Goal: Task Accomplishment & Management: Complete application form

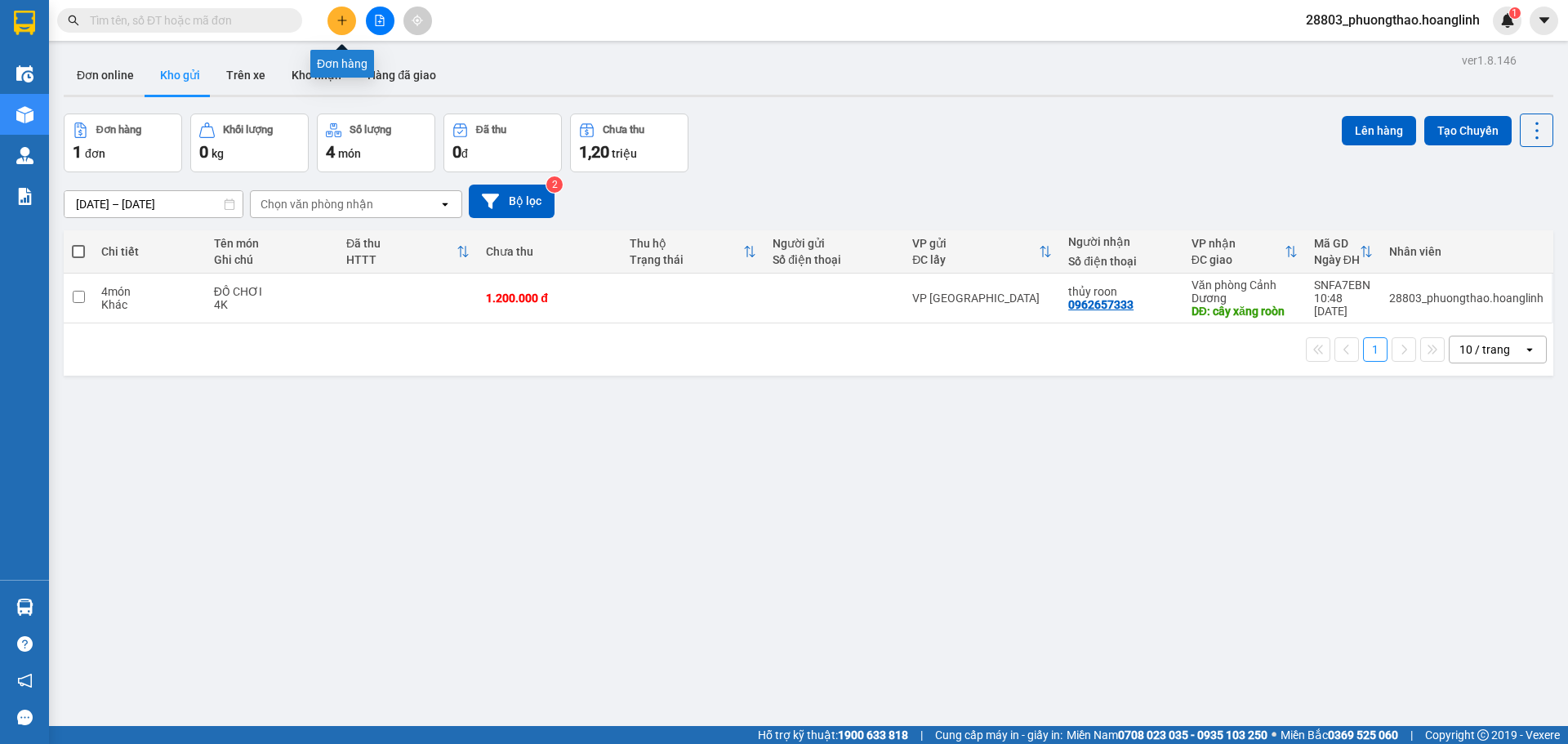
click at [349, 22] on button at bounding box center [342, 21] width 29 height 29
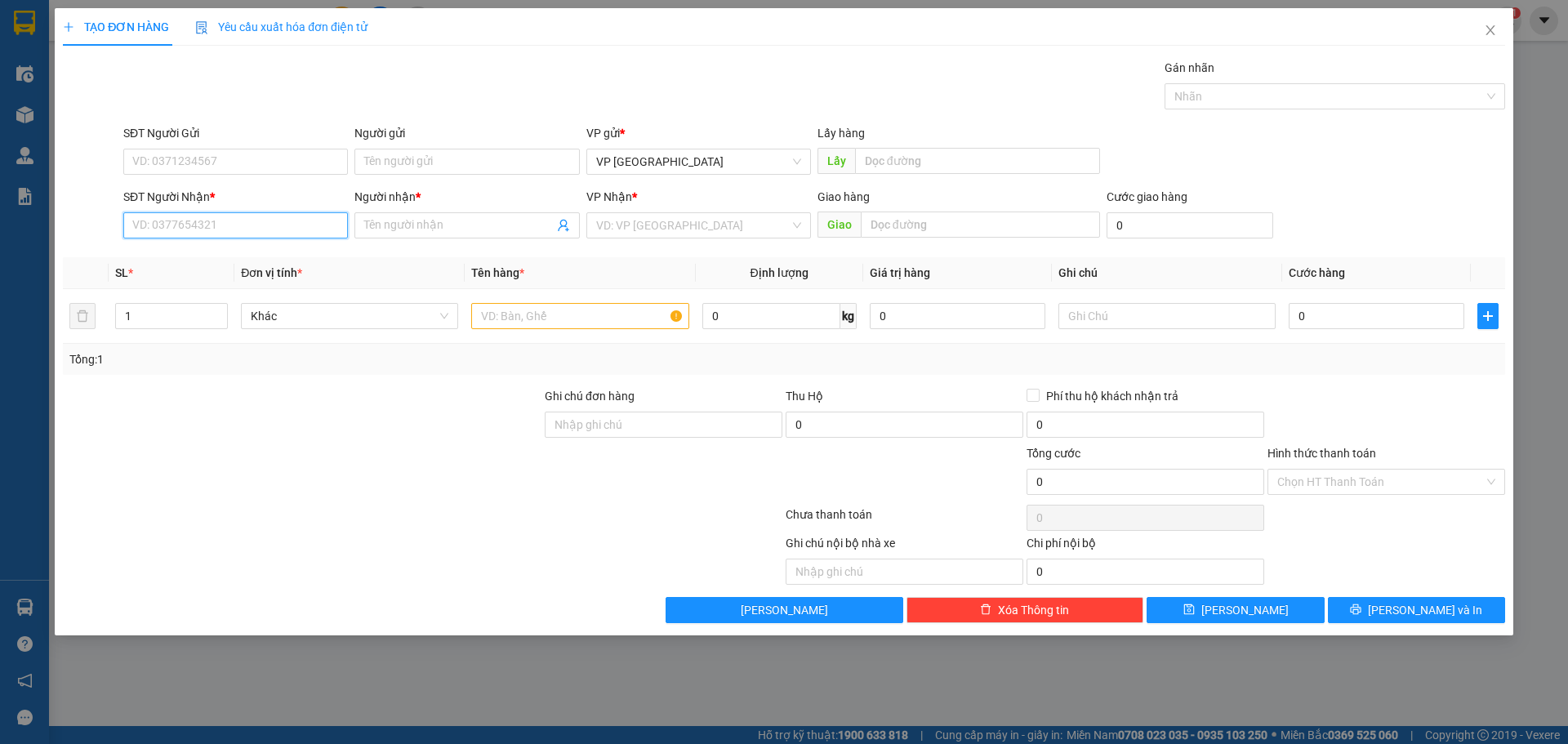
click at [225, 226] on input "SĐT Người Nhận *" at bounding box center [235, 225] width 225 height 26
type input "0"
type input "0355786731"
click at [198, 251] on div "0355786731 - A" at bounding box center [235, 257] width 205 height 18
type input "A"
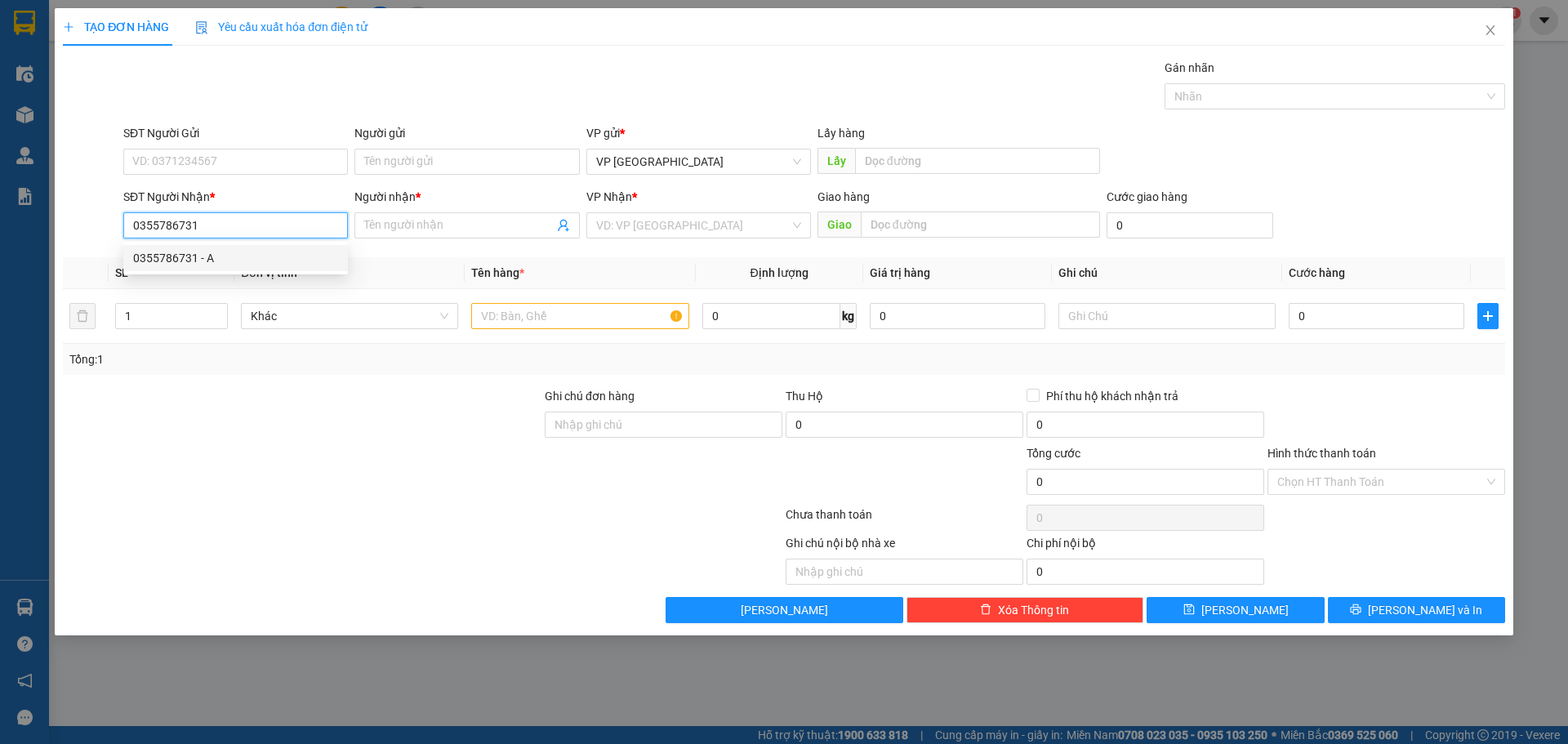
type input "CẦU CHÂU HÓA"
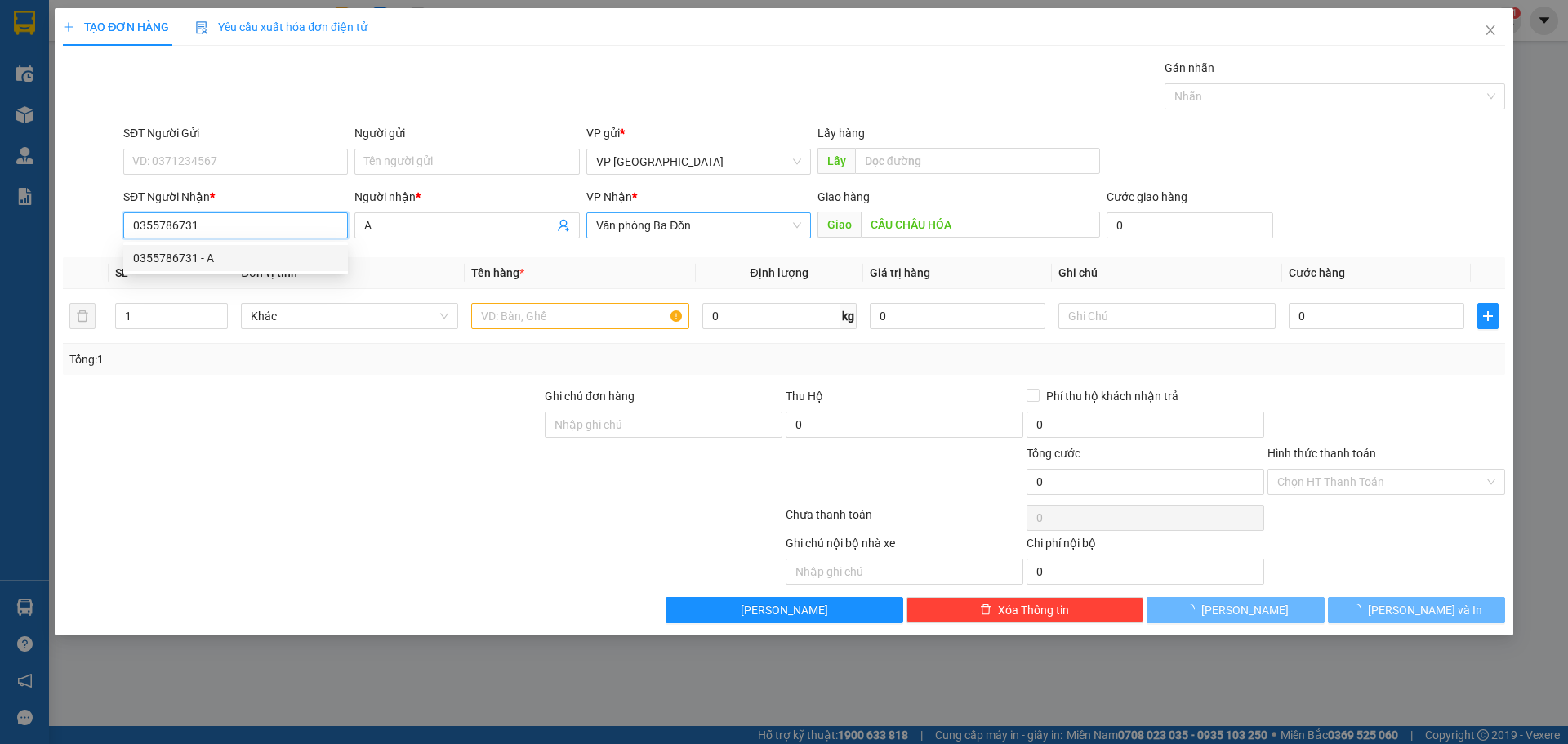
type input "50.000"
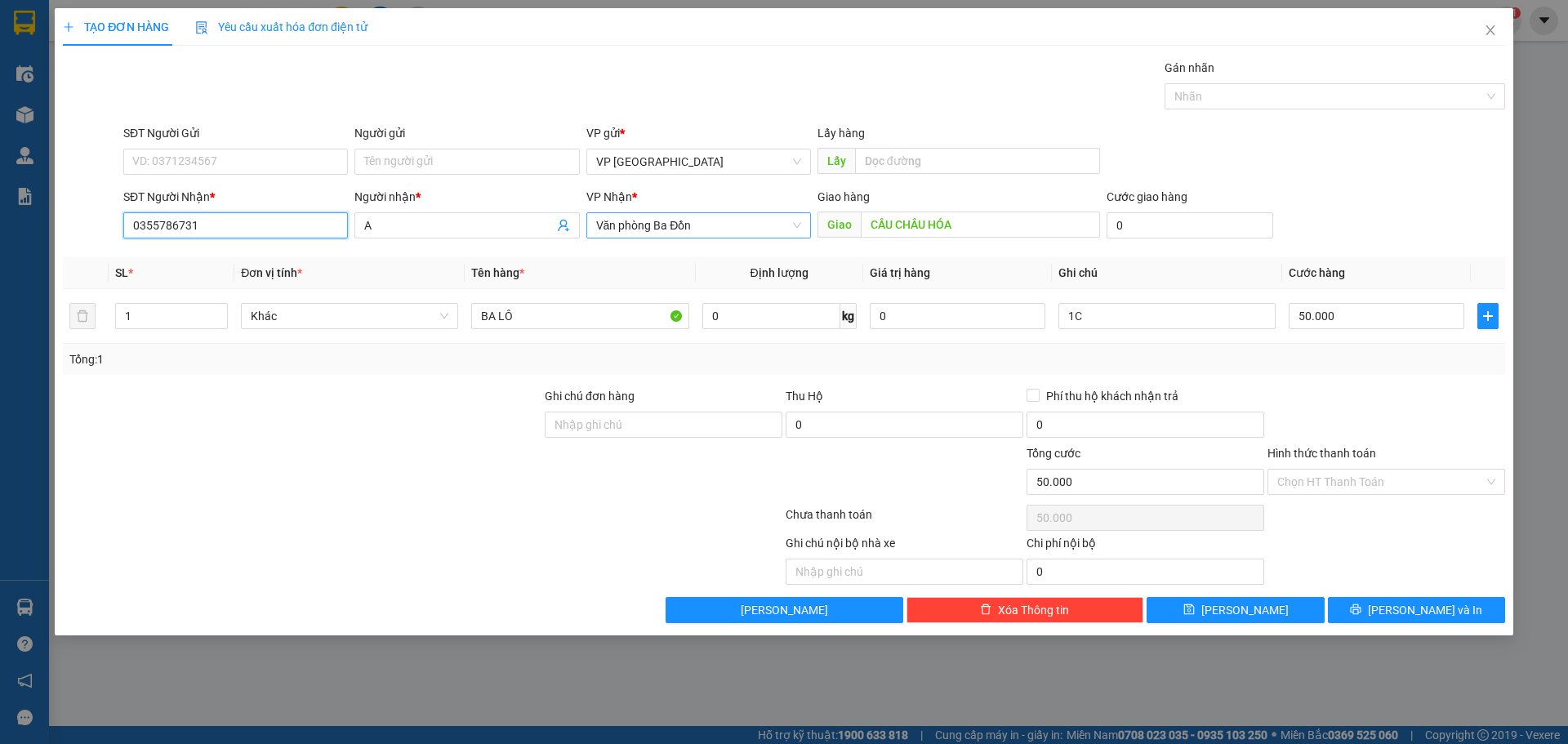
click at [663, 232] on span "Văn phòng Ba Đồn" at bounding box center [698, 225] width 205 height 24
type input "0355786731"
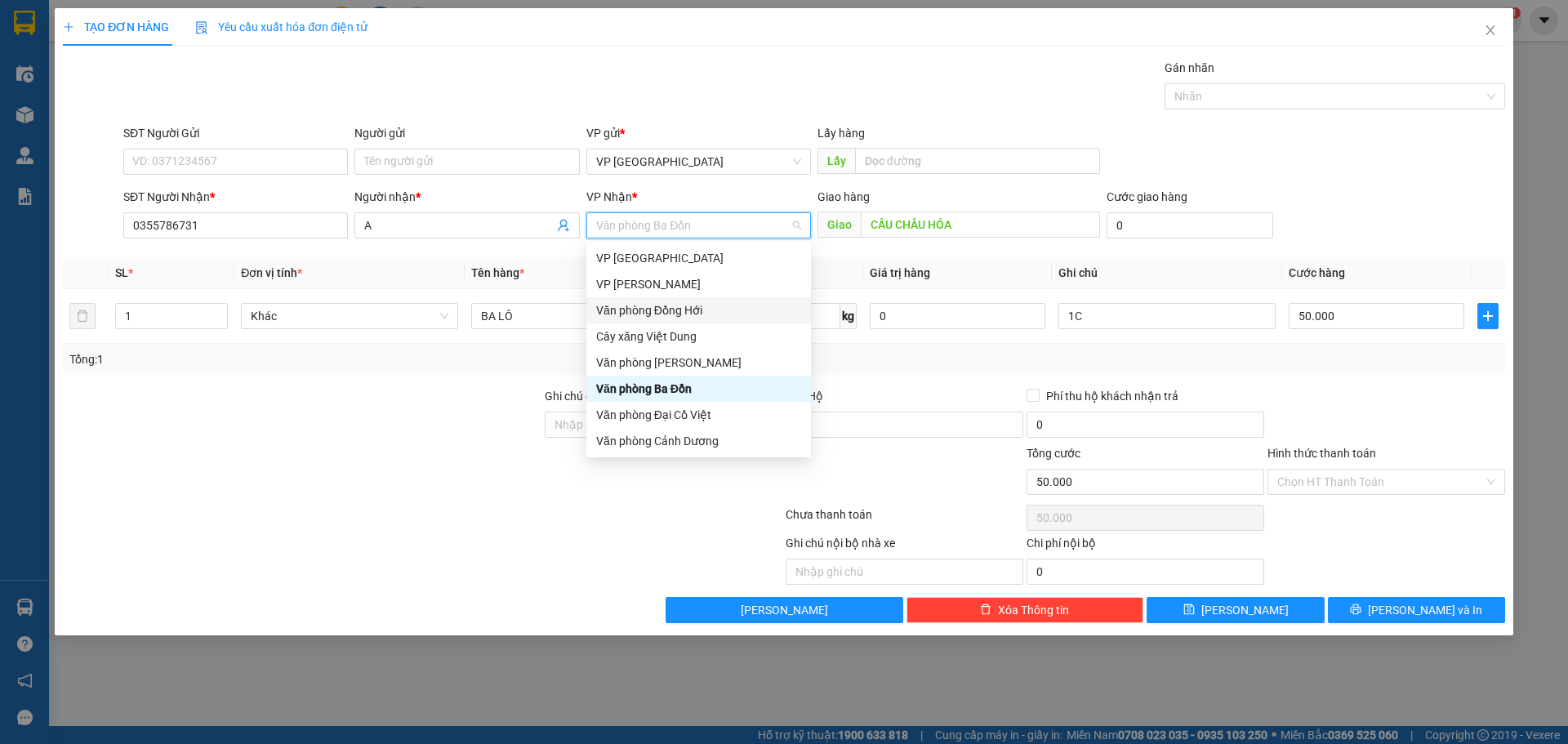
scroll to position [78, 0]
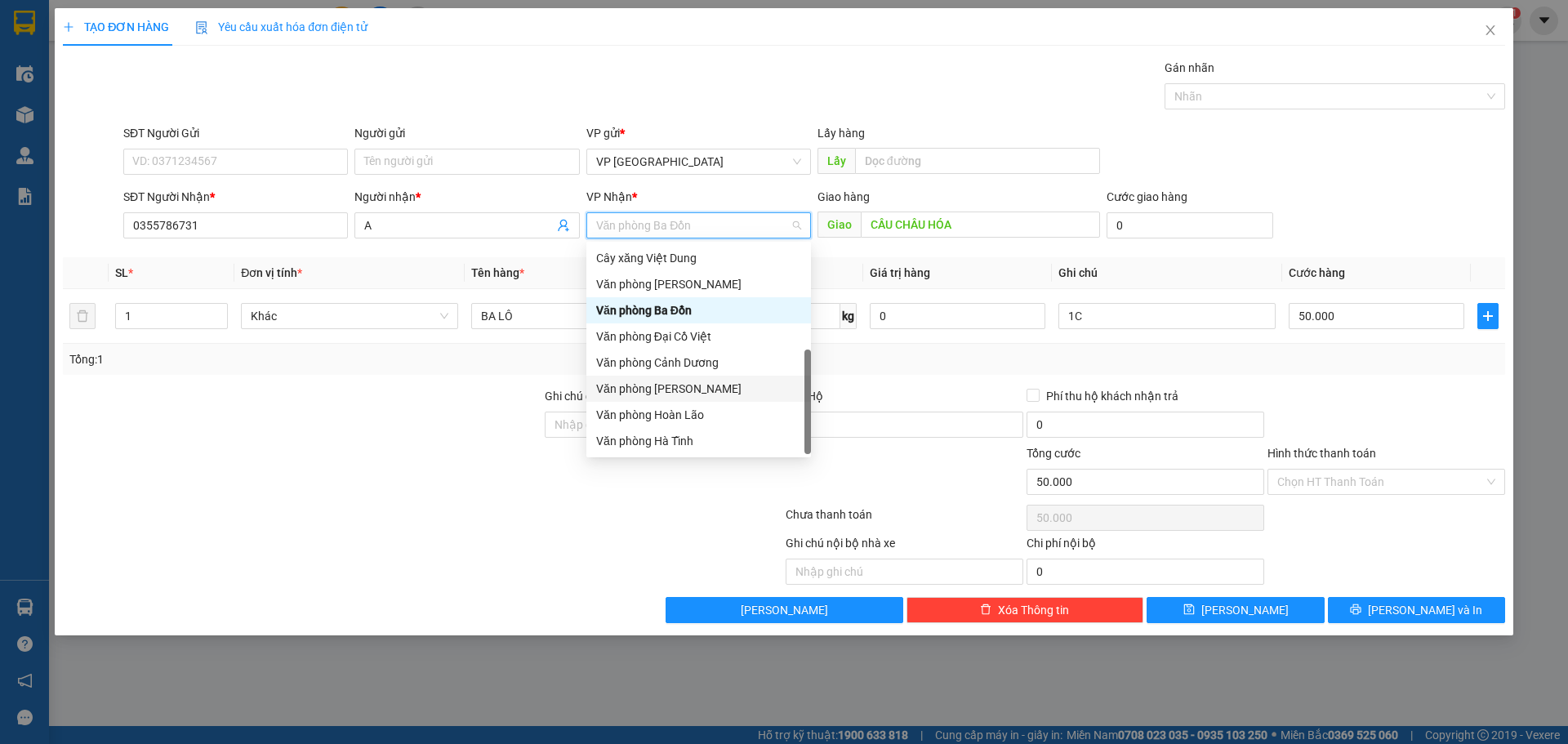
click at [351, 501] on div at bounding box center [423, 518] width 723 height 33
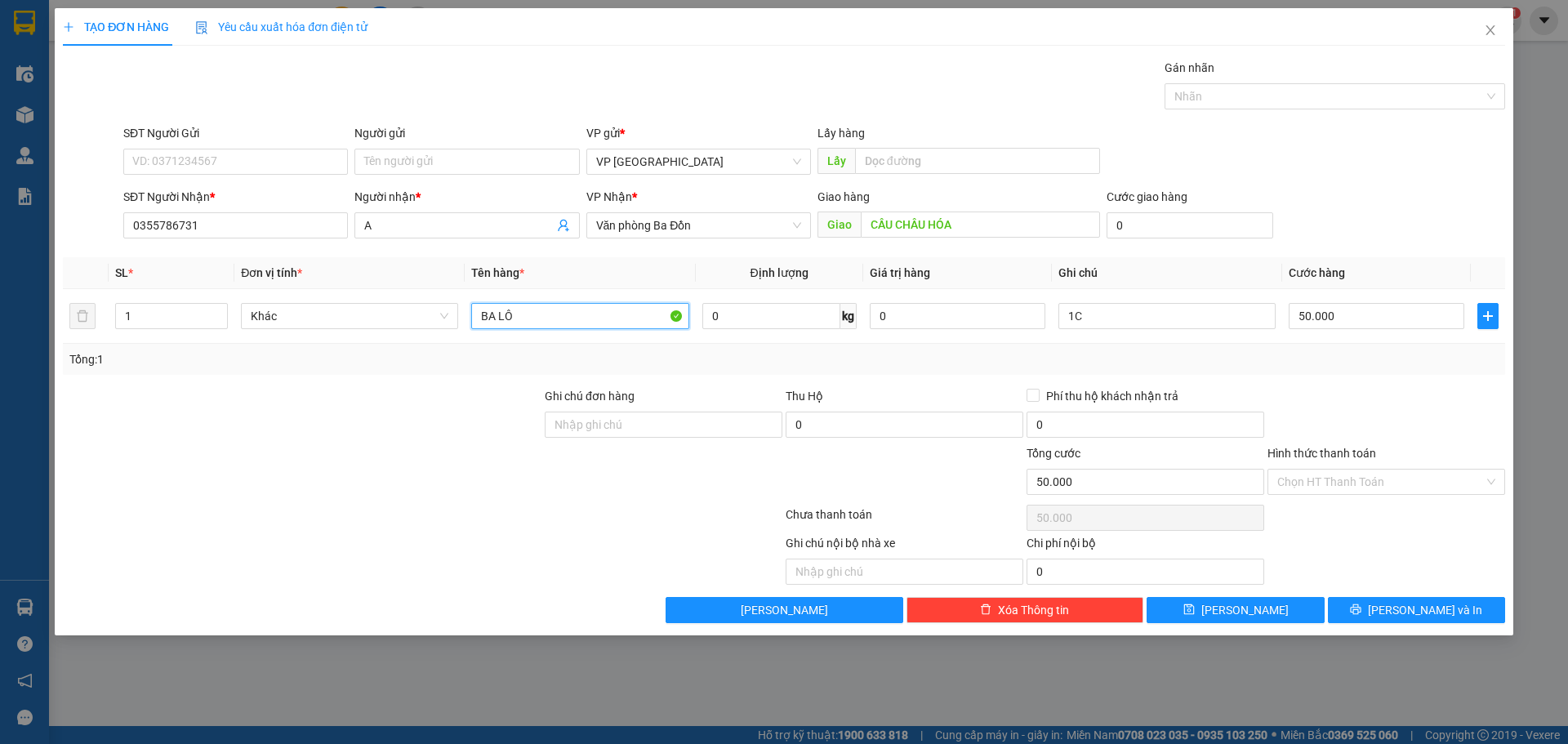
drag, startPoint x: 378, startPoint y: 367, endPoint x: 303, endPoint y: 388, distance: 77.9
click at [303, 388] on div "Transit Pickup Surcharge Ids Transit Deliver Surcharge Ids Transit Deliver Surc…" at bounding box center [784, 340] width 1442 height 564
type input "D"
type input "ĐÀN"
click at [1315, 320] on input "50.000" at bounding box center [1376, 315] width 175 height 26
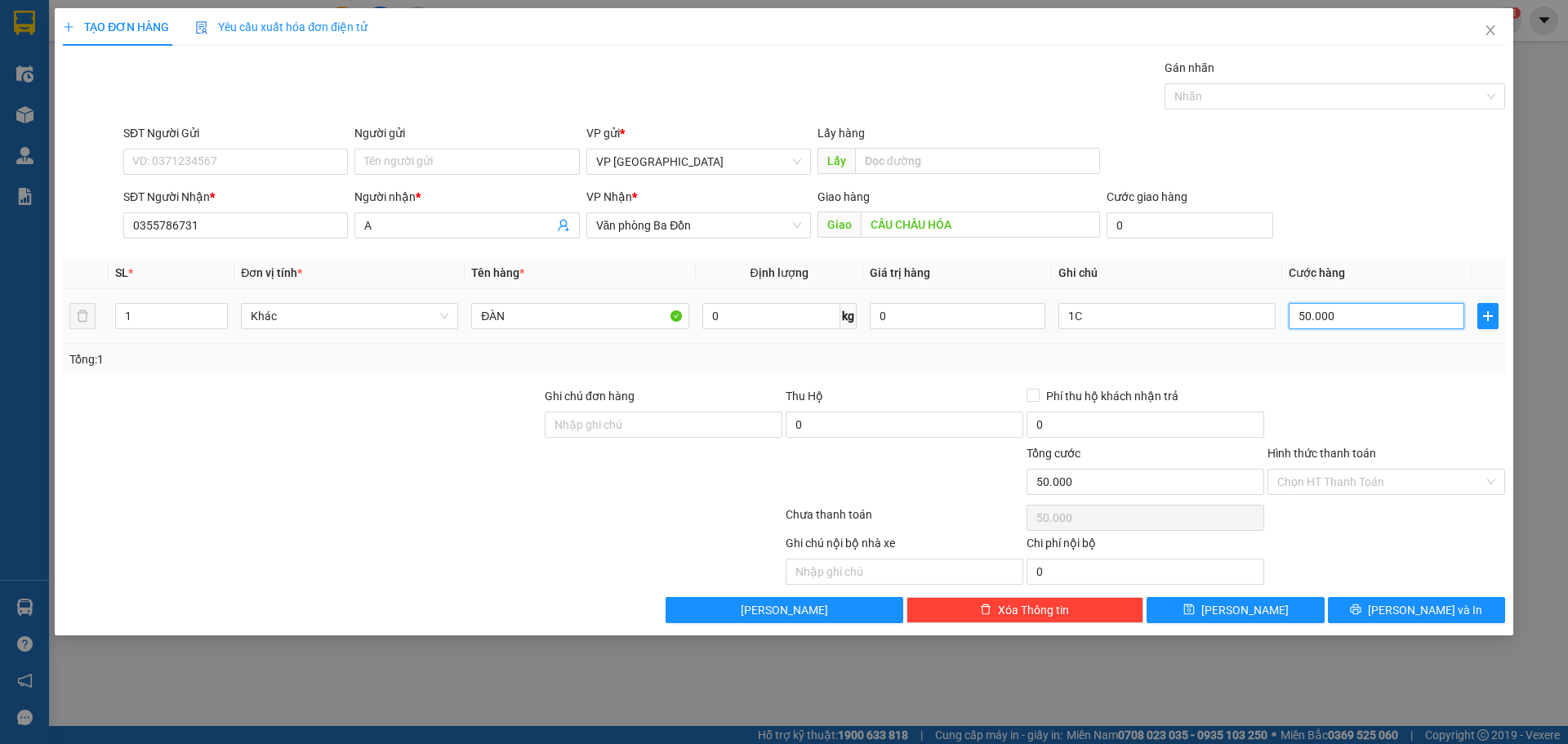
type input "1"
type input "10"
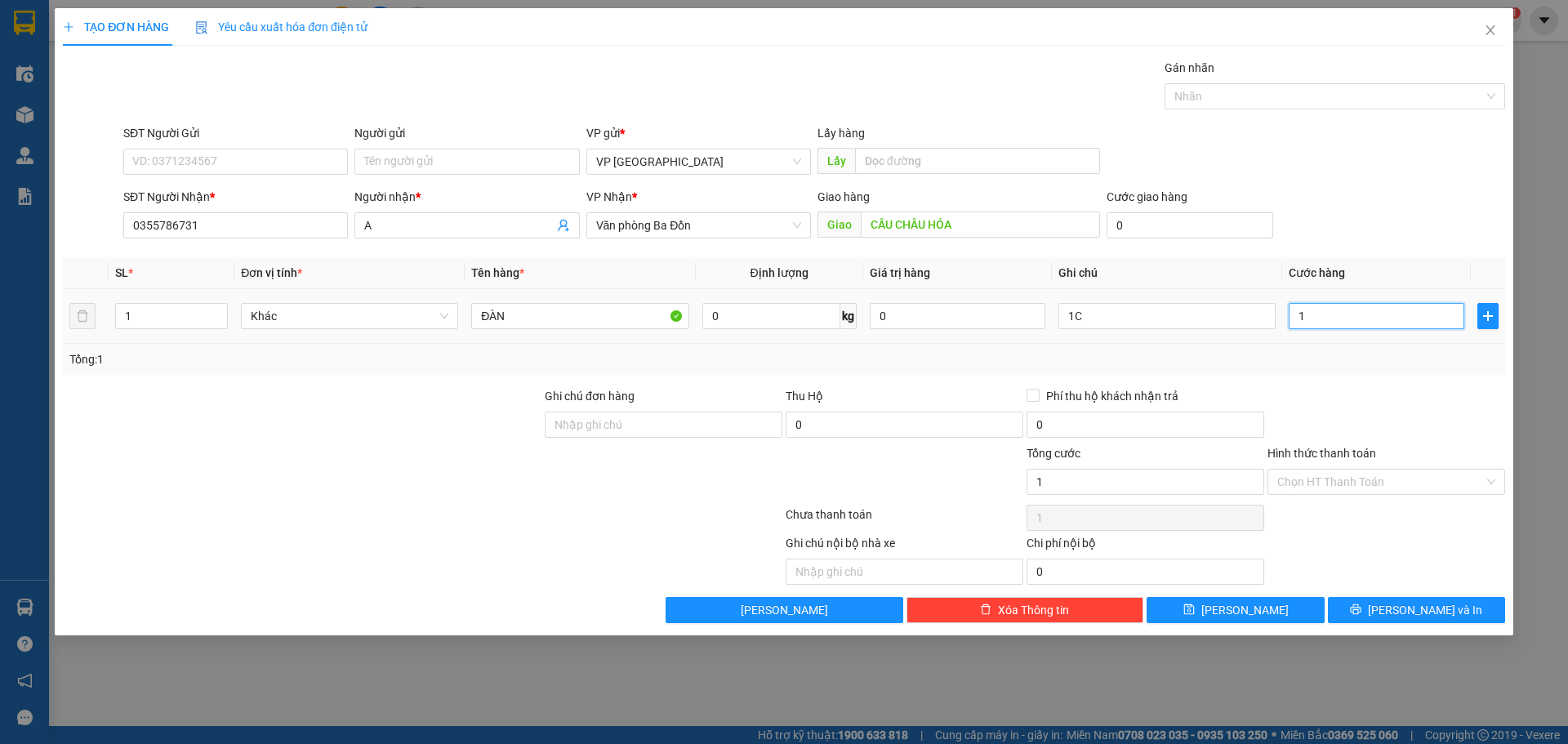
type input "10"
type input "100"
type input "100.000"
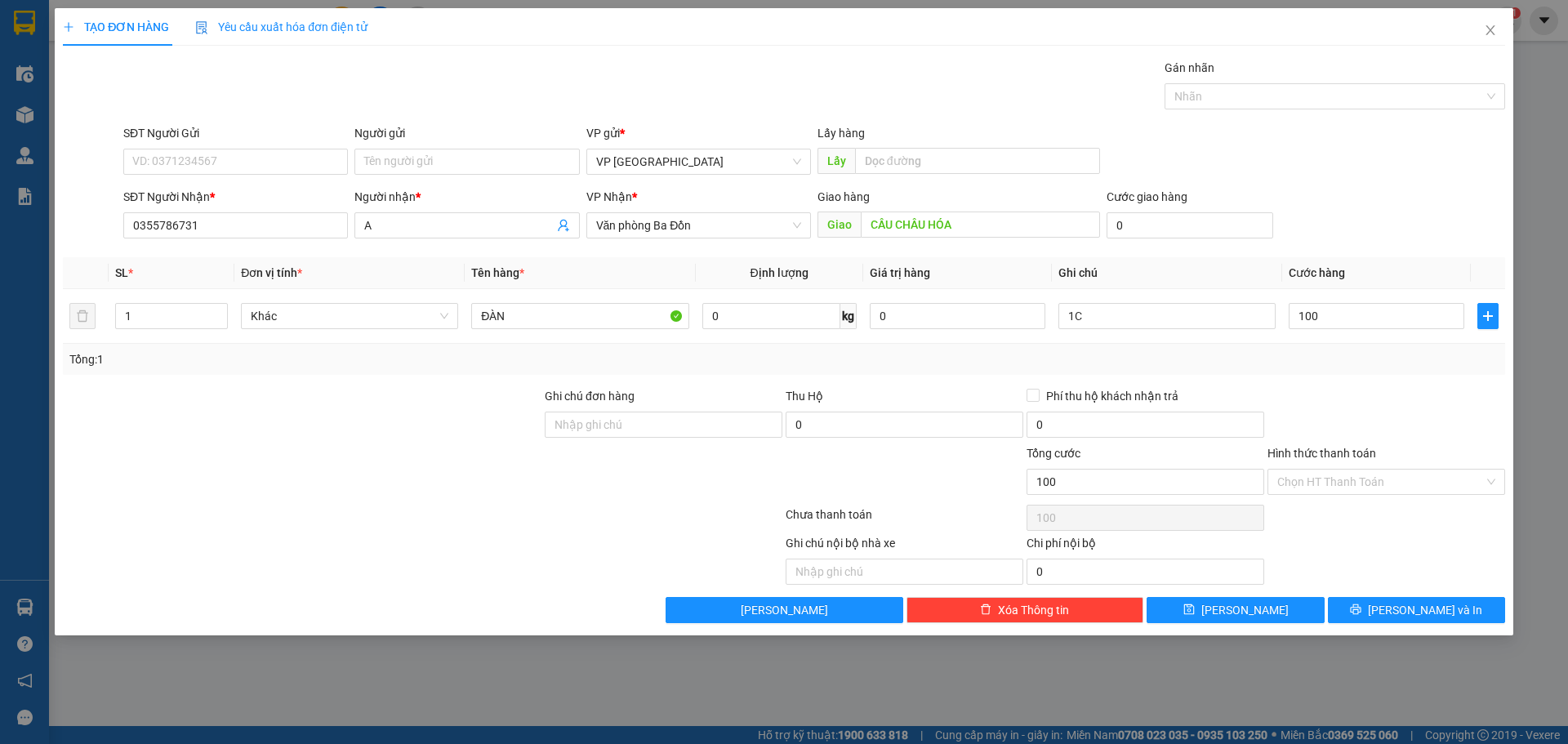
type input "100.000"
click at [1340, 225] on div "SĐT Người Nhận * 0355786731 Người nhận * A VP Nhận * Văn phòng Ba Đồn Giao hàng…" at bounding box center [814, 216] width 1388 height 57
click at [1395, 489] on input "Hình thức thanh toán" at bounding box center [1380, 481] width 206 height 24
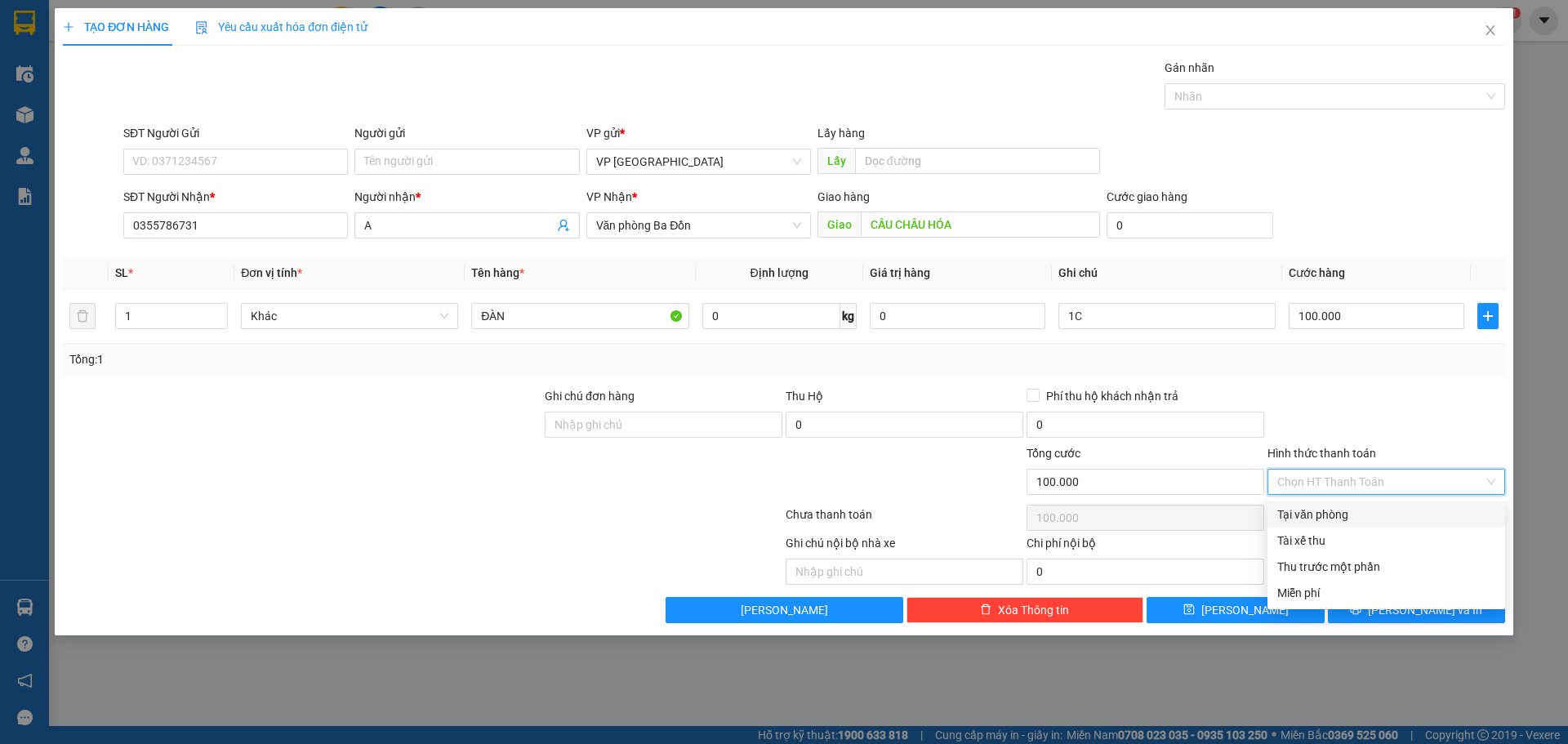
click at [1385, 512] on div "Tại văn phòng" at bounding box center [1386, 514] width 218 height 18
type input "0"
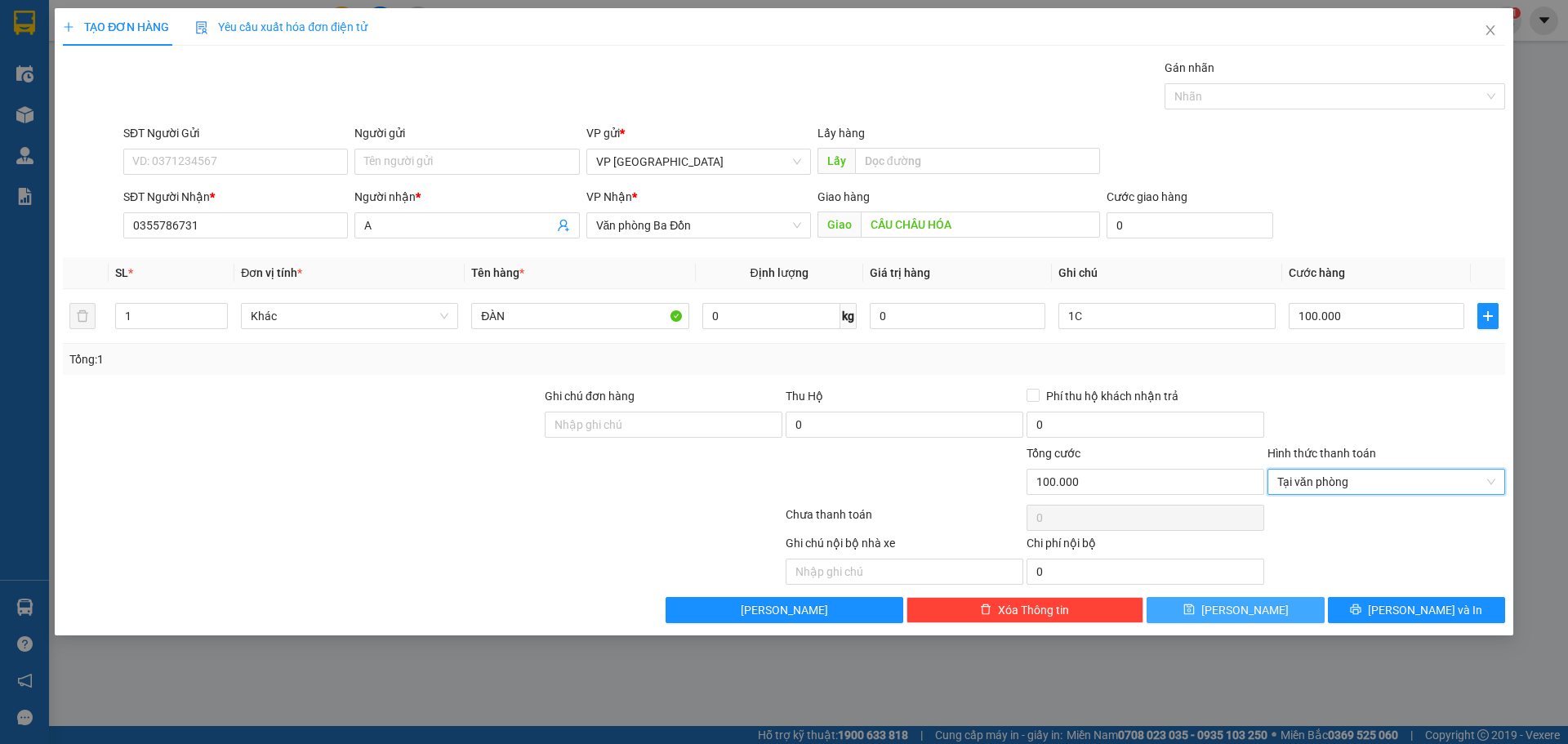
click at [1200, 612] on button "[PERSON_NAME]" at bounding box center [1235, 609] width 177 height 26
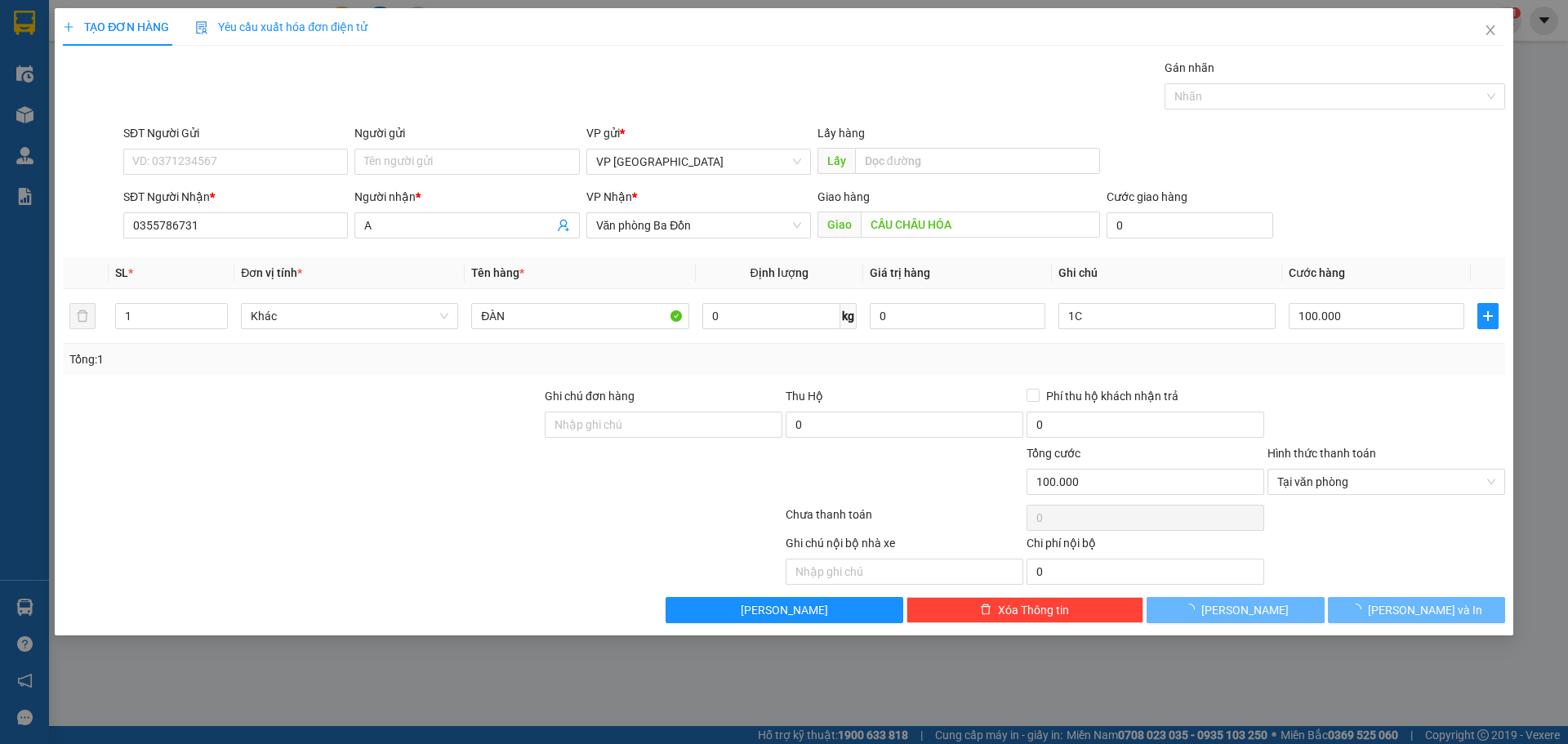
type input "0"
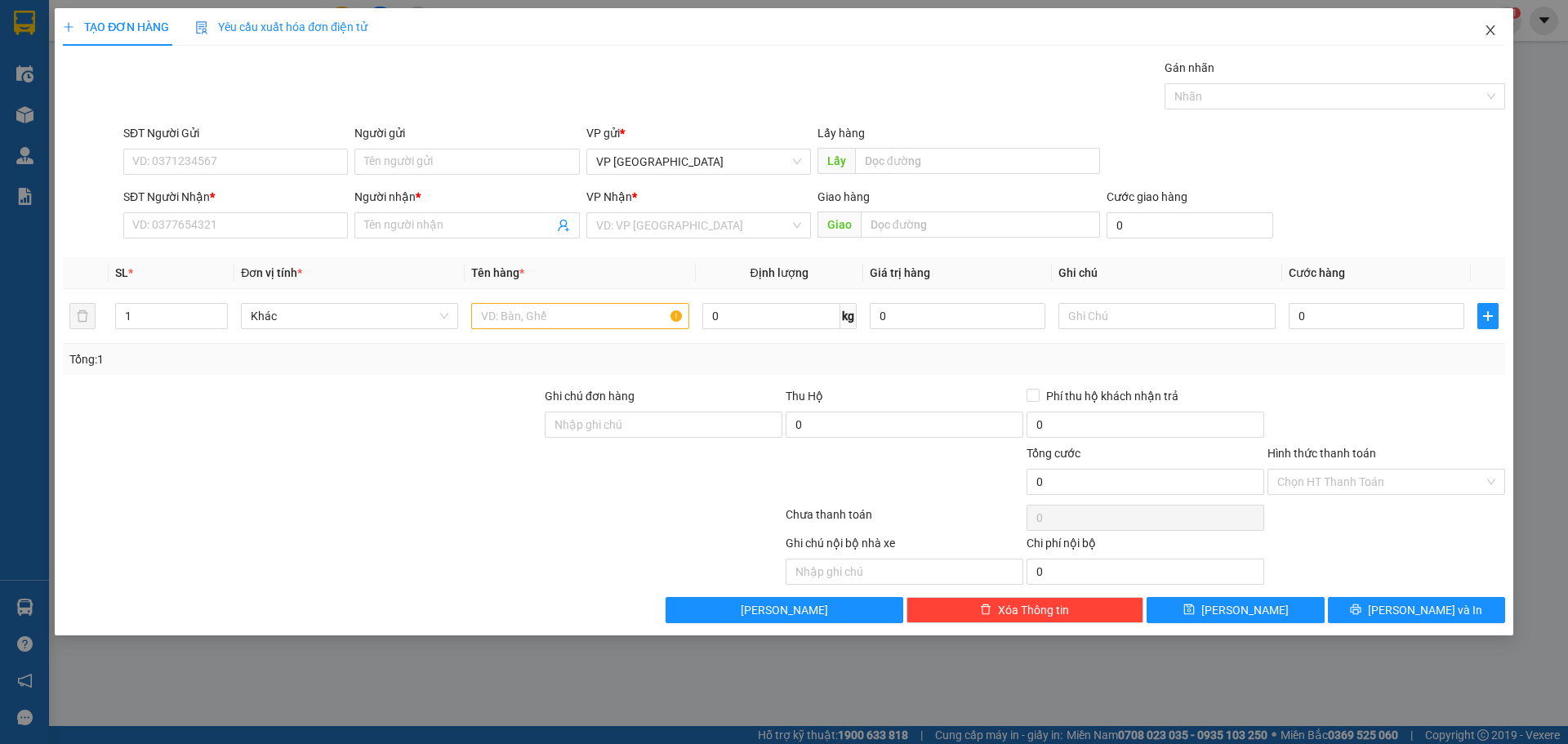
click at [1494, 33] on icon "close" at bounding box center [1490, 31] width 13 height 13
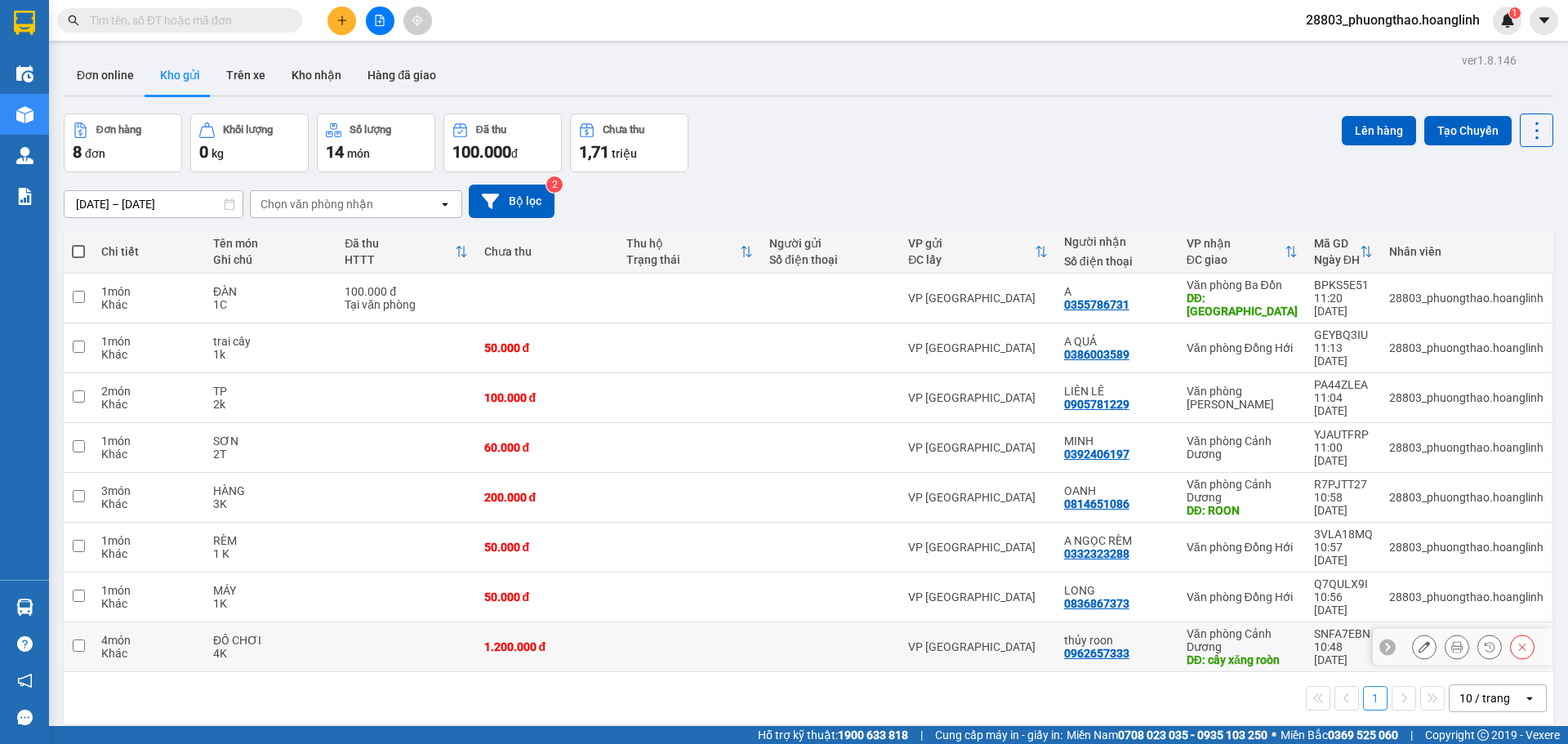
click at [627, 623] on td at bounding box center [689, 648] width 143 height 50
checkbox input "true"
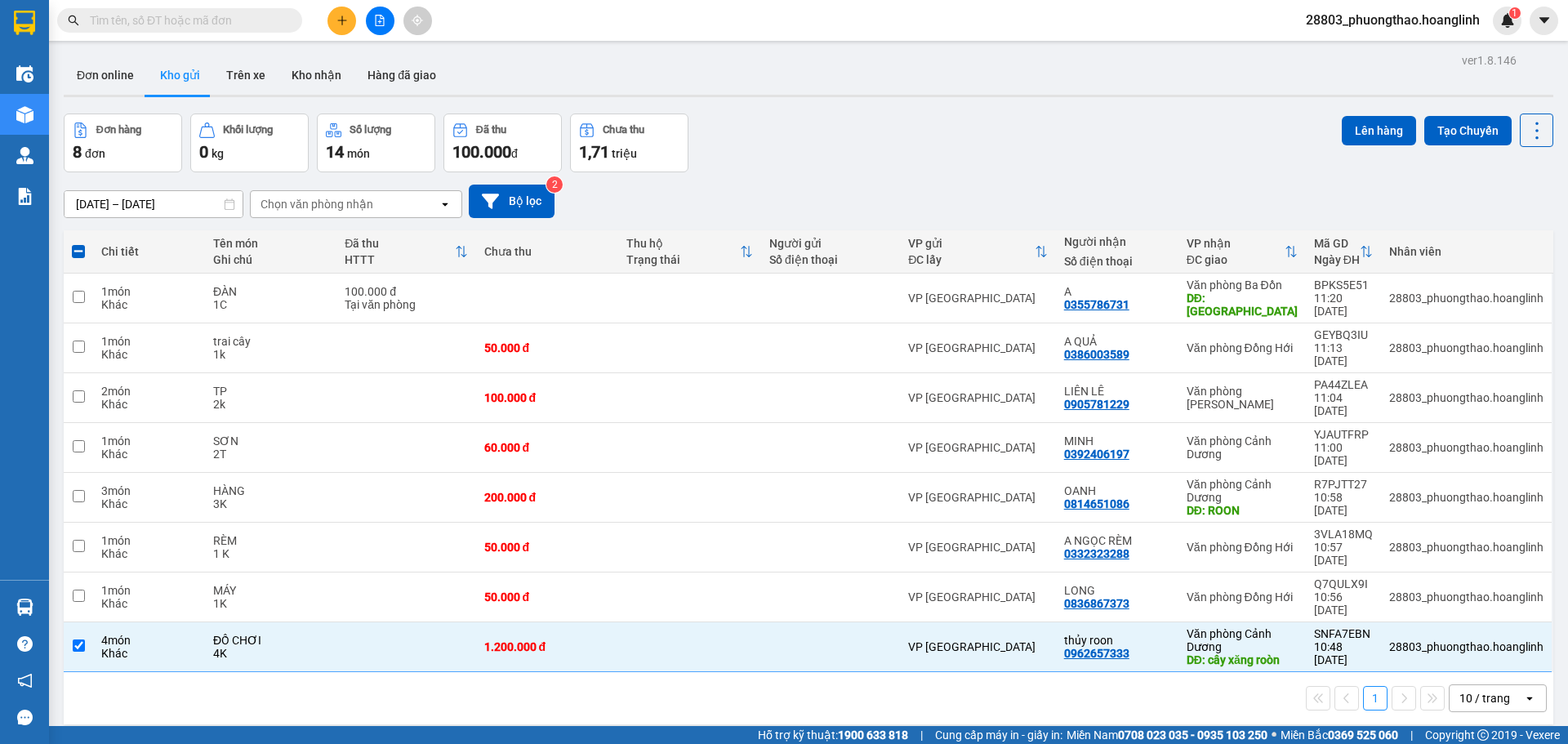
scroll to position [75, 0]
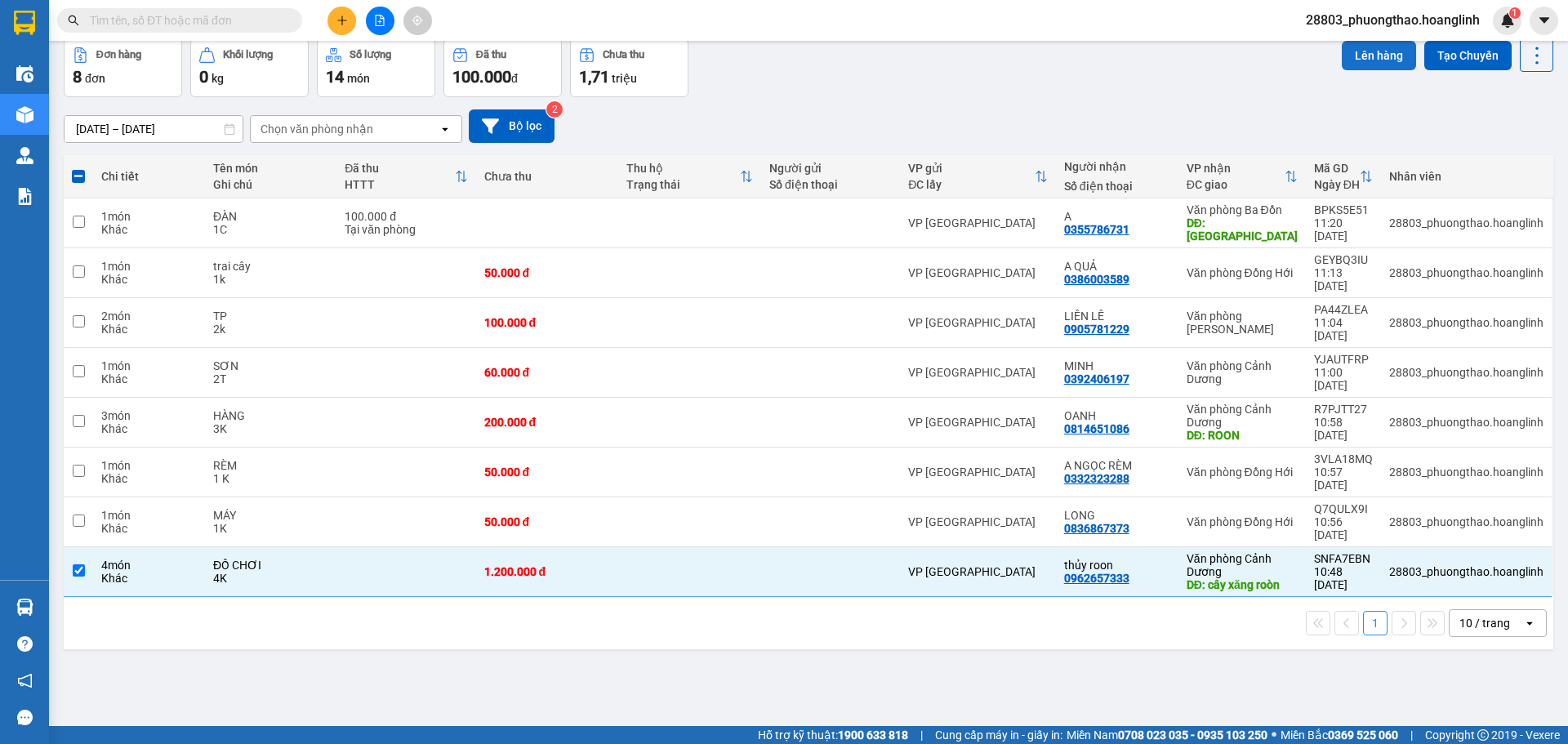
click at [1355, 44] on button "Lên hàng" at bounding box center [1378, 55] width 74 height 29
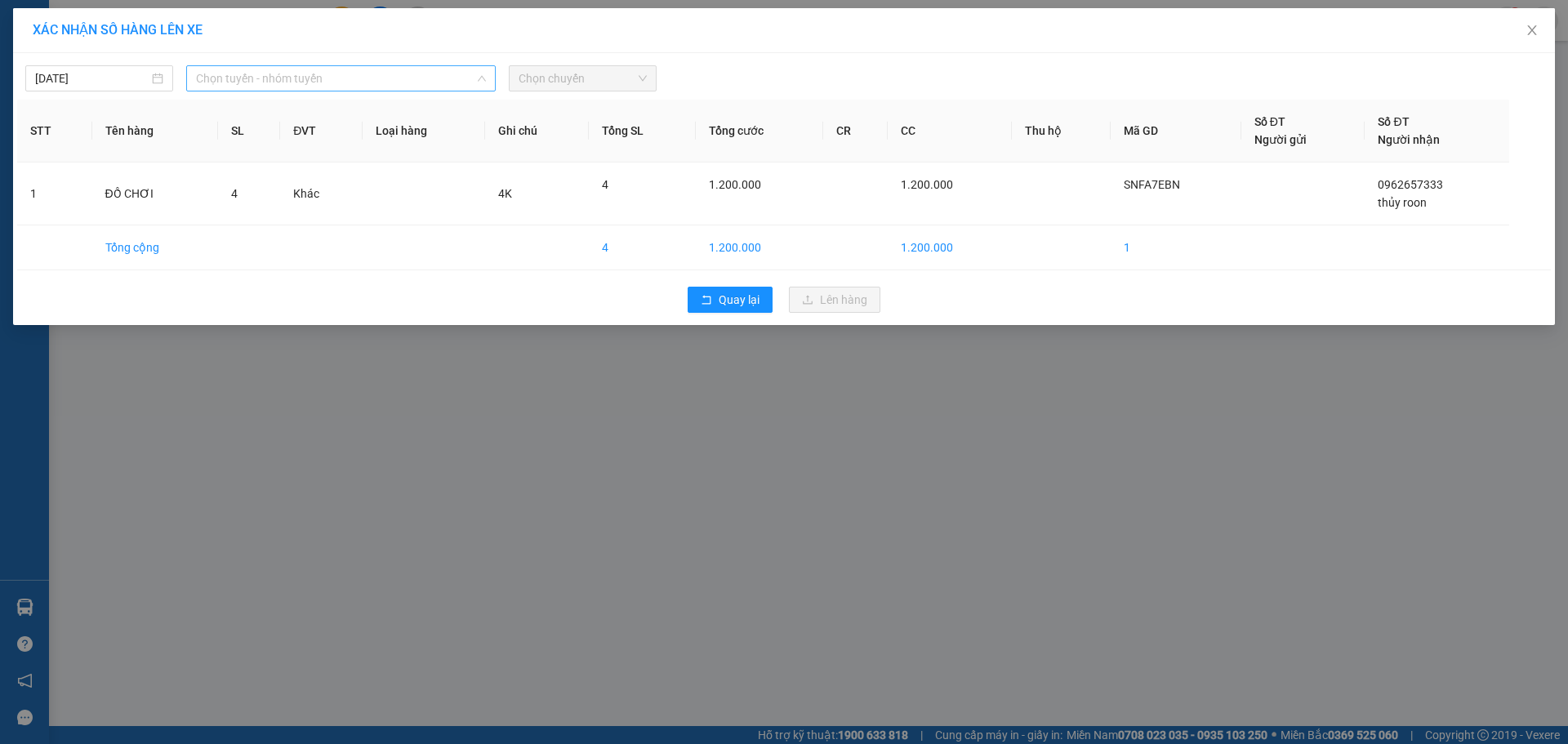
click at [334, 83] on span "Chọn tuyến - nhóm tuyến" at bounding box center [340, 78] width 290 height 24
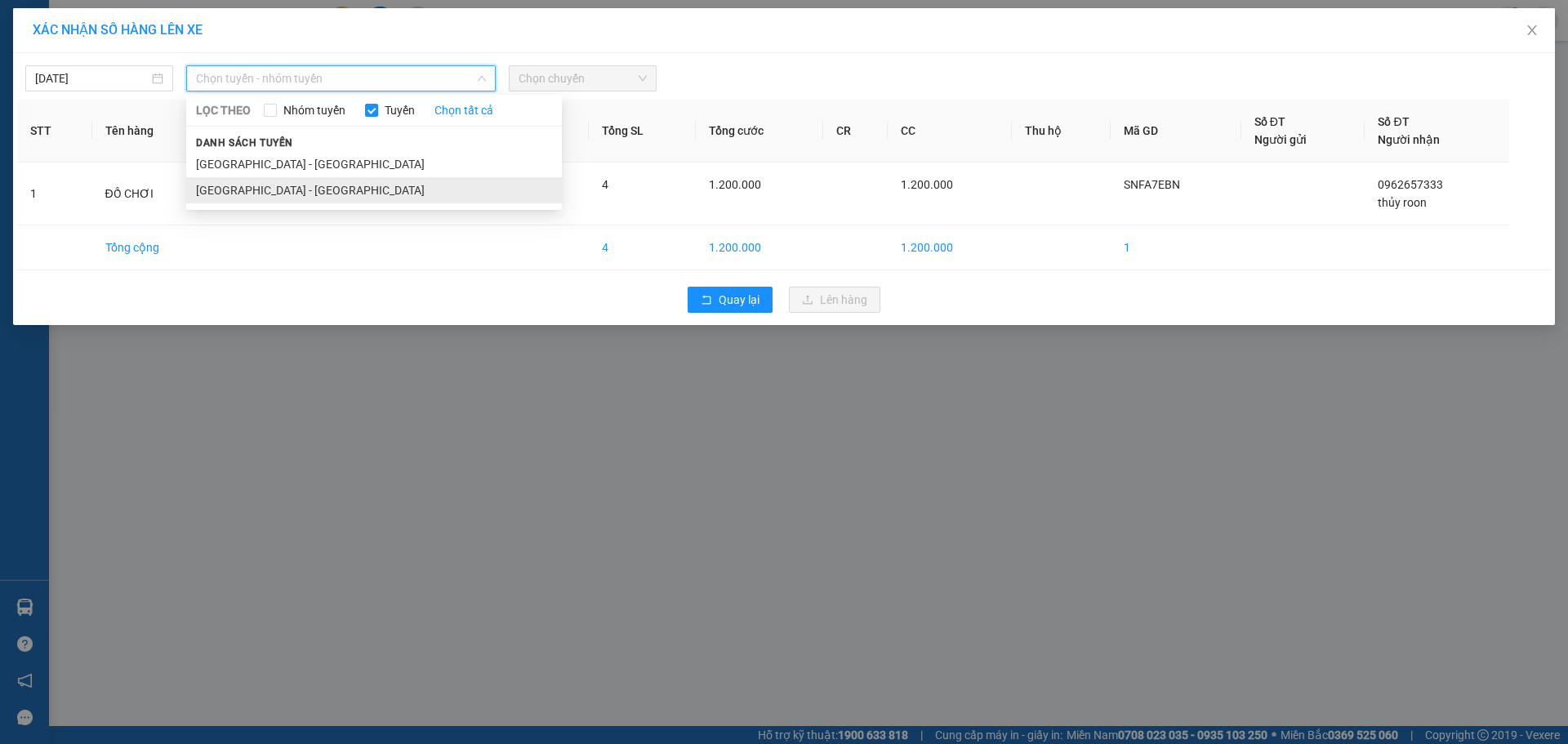
click at [311, 185] on li "[GEOGRAPHIC_DATA] - [GEOGRAPHIC_DATA]" at bounding box center [374, 190] width 376 height 26
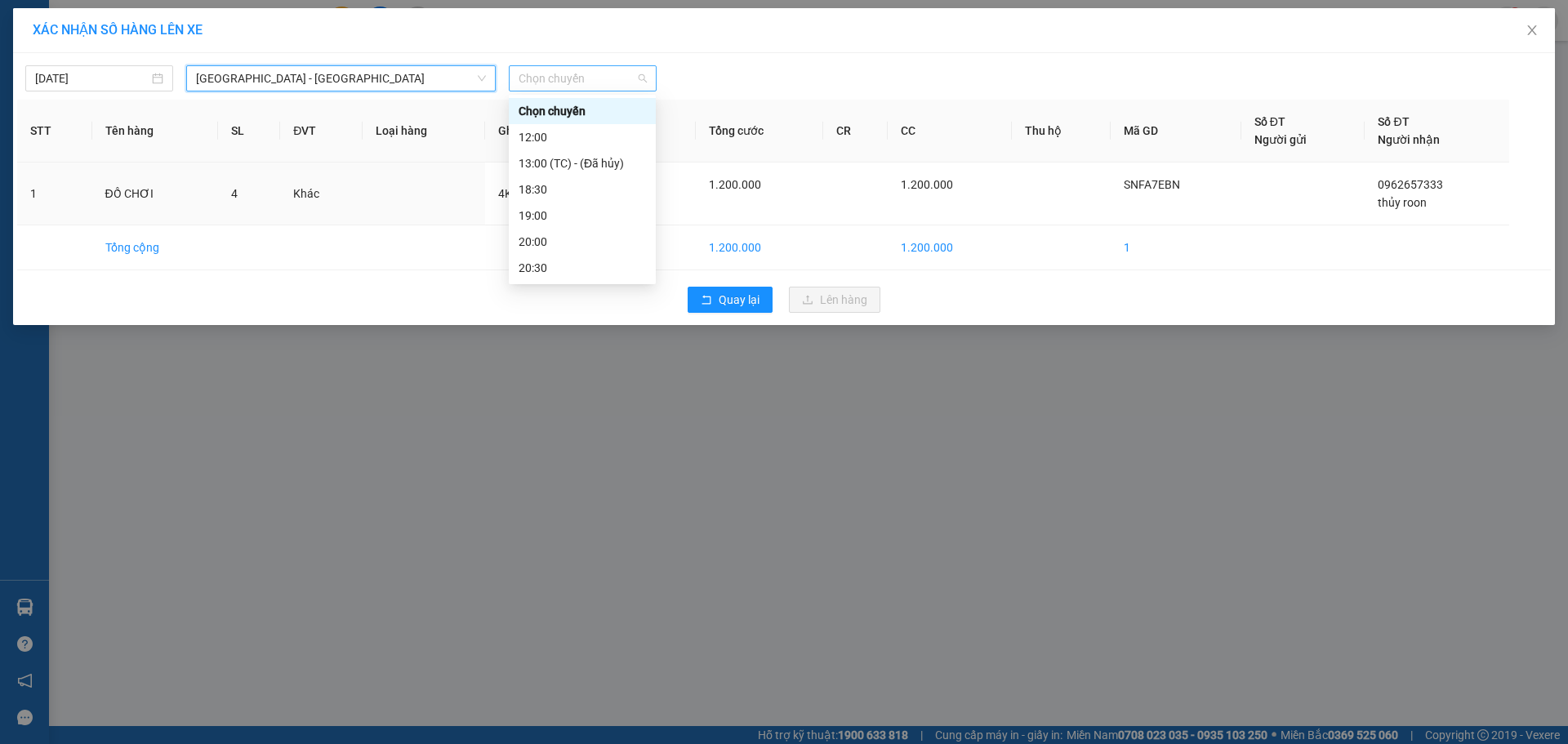
click at [600, 80] on span "Chọn chuyến" at bounding box center [582, 78] width 128 height 24
click at [596, 136] on div "12:00" at bounding box center [582, 137] width 127 height 18
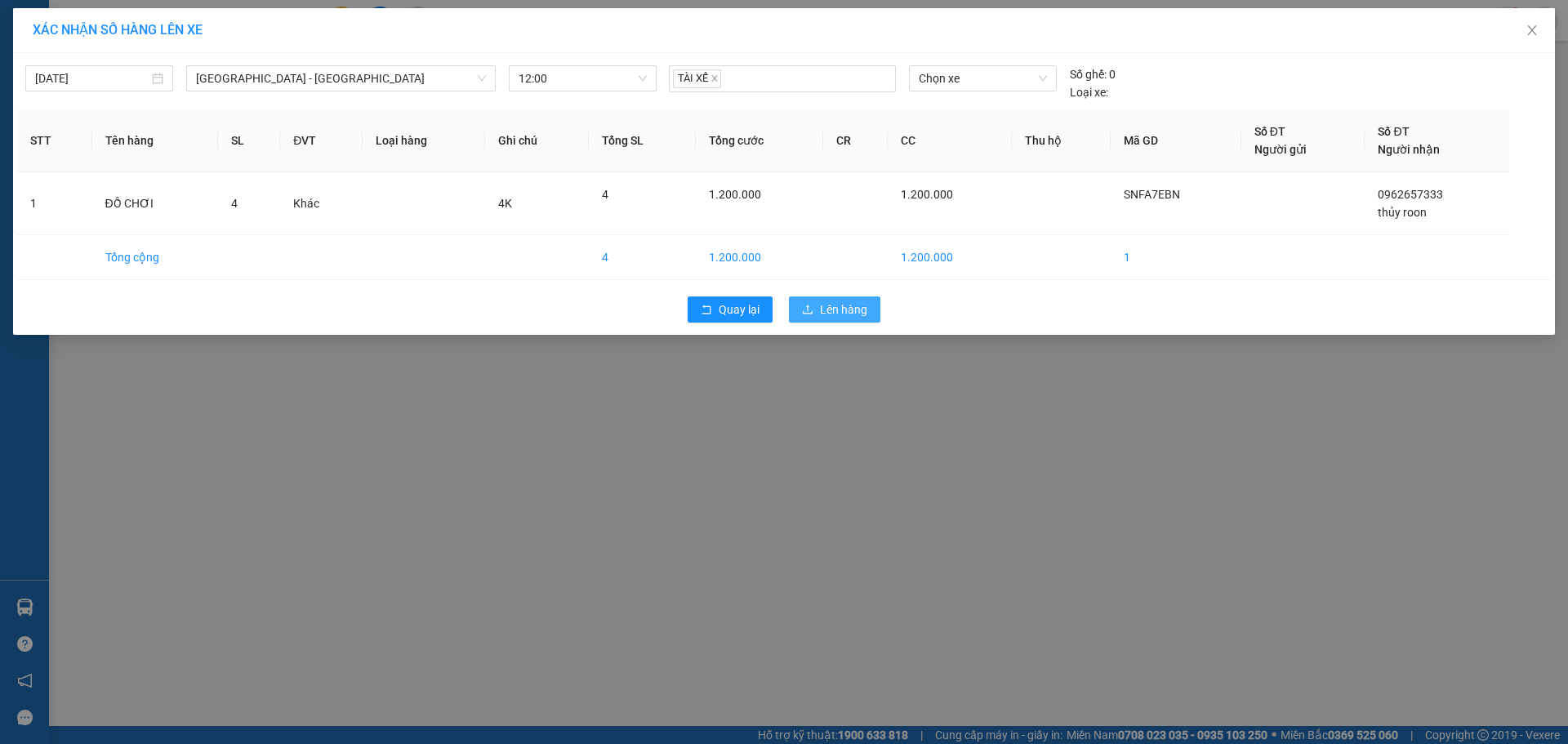
click at [823, 321] on button "Lên hàng" at bounding box center [834, 309] width 92 height 26
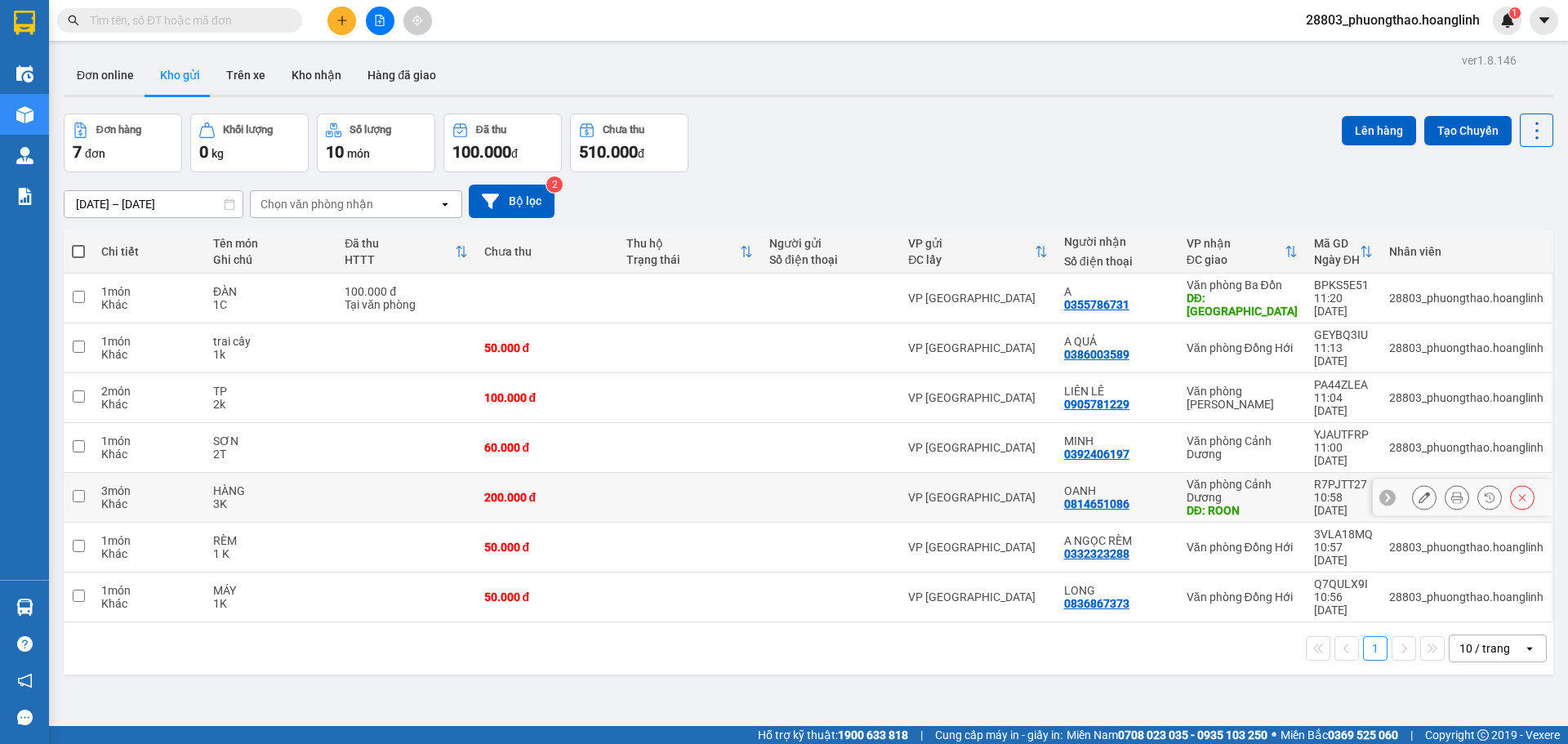
click at [858, 473] on td at bounding box center [831, 498] width 139 height 50
checkbox input "true"
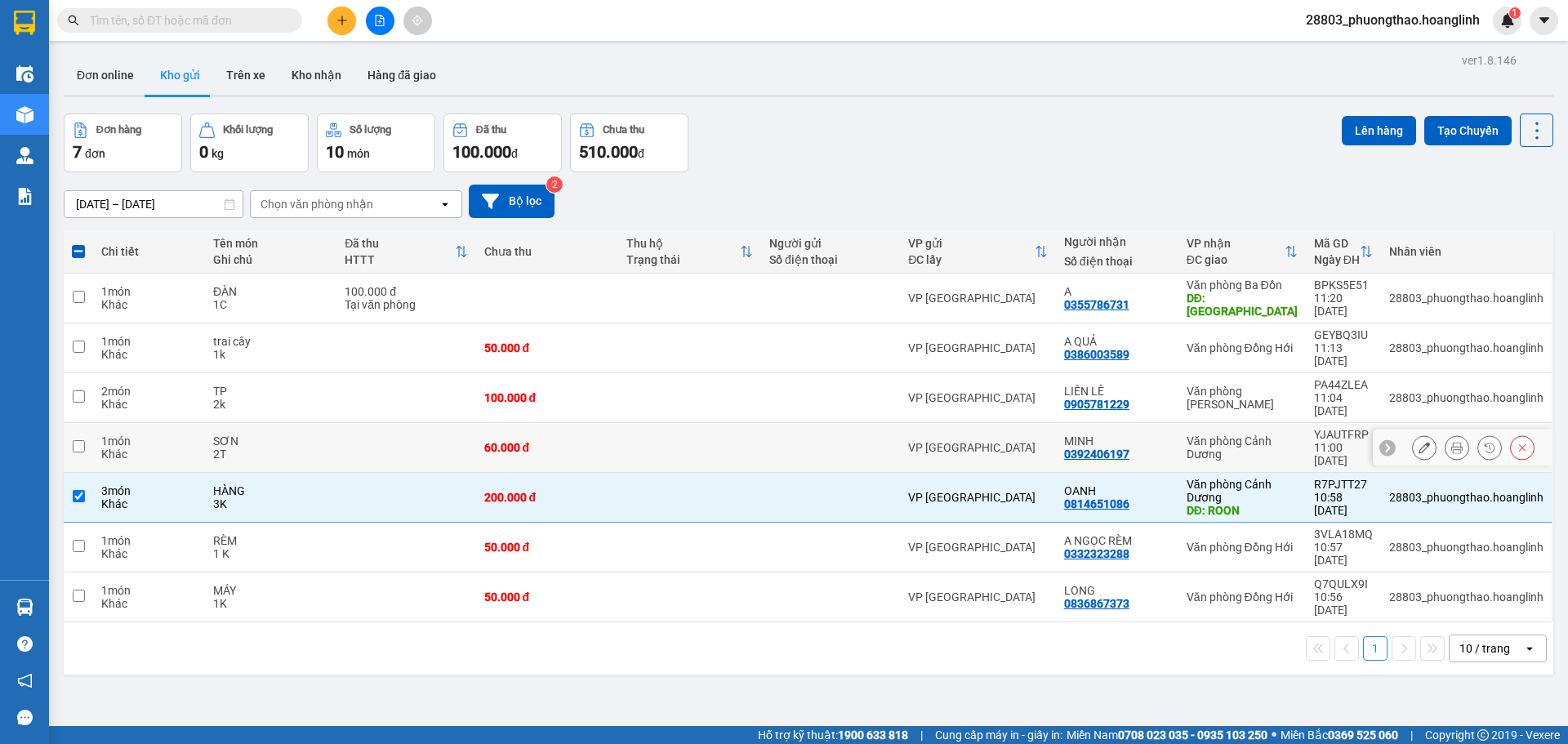
click at [857, 440] on div at bounding box center [830, 447] width 122 height 13
checkbox input "true"
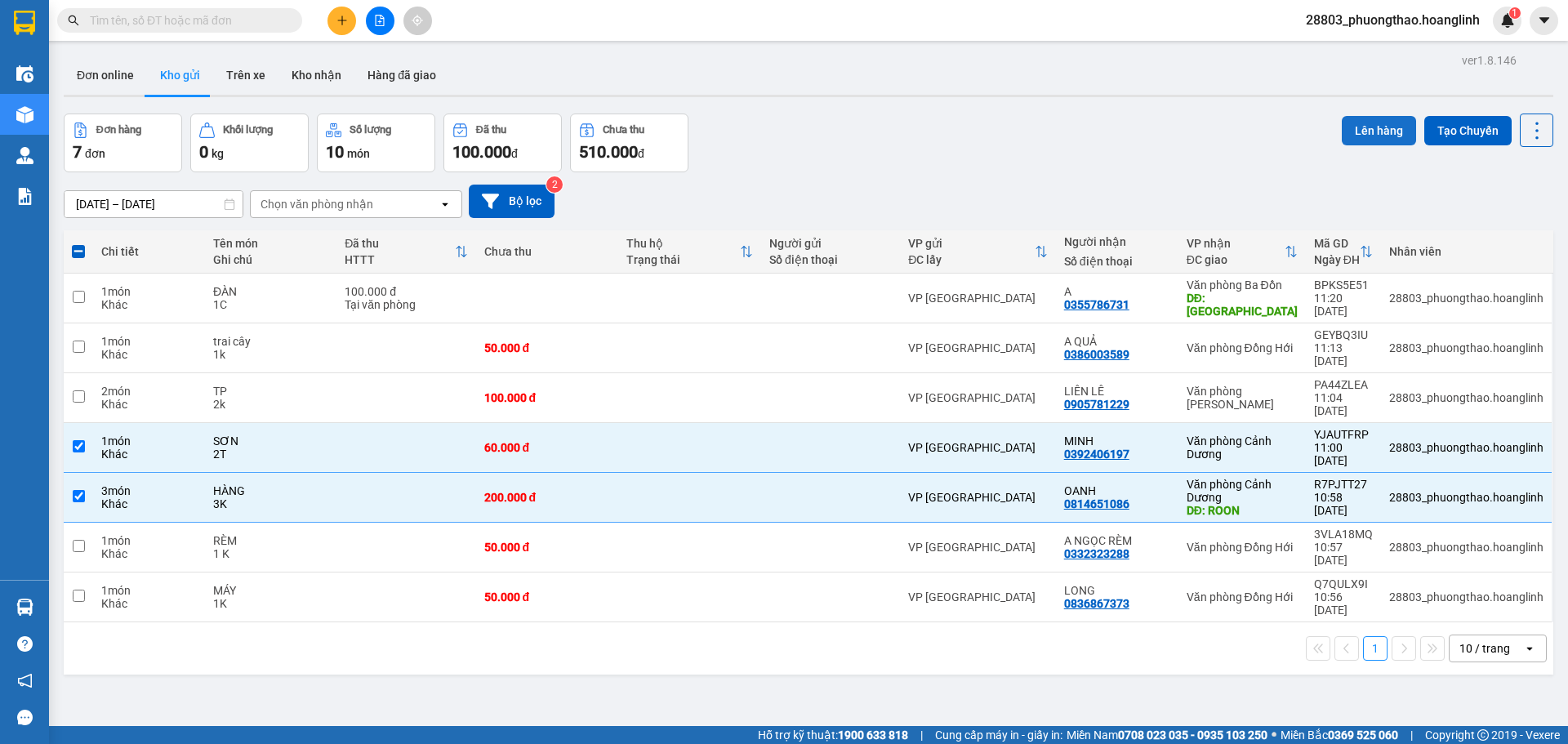
click at [1376, 126] on button "Lên hàng" at bounding box center [1378, 130] width 74 height 29
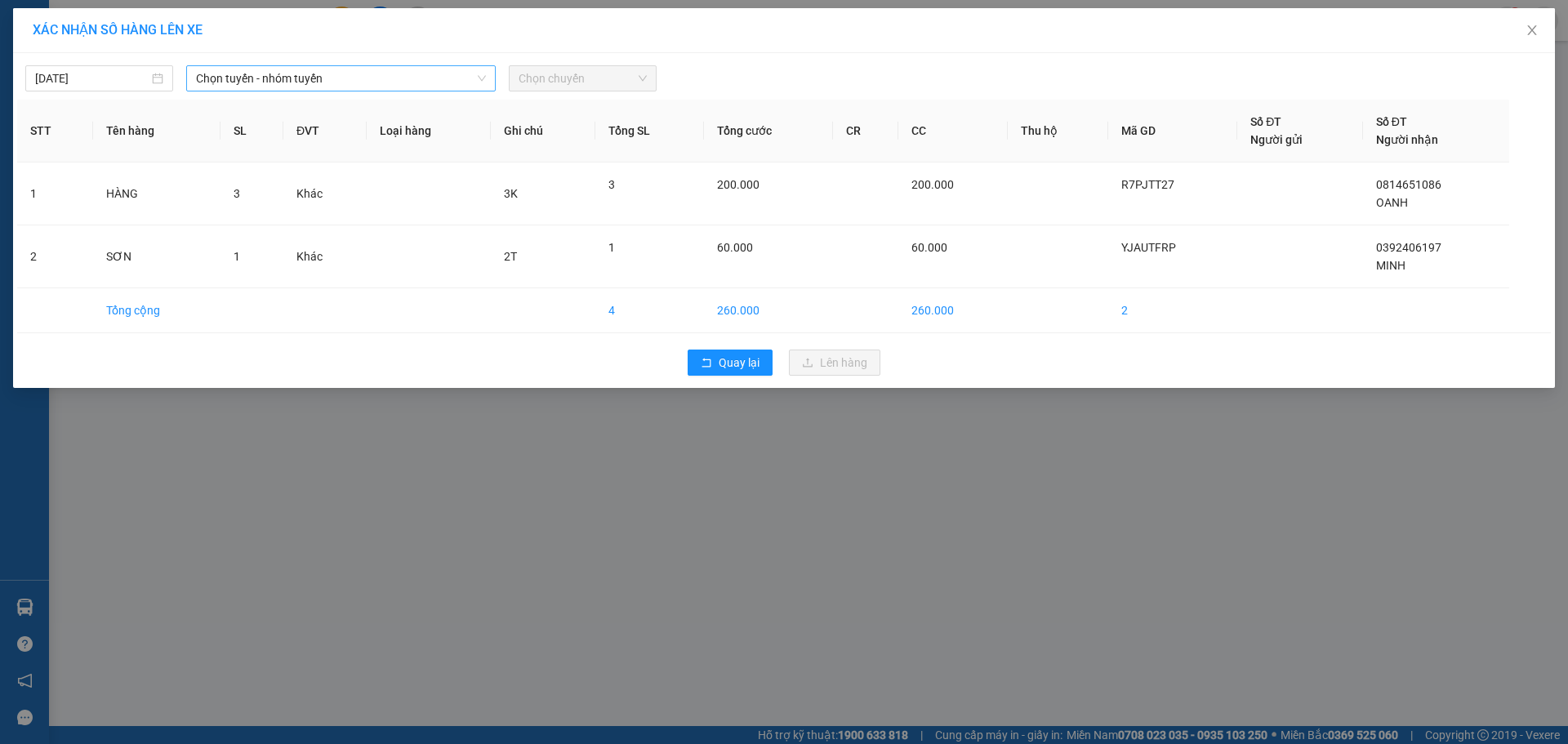
click at [207, 77] on span "Chọn tuyến - nhóm tuyến" at bounding box center [340, 78] width 290 height 24
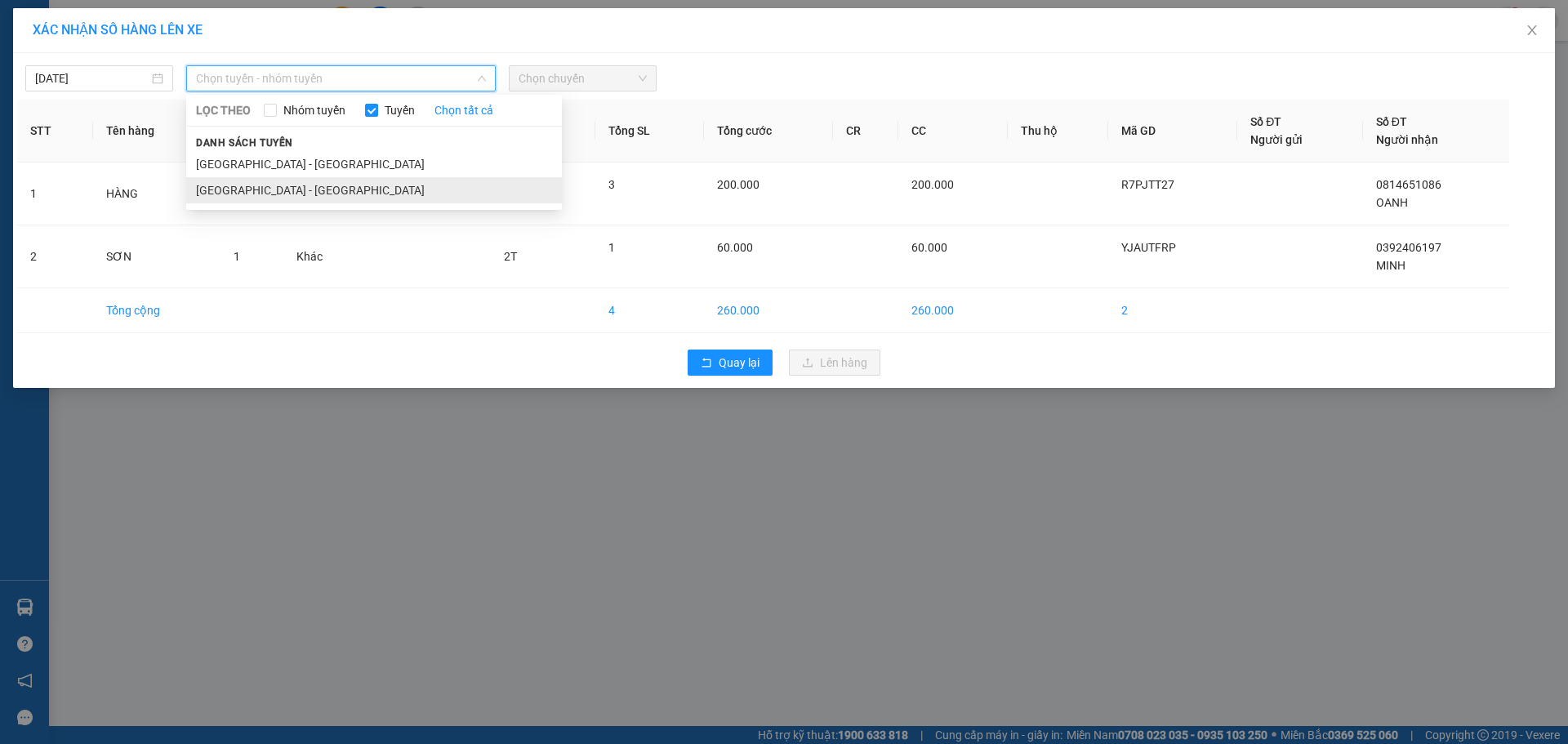
click at [239, 190] on li "[GEOGRAPHIC_DATA] - [GEOGRAPHIC_DATA]" at bounding box center [374, 190] width 376 height 26
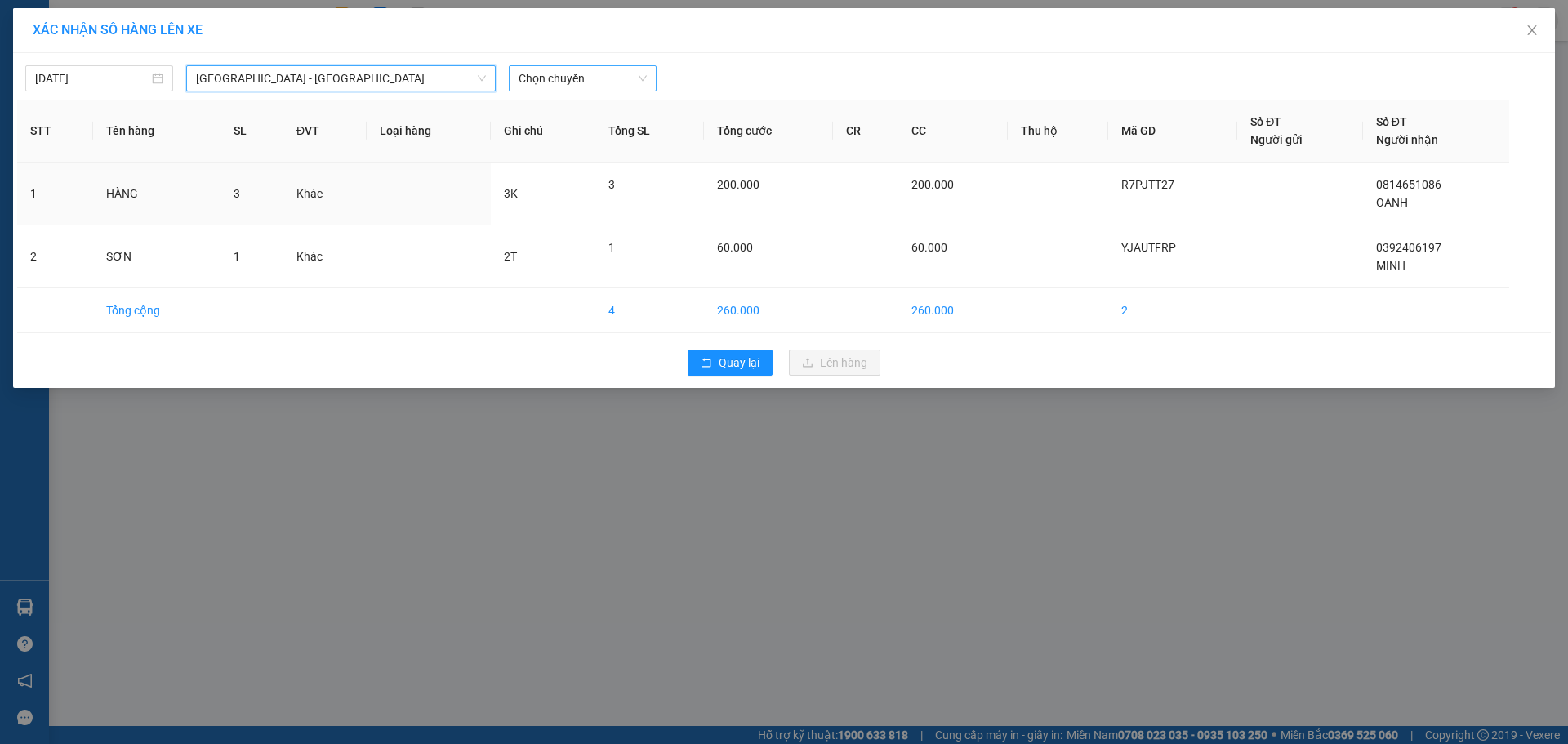
click at [574, 66] on div "Chọn chuyến" at bounding box center [582, 78] width 147 height 26
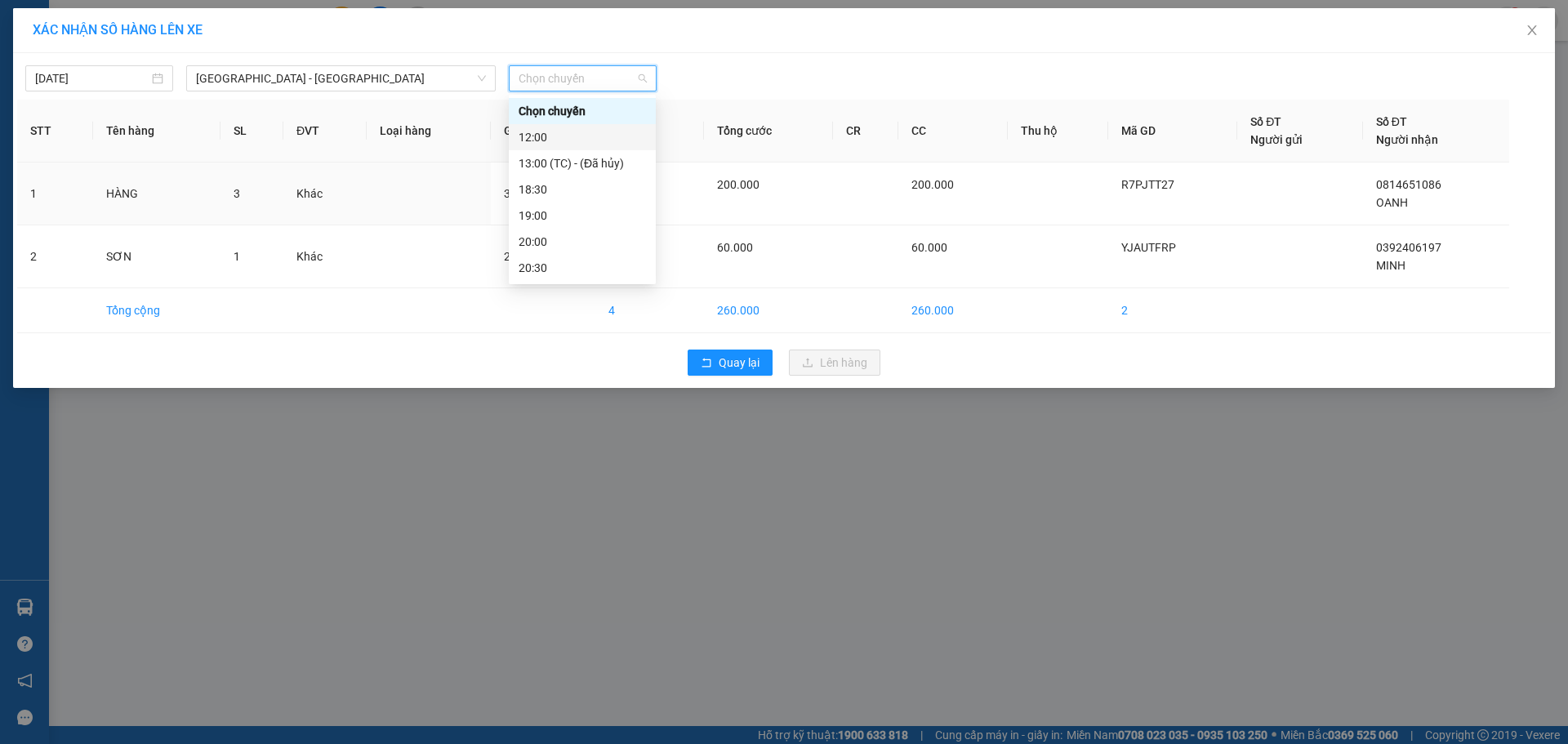
click at [590, 141] on div "12:00" at bounding box center [582, 137] width 127 height 18
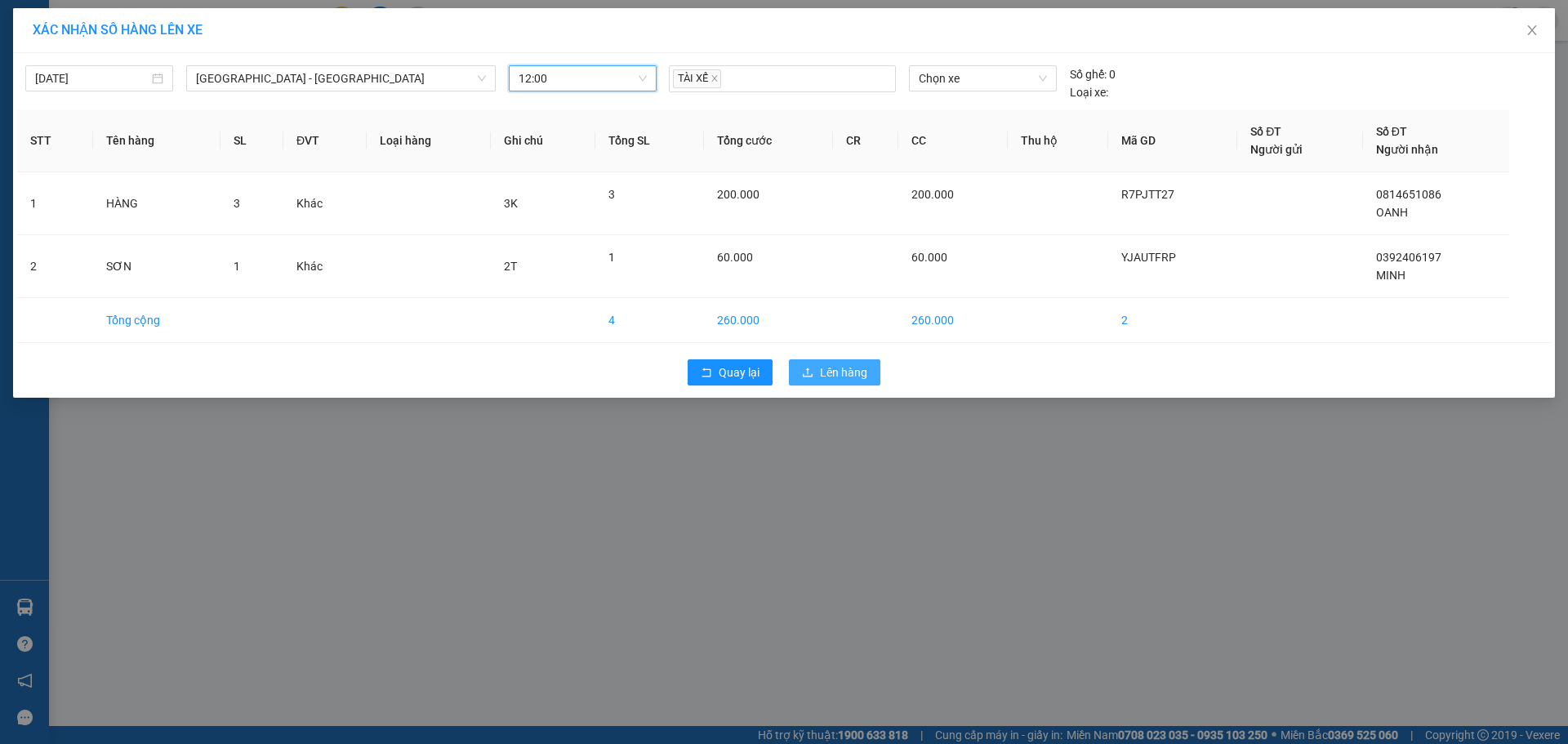
click at [826, 369] on span "Lên hàng" at bounding box center [843, 372] width 47 height 18
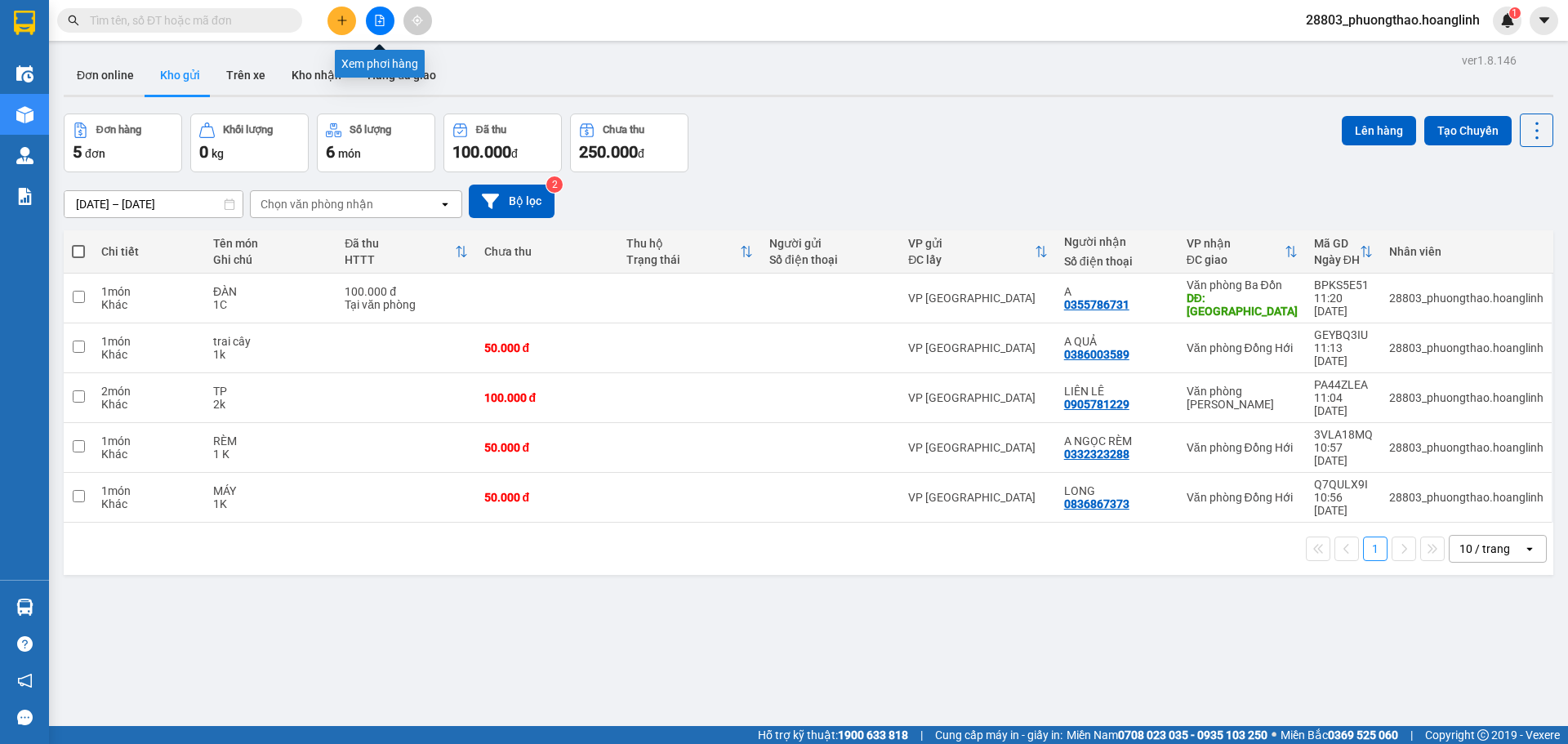
click at [383, 15] on icon "file-add" at bounding box center [380, 20] width 12 height 12
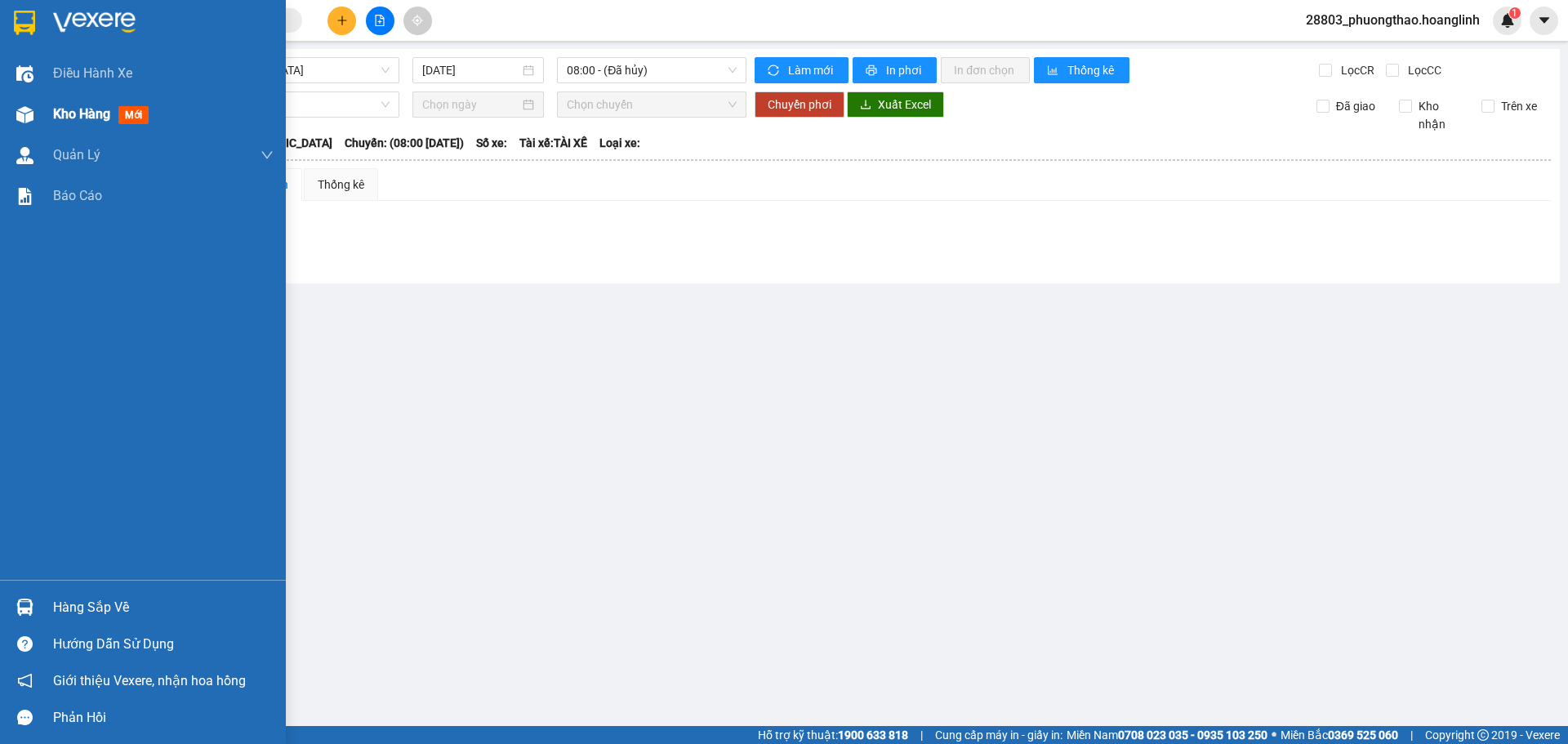
click at [102, 119] on span "Kho hàng" at bounding box center [81, 114] width 57 height 15
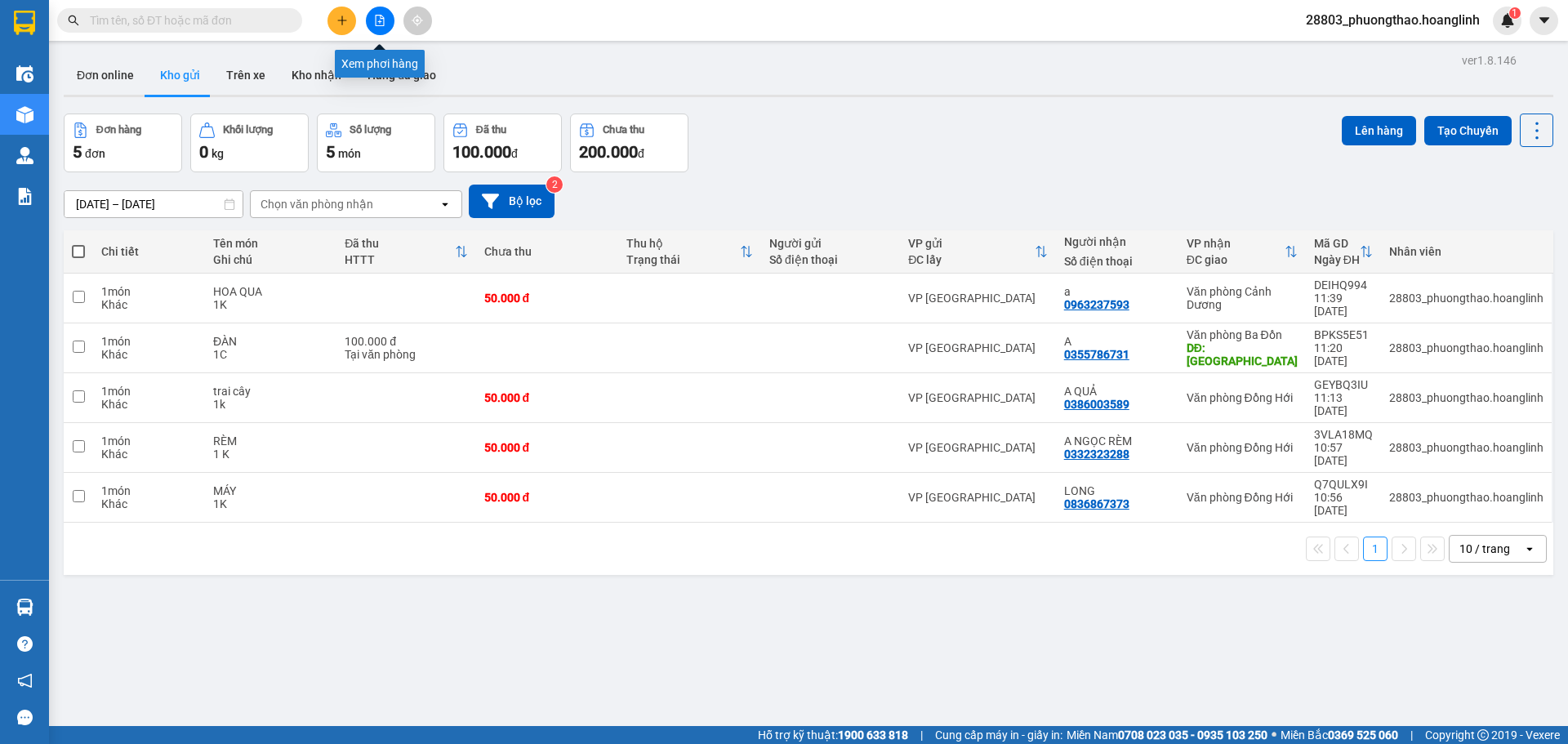
click at [374, 10] on button at bounding box center [381, 21] width 29 height 29
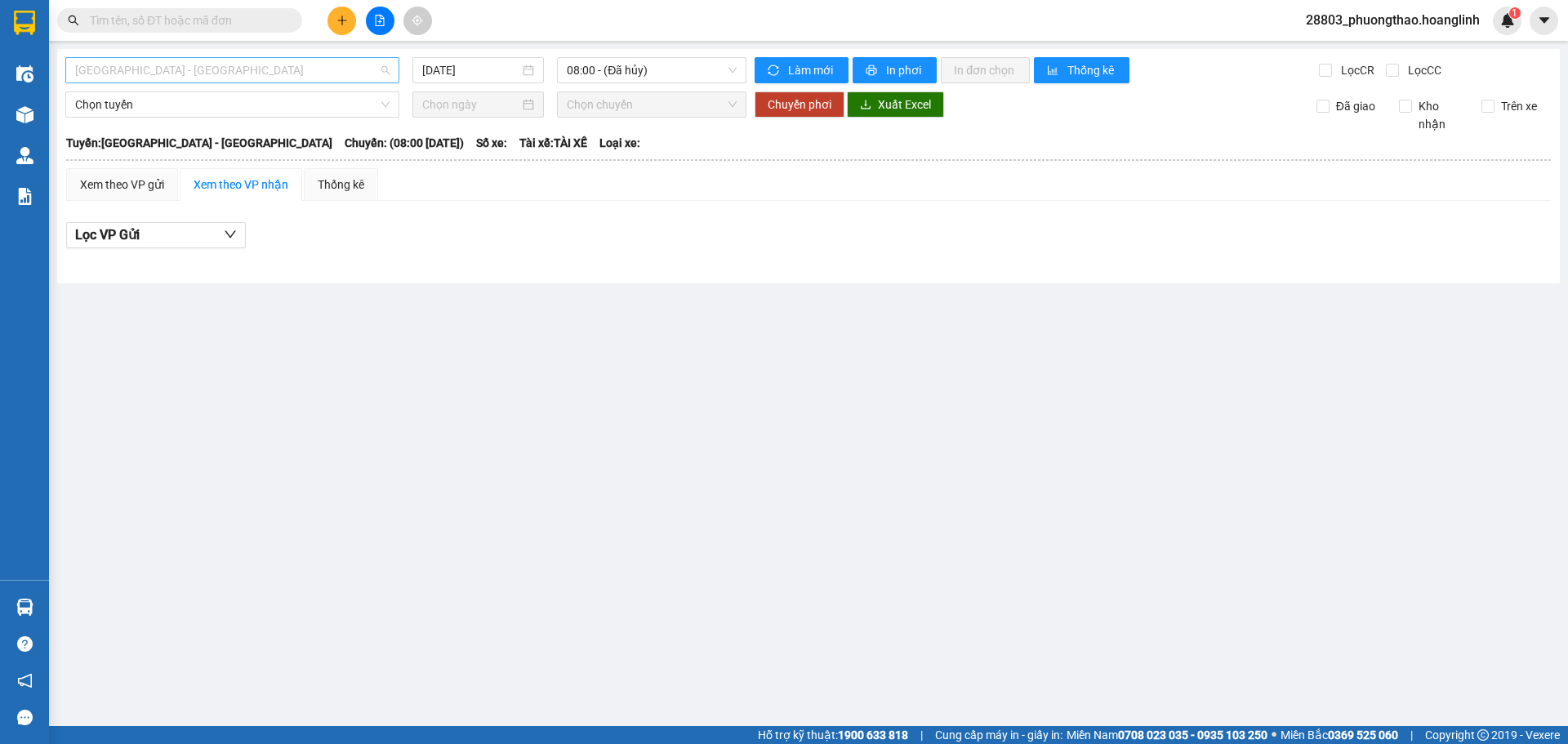
click at [173, 72] on span "[GEOGRAPHIC_DATA] - [GEOGRAPHIC_DATA]" at bounding box center [232, 69] width 314 height 24
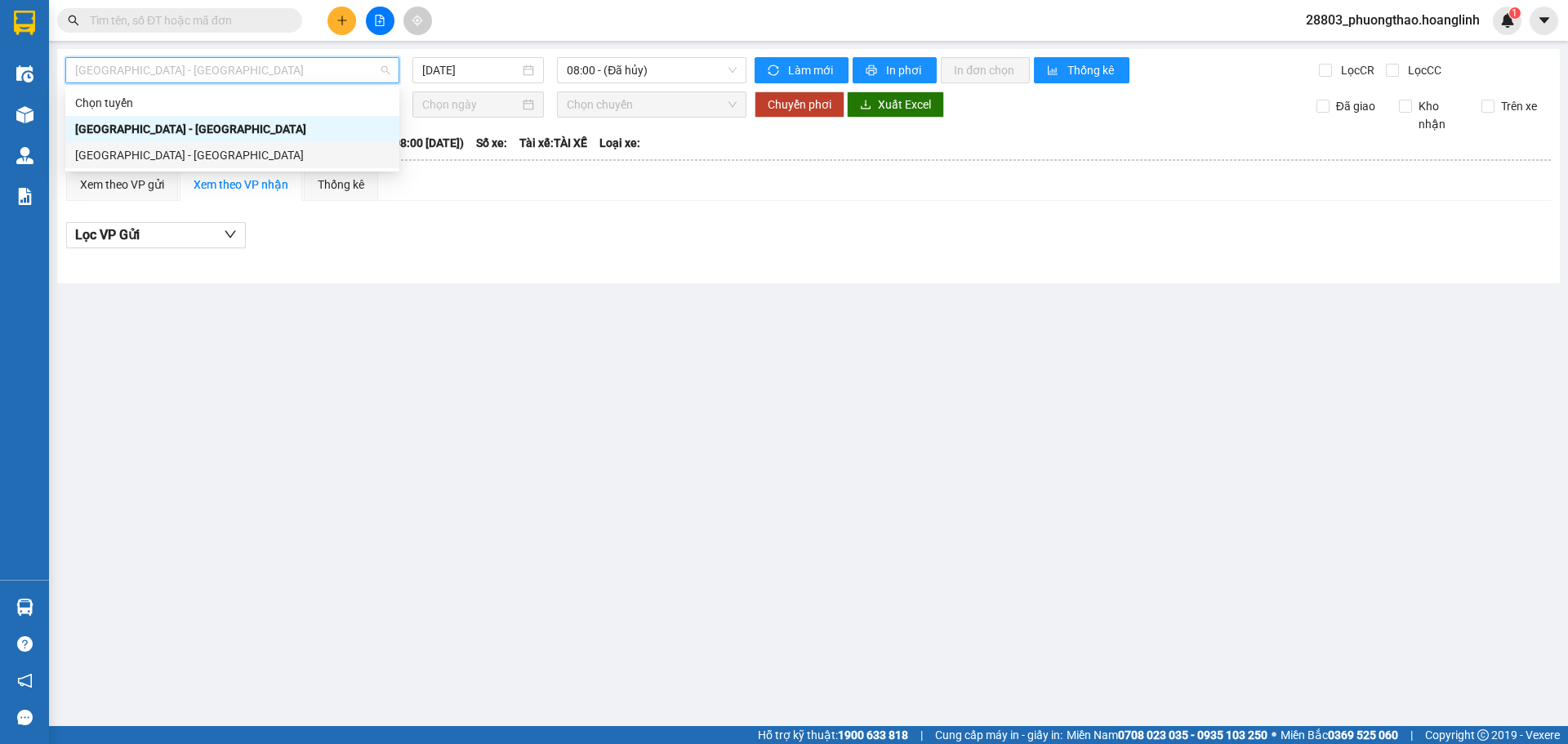
click at [179, 153] on div "[GEOGRAPHIC_DATA] - [GEOGRAPHIC_DATA]" at bounding box center [232, 155] width 314 height 18
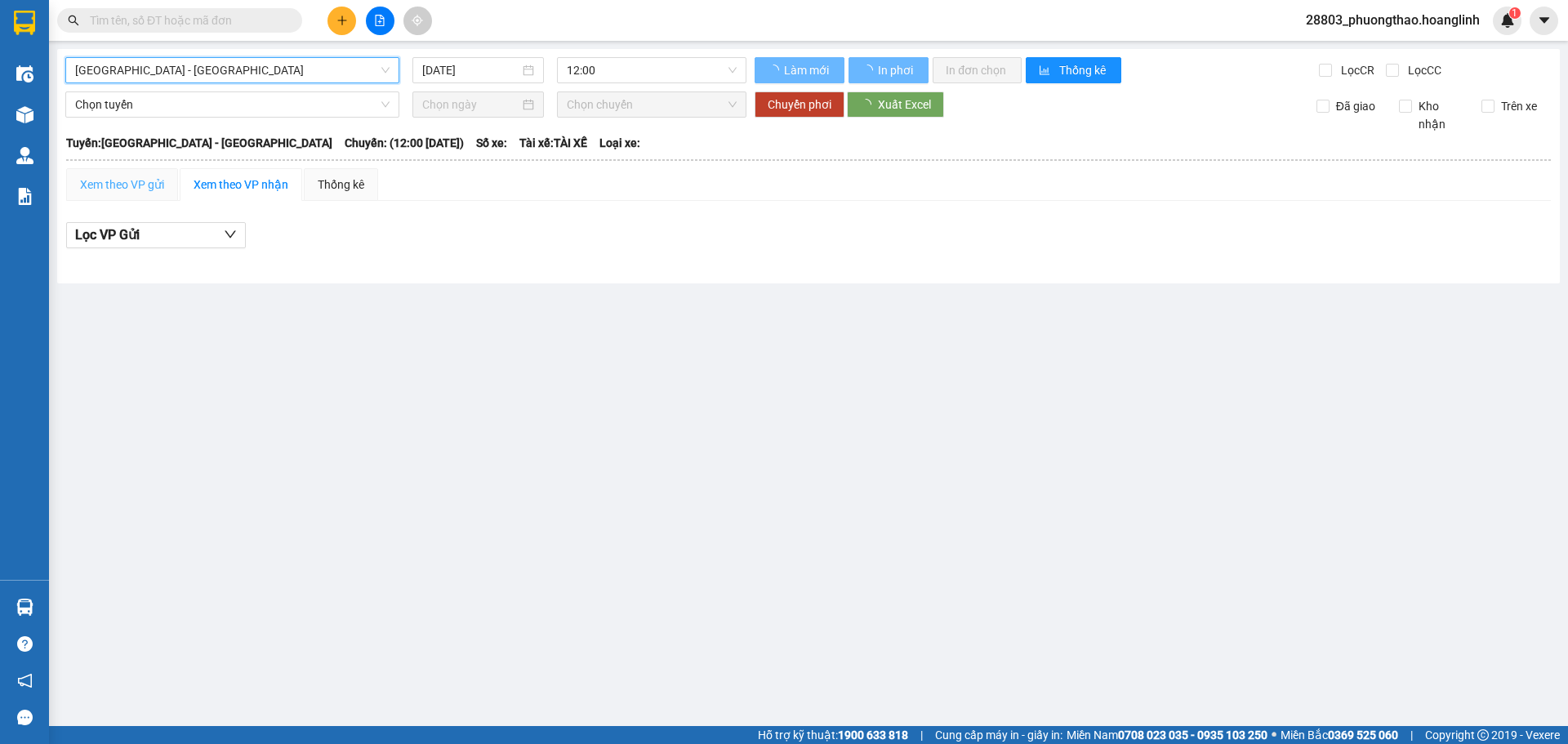
click at [140, 199] on div "Xem theo VP gửi" at bounding box center [122, 185] width 112 height 33
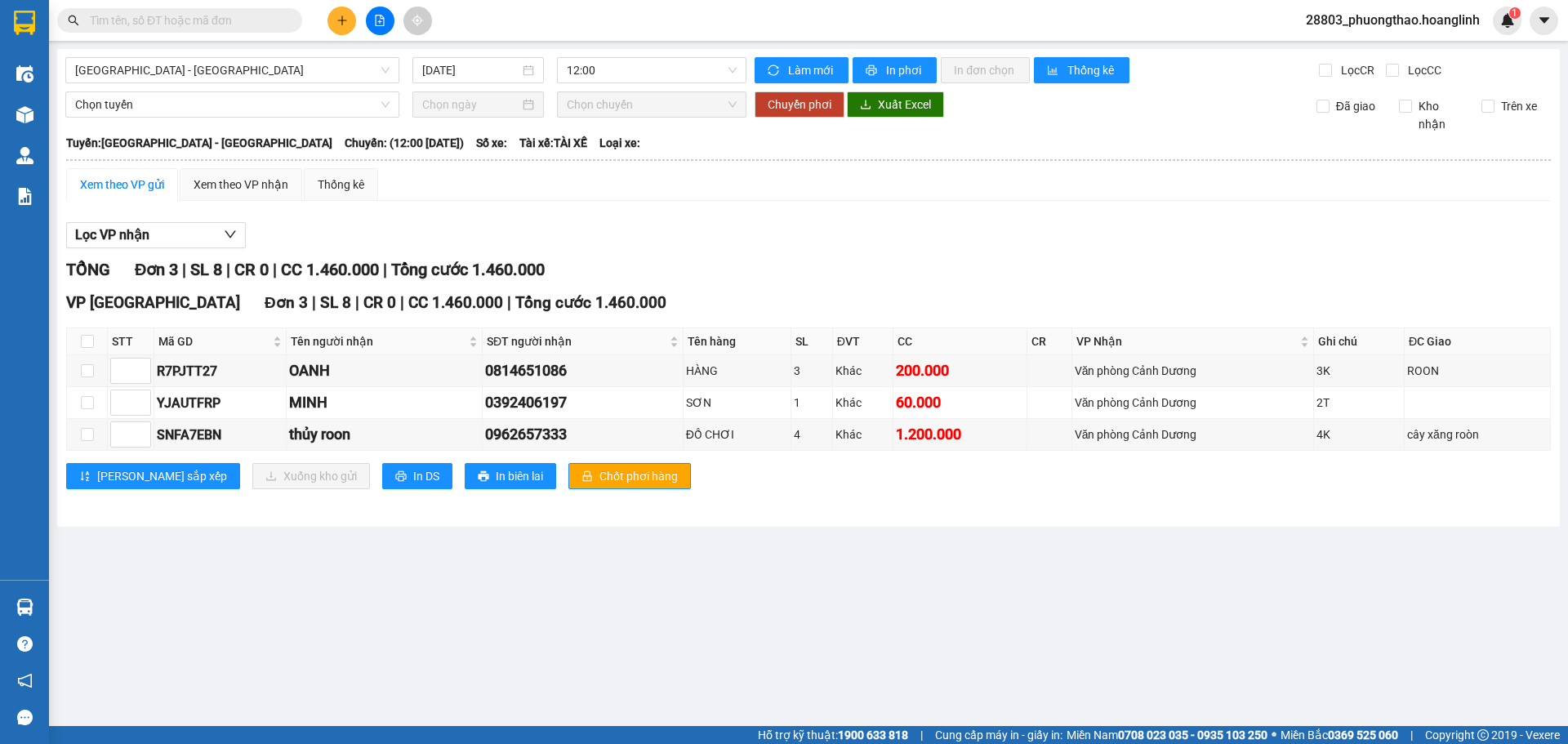
click at [130, 180] on div "Xem theo VP gửi" at bounding box center [121, 184] width 84 height 18
click at [617, 64] on span "12:00" at bounding box center [651, 69] width 170 height 24
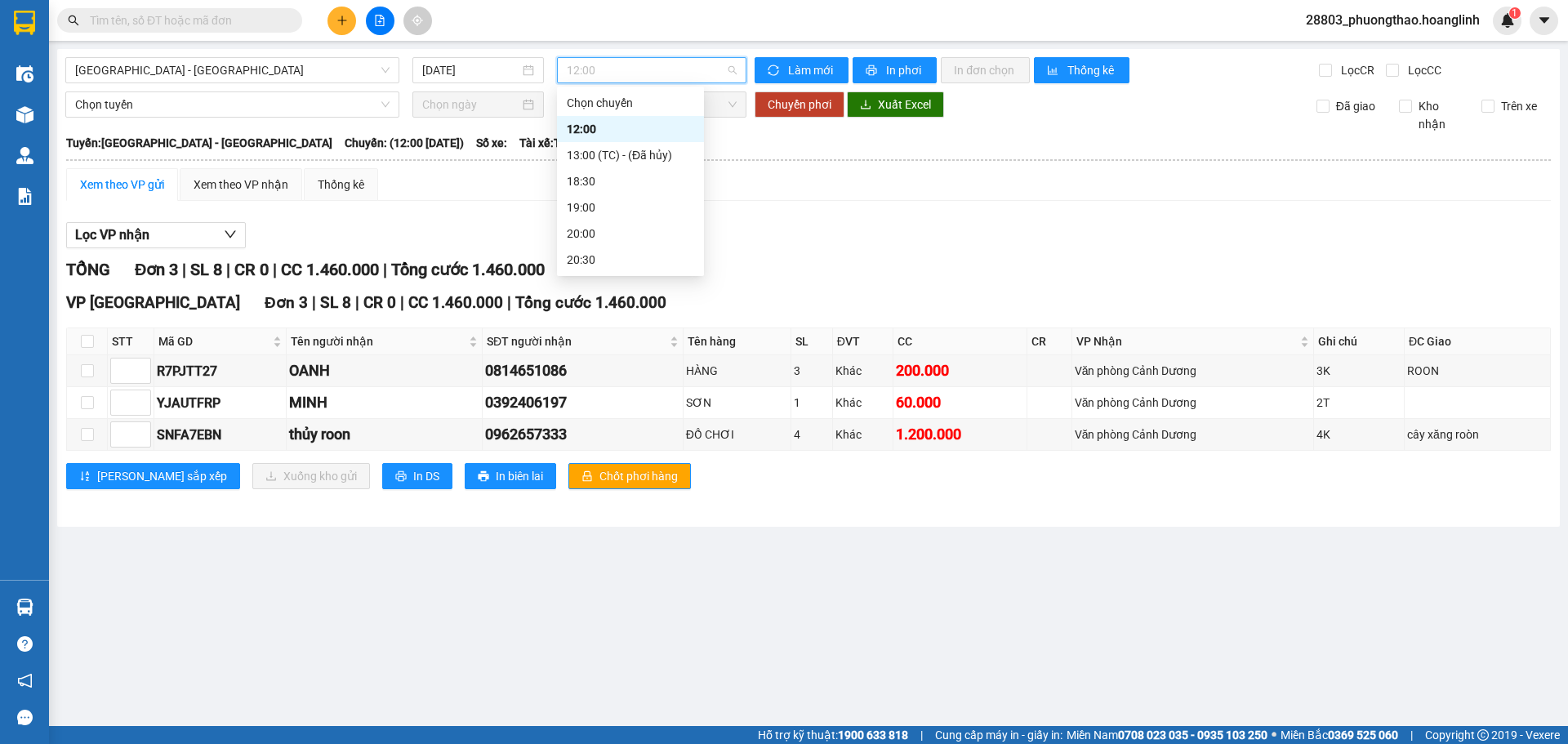
drag, startPoint x: 641, startPoint y: 179, endPoint x: 639, endPoint y: 129, distance: 50.0
click at [639, 129] on div "Chọn chuyến 12:00 13:00 (TC) - (Đã hủy) 18:30 19:00 20:00 20:30" at bounding box center [630, 181] width 146 height 183
click at [635, 125] on div "12:00" at bounding box center [630, 129] width 127 height 18
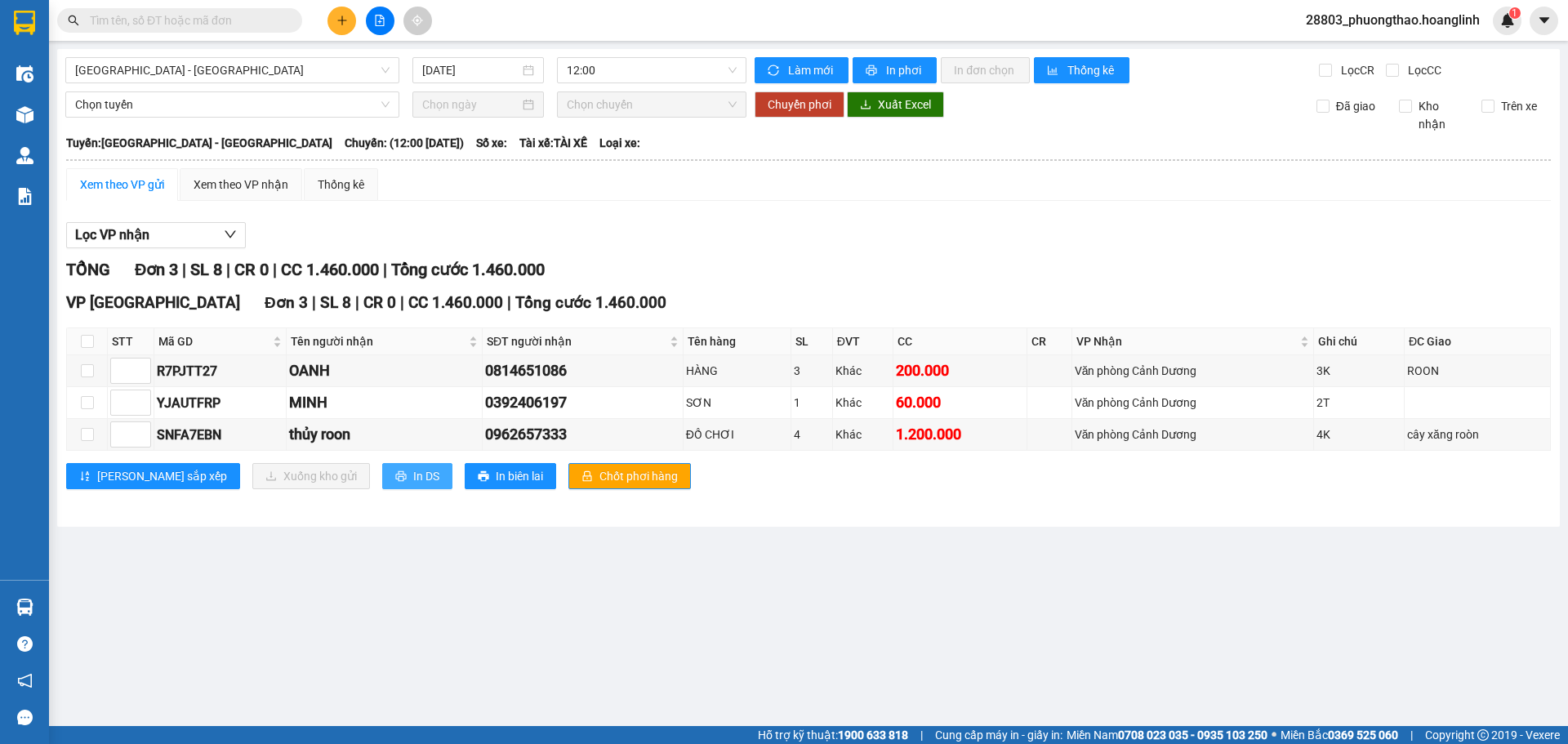
click at [413, 478] on span "In DS" at bounding box center [426, 476] width 26 height 18
click at [583, 67] on span "12:00" at bounding box center [651, 69] width 170 height 24
click at [450, 62] on input "[DATE]" at bounding box center [470, 70] width 97 height 18
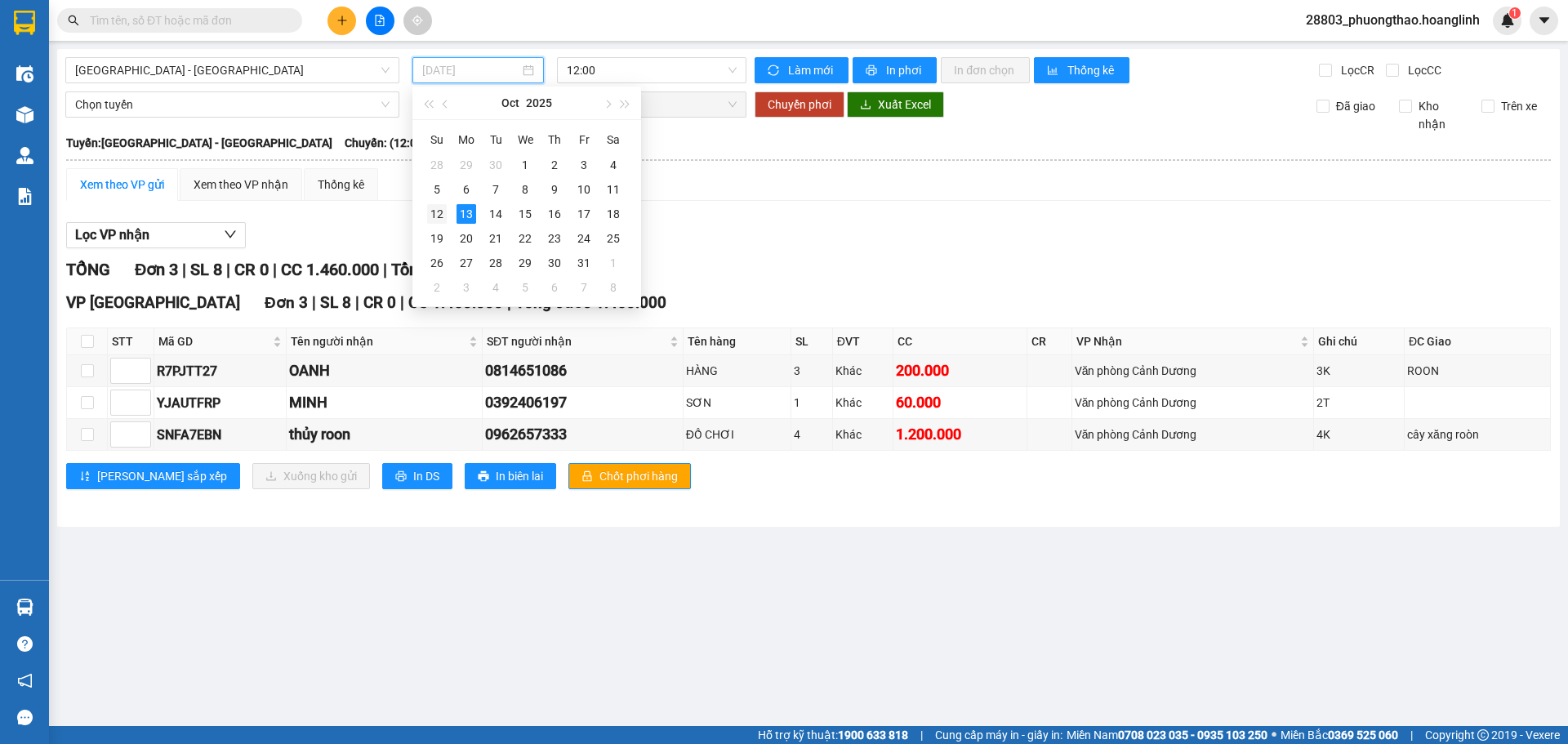
click at [439, 206] on div "12" at bounding box center [437, 214] width 19 height 19
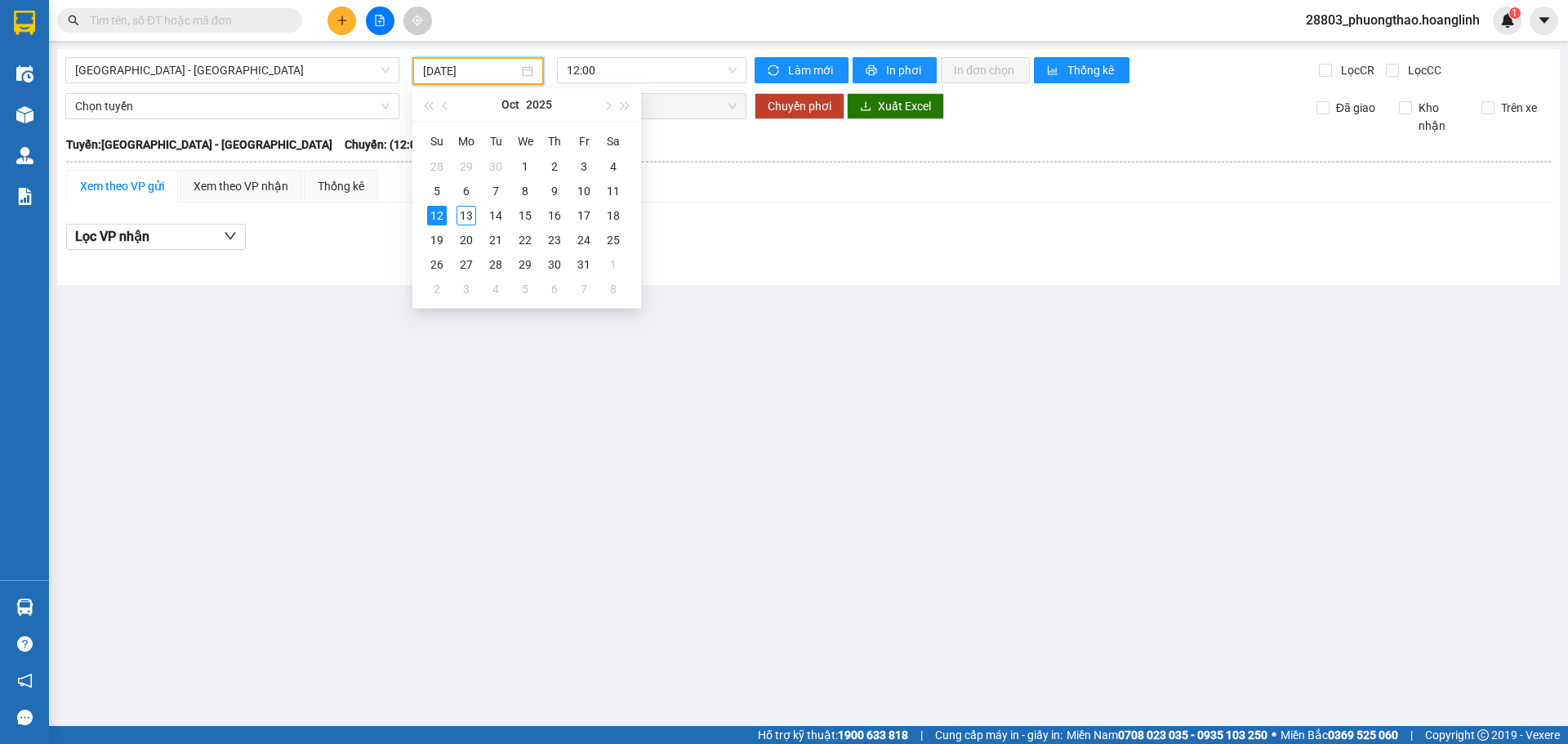
click at [475, 66] on input "[DATE]" at bounding box center [470, 70] width 95 height 18
click at [470, 208] on div "13" at bounding box center [466, 215] width 19 height 19
type input "[DATE]"
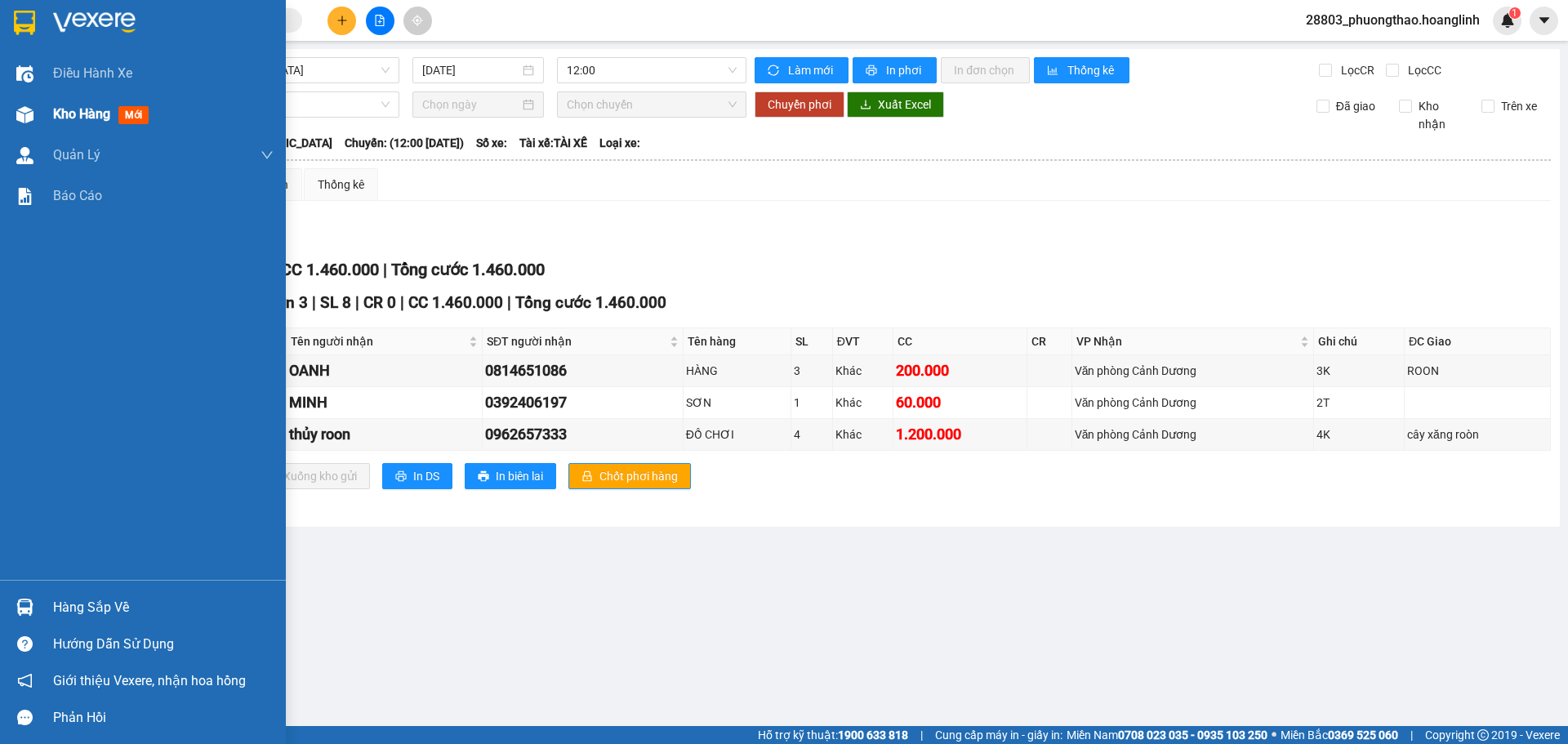
click at [100, 120] on span "Kho hàng" at bounding box center [81, 114] width 57 height 15
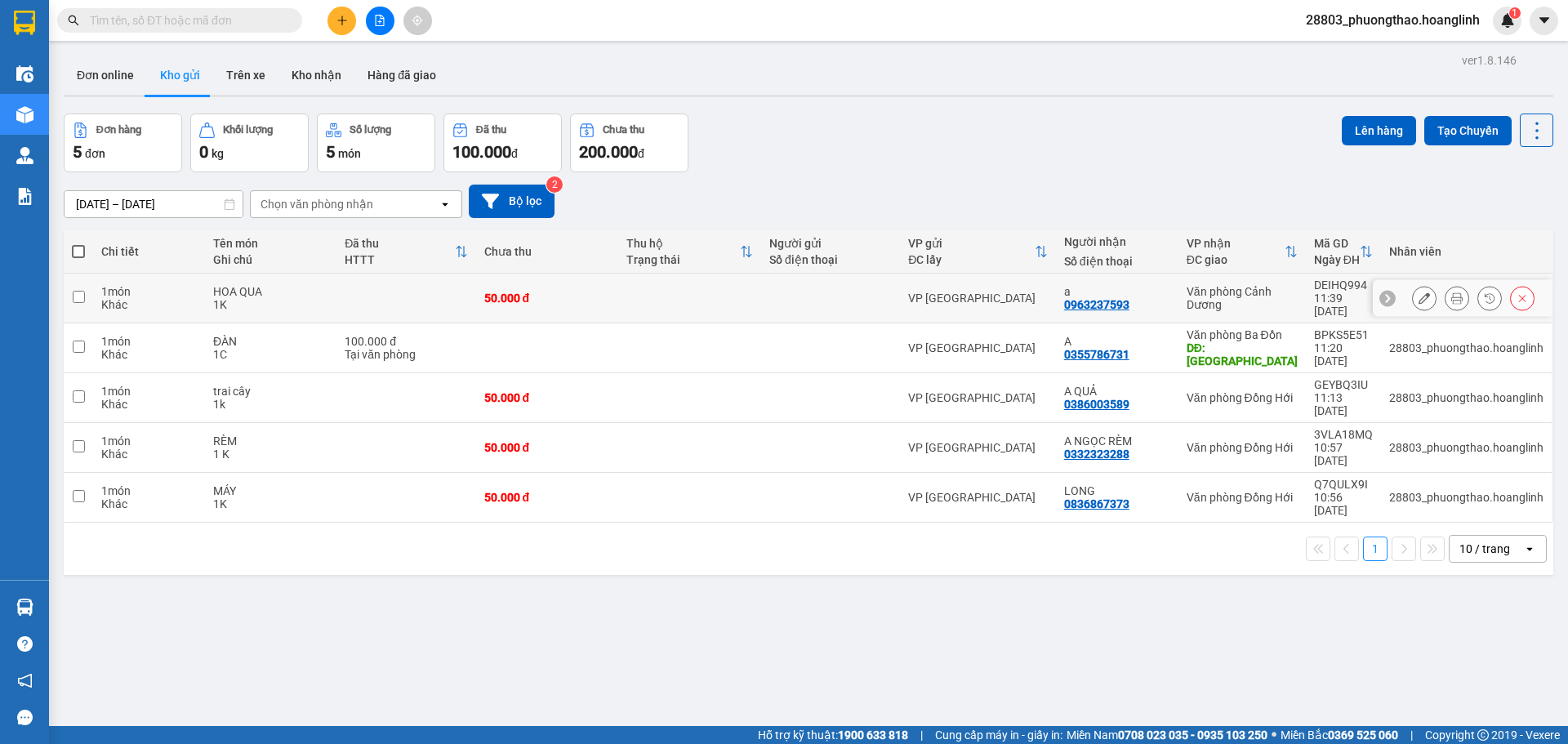
click at [757, 288] on td at bounding box center [689, 299] width 143 height 50
checkbox input "true"
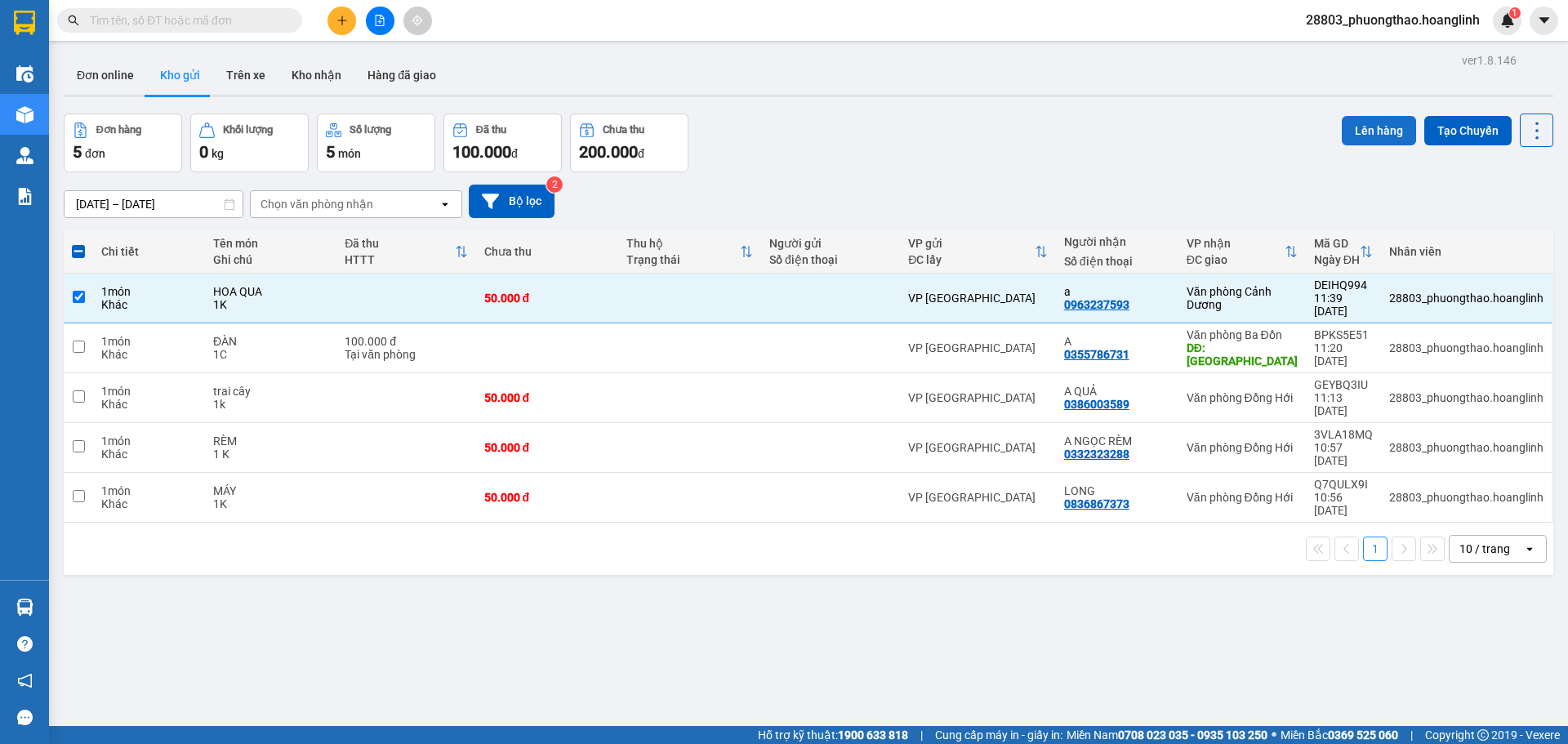
click at [1369, 120] on button "Lên hàng" at bounding box center [1378, 130] width 74 height 29
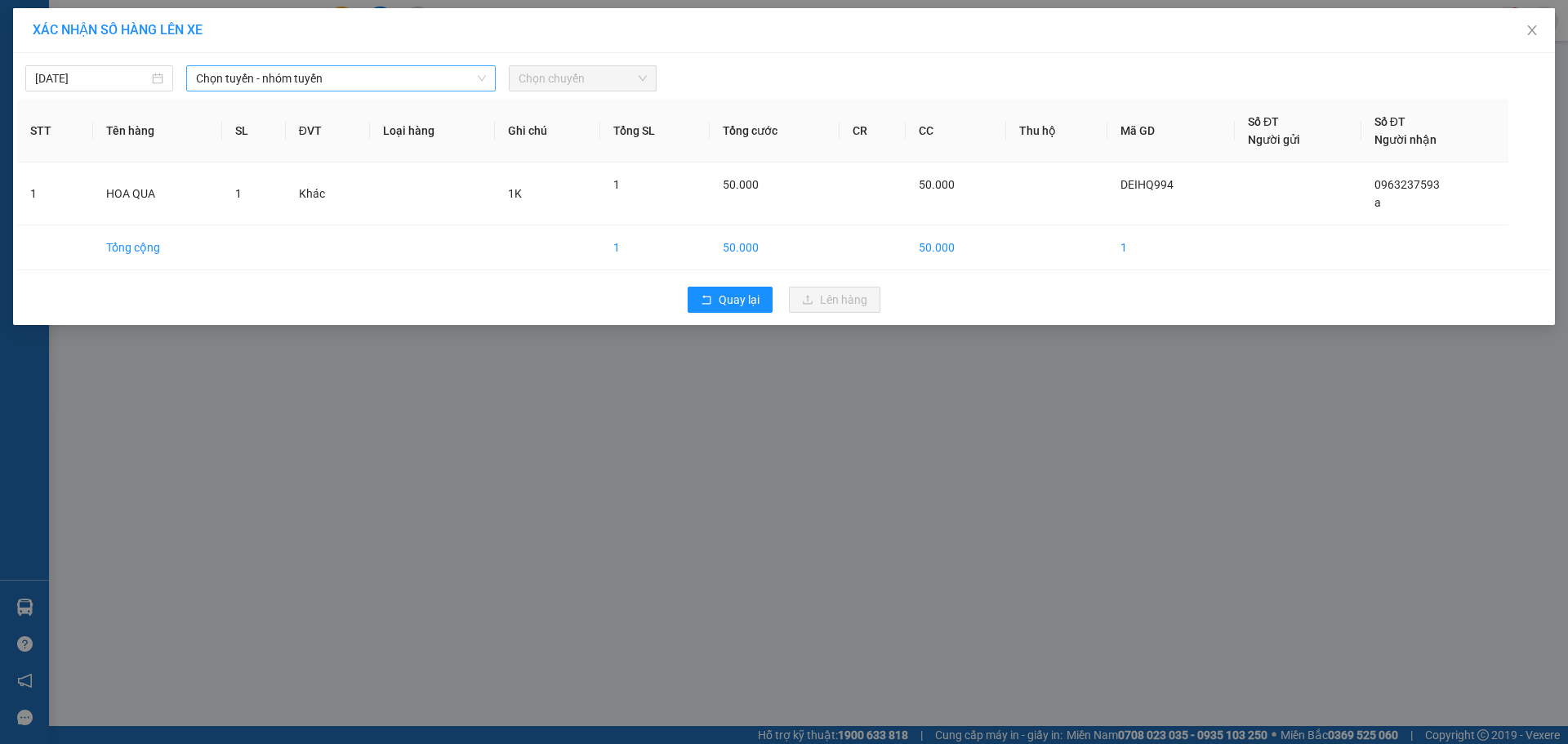
click at [238, 79] on span "Chọn tuyến - nhóm tuyến" at bounding box center [340, 78] width 290 height 24
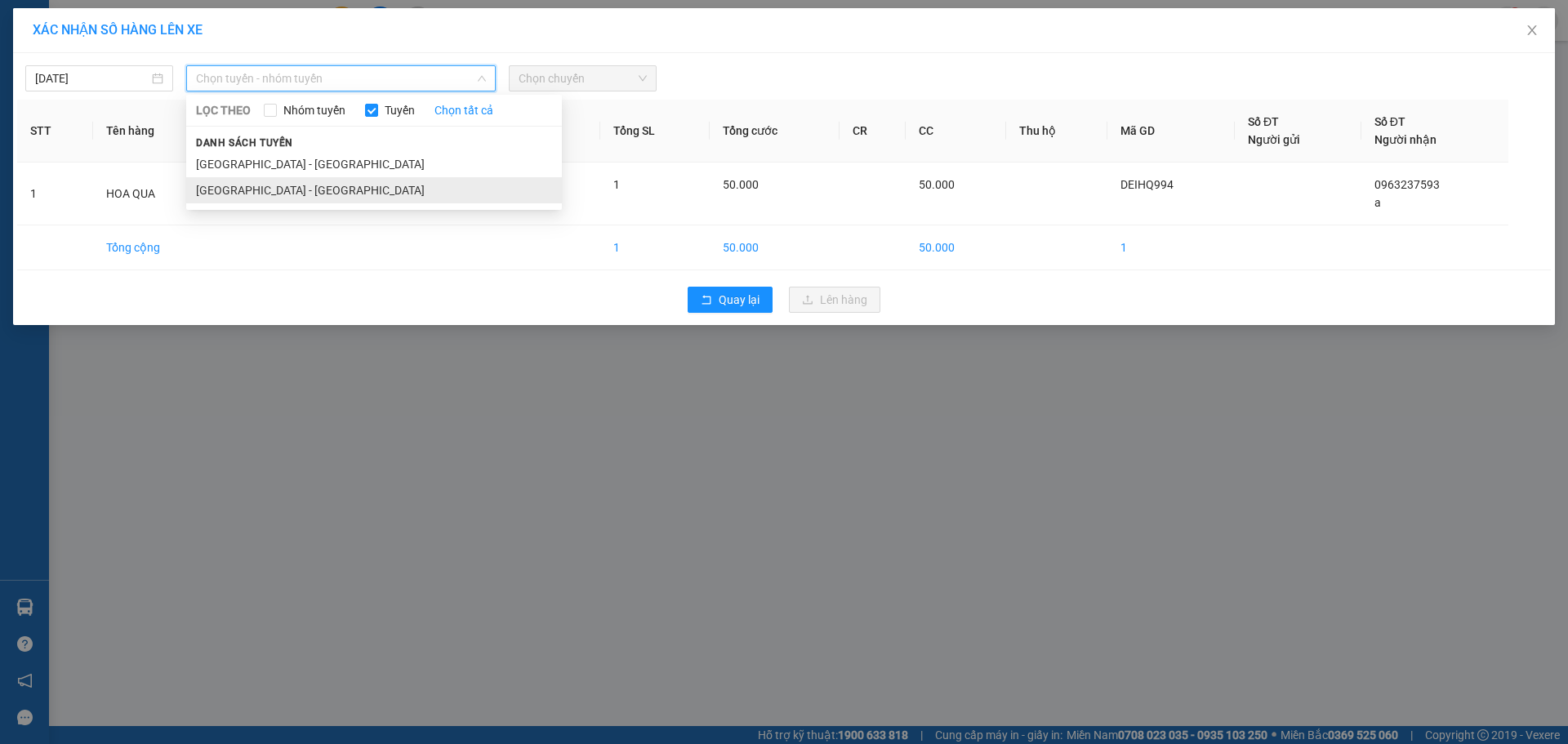
click at [247, 193] on li "[GEOGRAPHIC_DATA] - [GEOGRAPHIC_DATA]" at bounding box center [374, 190] width 376 height 26
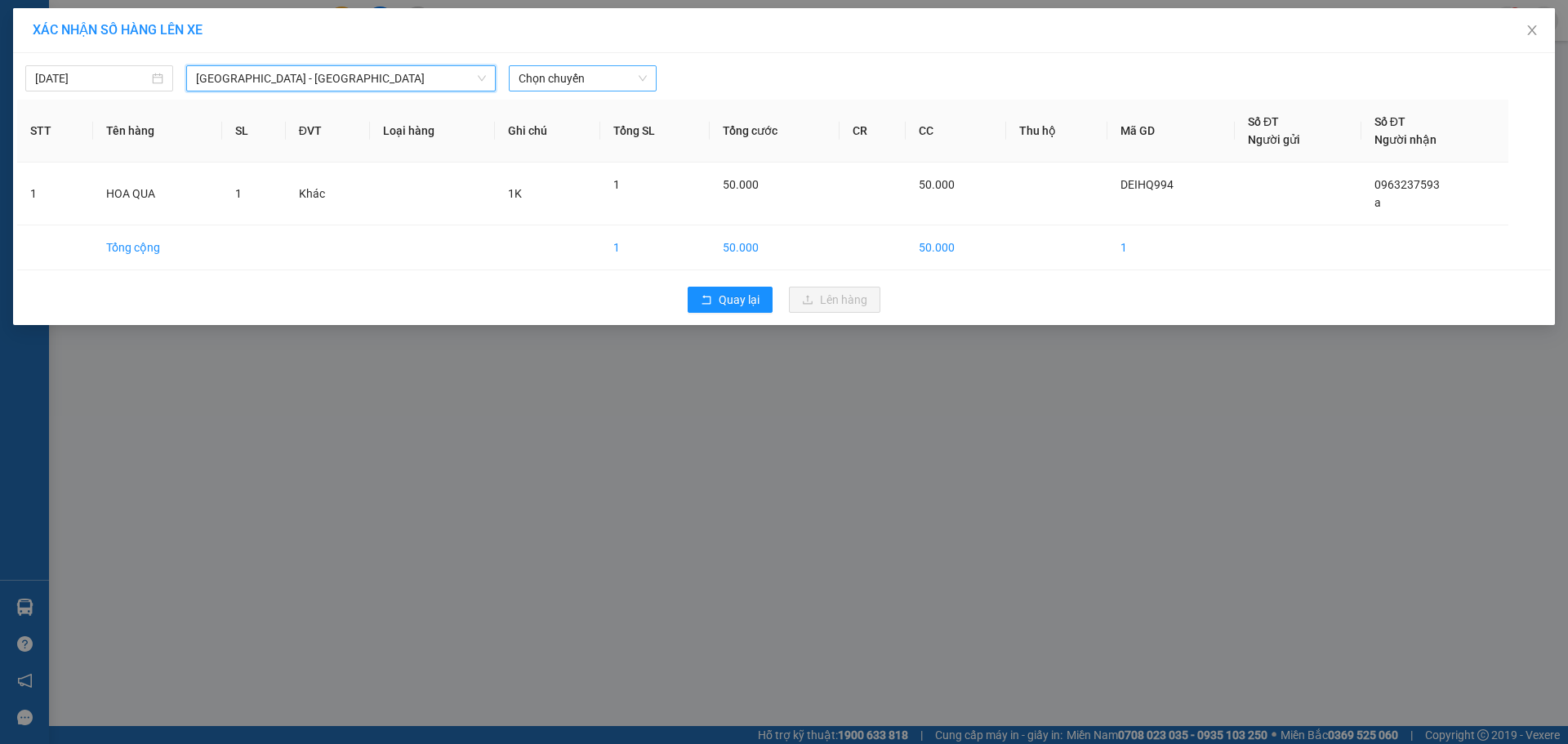
click at [594, 78] on span "Chọn chuyến" at bounding box center [582, 78] width 128 height 24
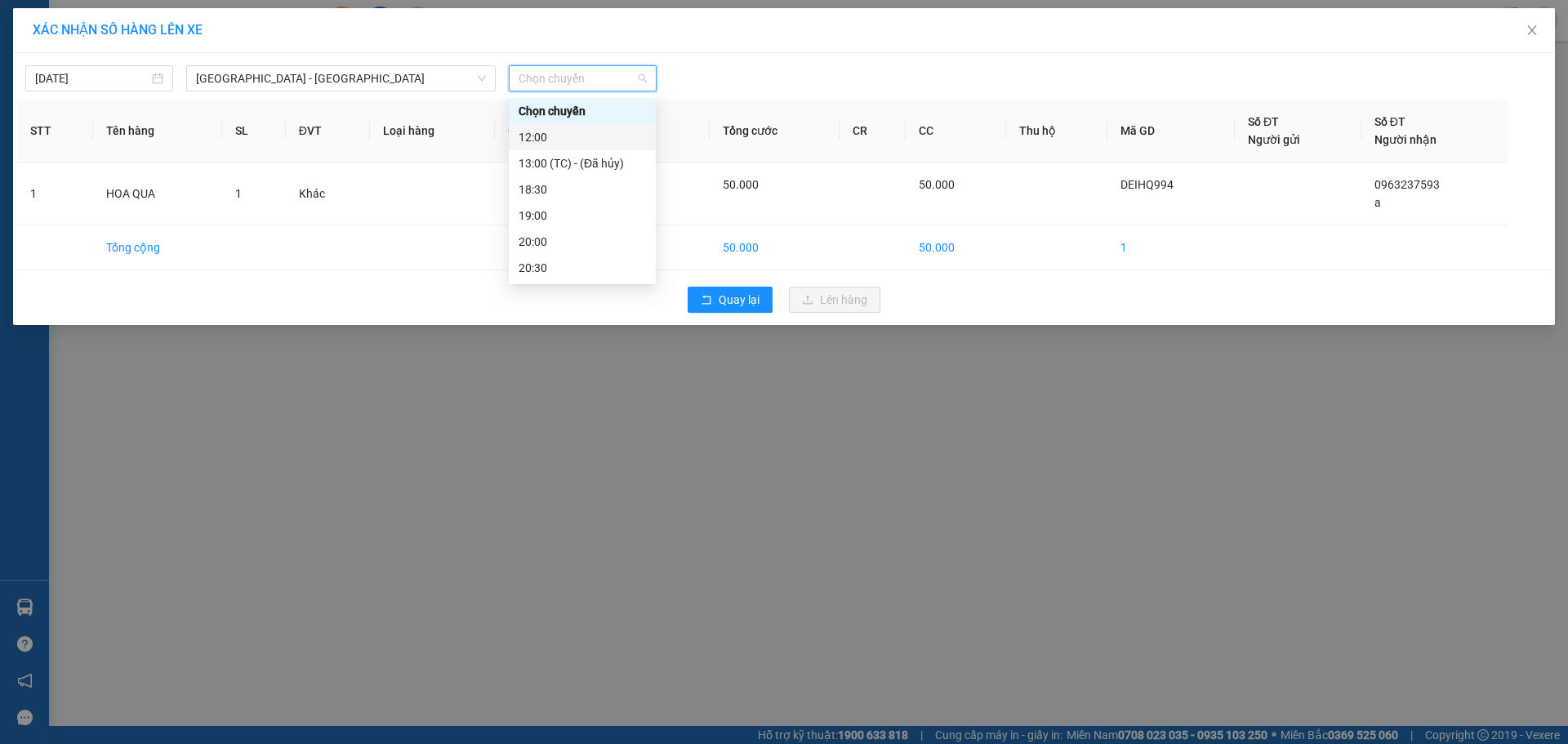
click at [560, 140] on div "12:00" at bounding box center [582, 137] width 127 height 18
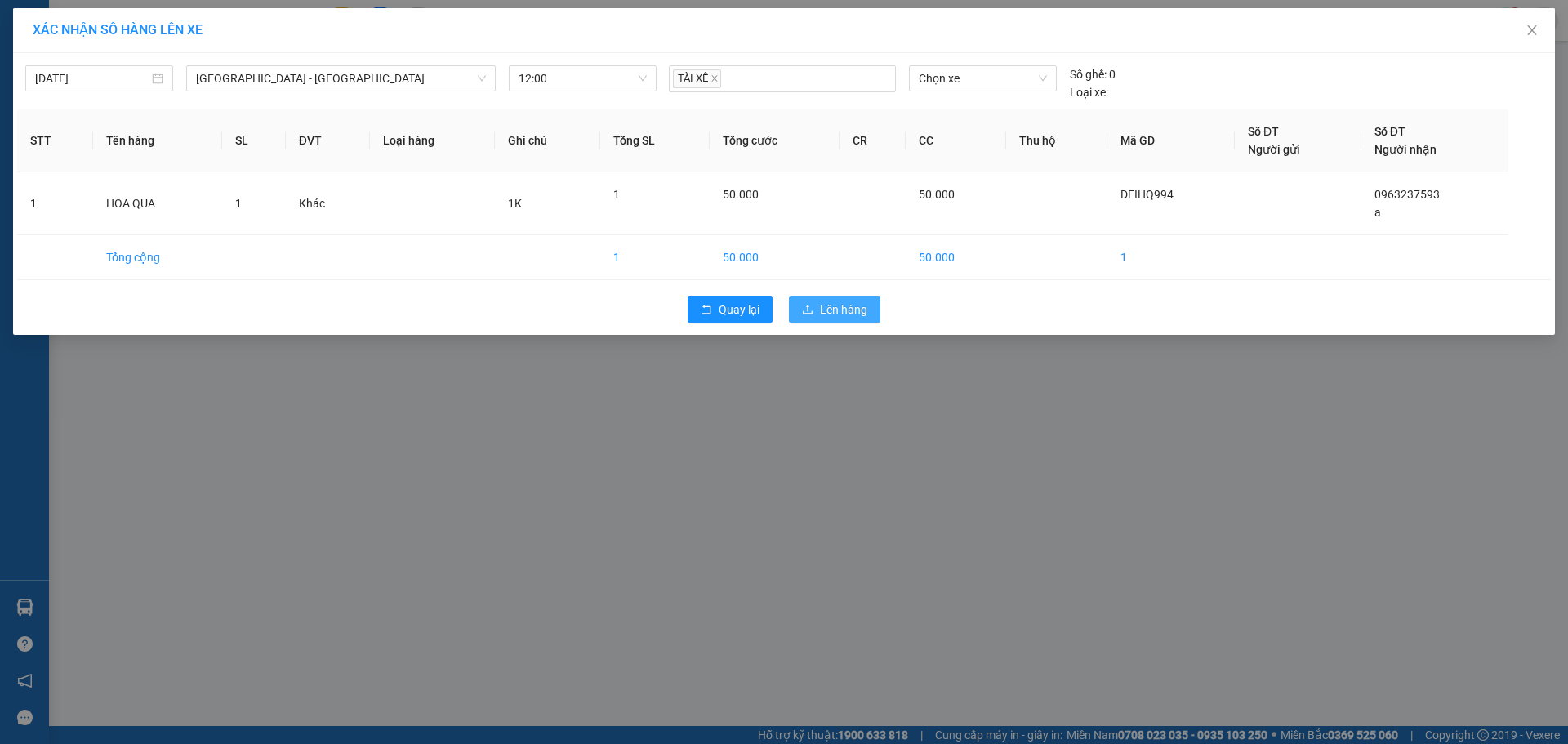
click at [819, 299] on button "Lên hàng" at bounding box center [834, 309] width 92 height 26
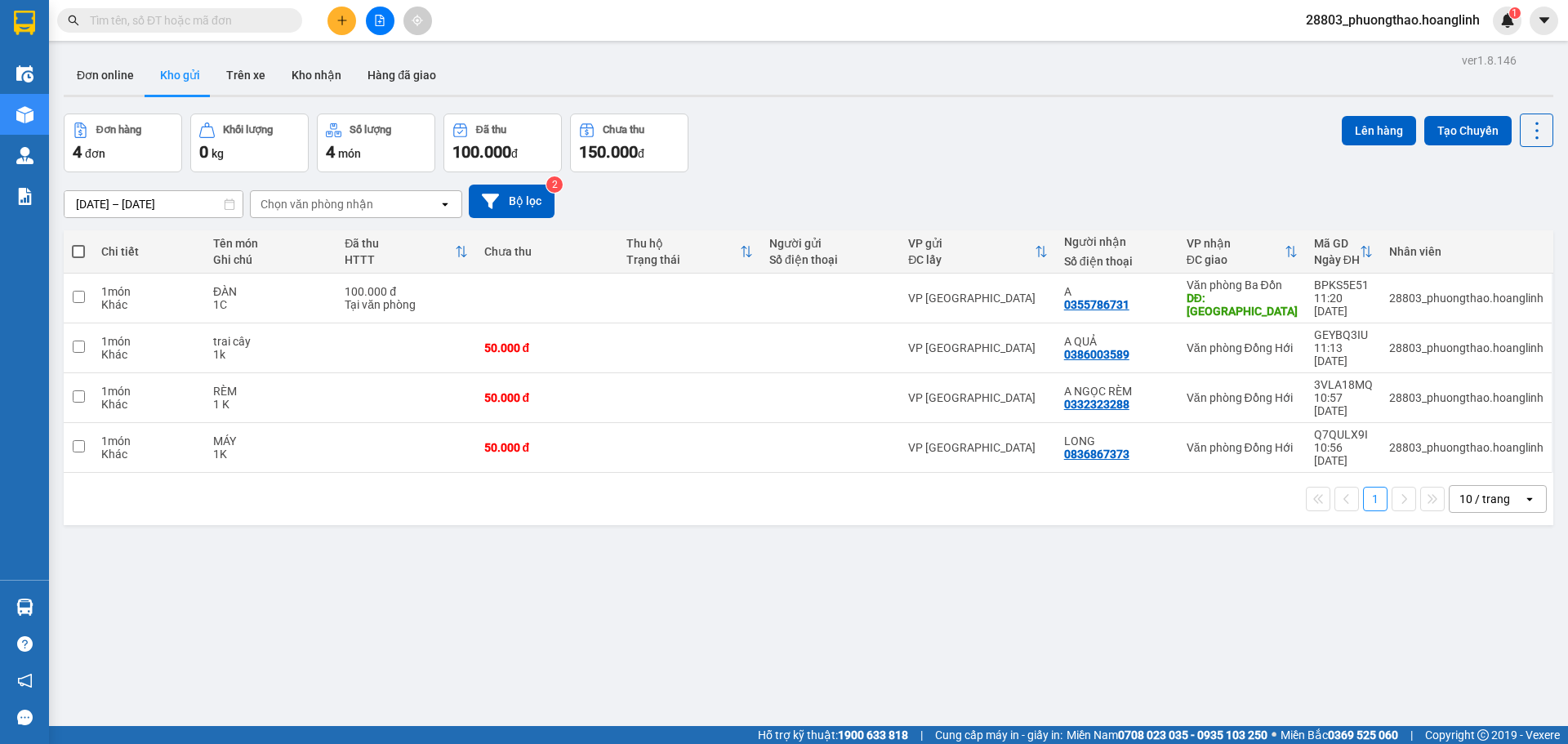
click at [382, 28] on button at bounding box center [381, 21] width 29 height 29
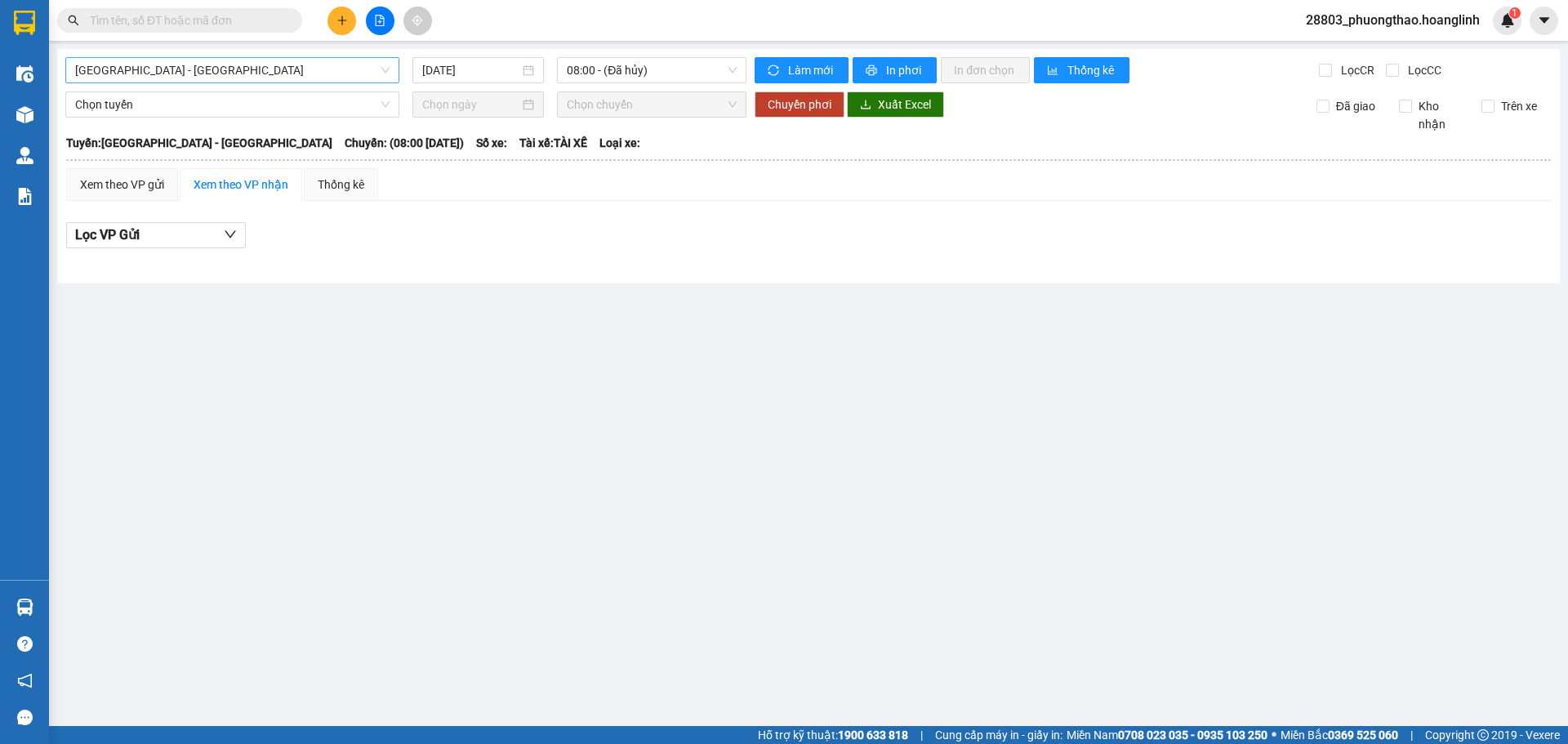
click at [270, 66] on span "[GEOGRAPHIC_DATA] - [GEOGRAPHIC_DATA]" at bounding box center [232, 69] width 314 height 24
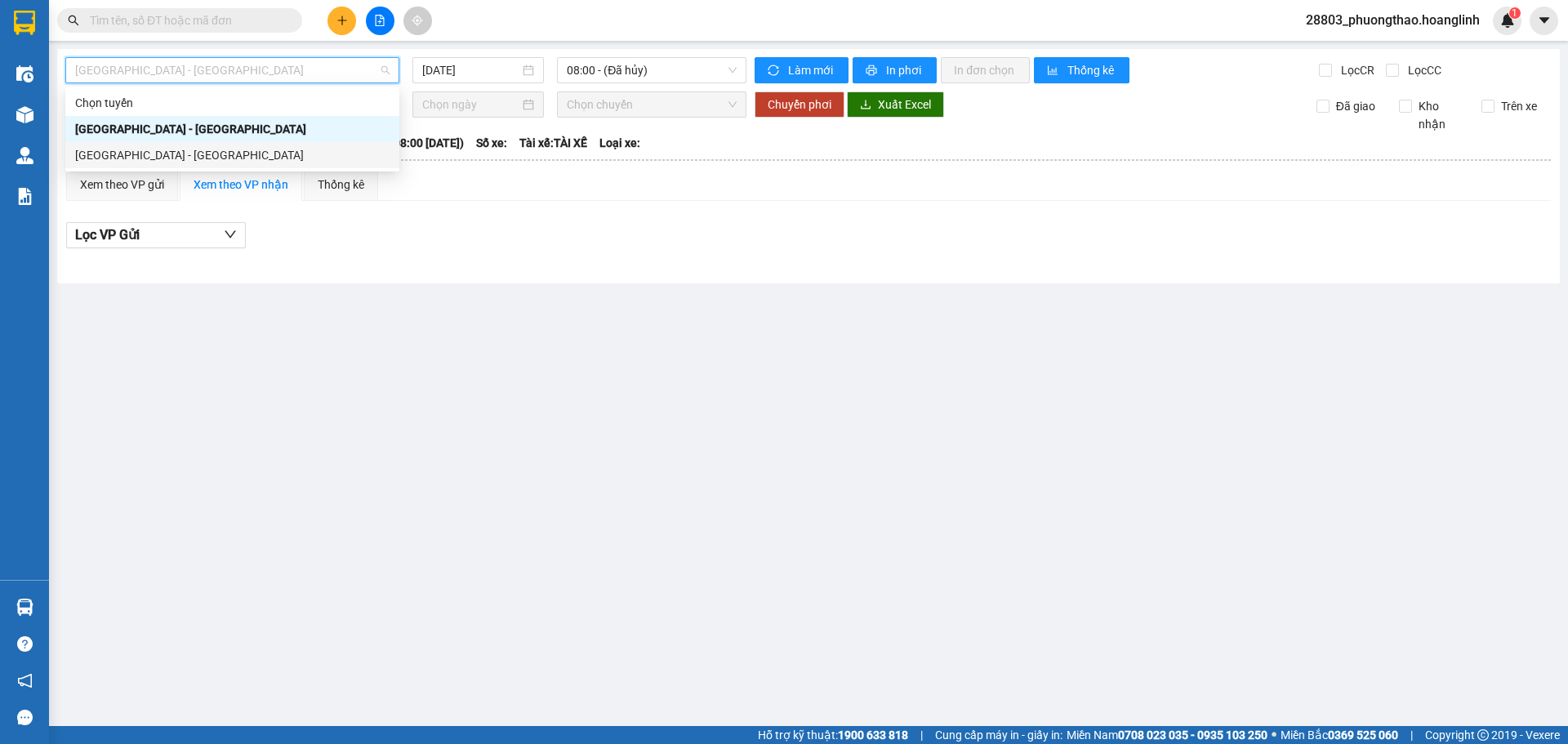
click at [217, 151] on div "[GEOGRAPHIC_DATA] - [GEOGRAPHIC_DATA]" at bounding box center [232, 155] width 314 height 18
type input "[DATE]"
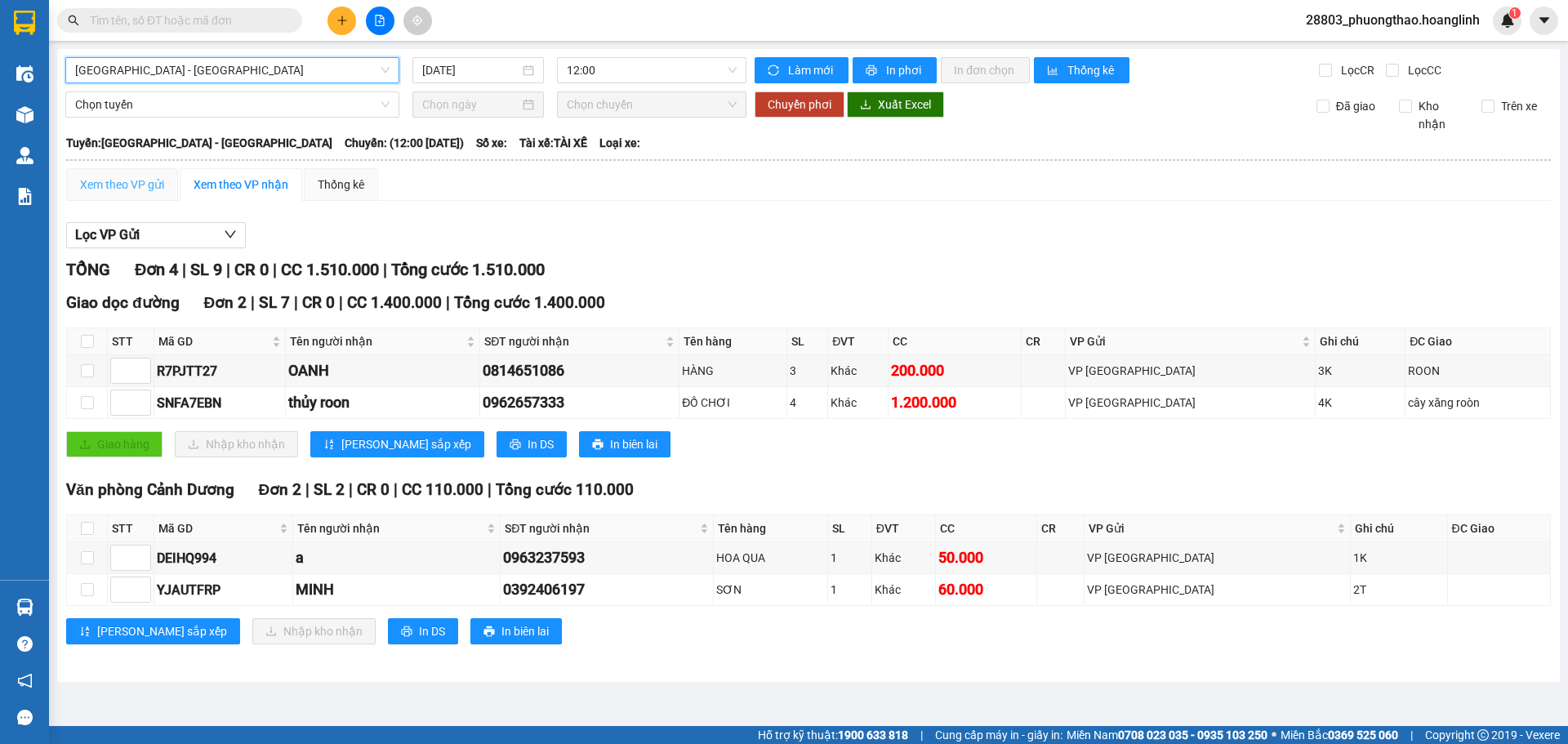
click at [165, 180] on div "Xem theo VP gửi" at bounding box center [122, 185] width 112 height 33
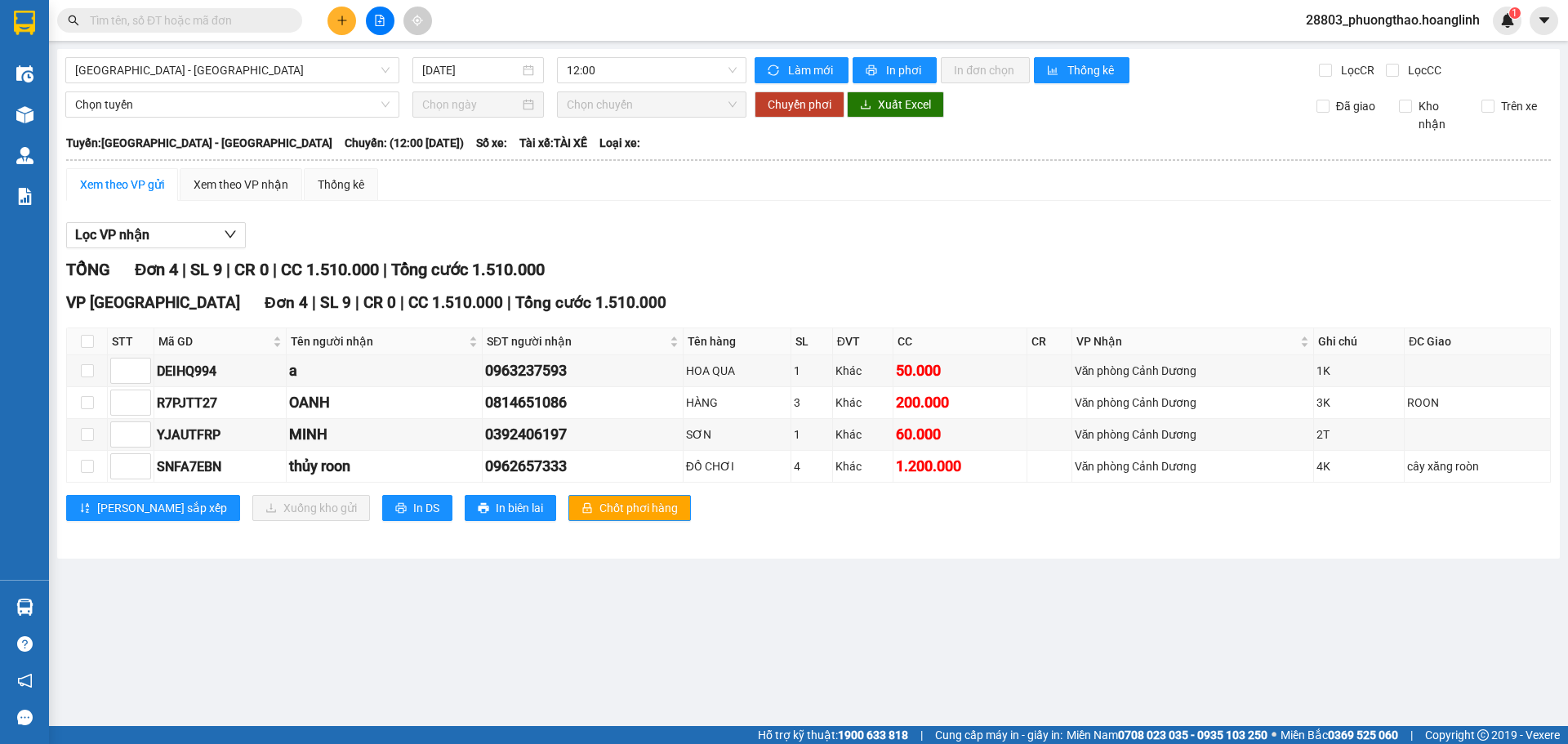
drag, startPoint x: 617, startPoint y: 58, endPoint x: 615, endPoint y: 86, distance: 28.1
click at [617, 66] on span "12:00" at bounding box center [651, 69] width 170 height 24
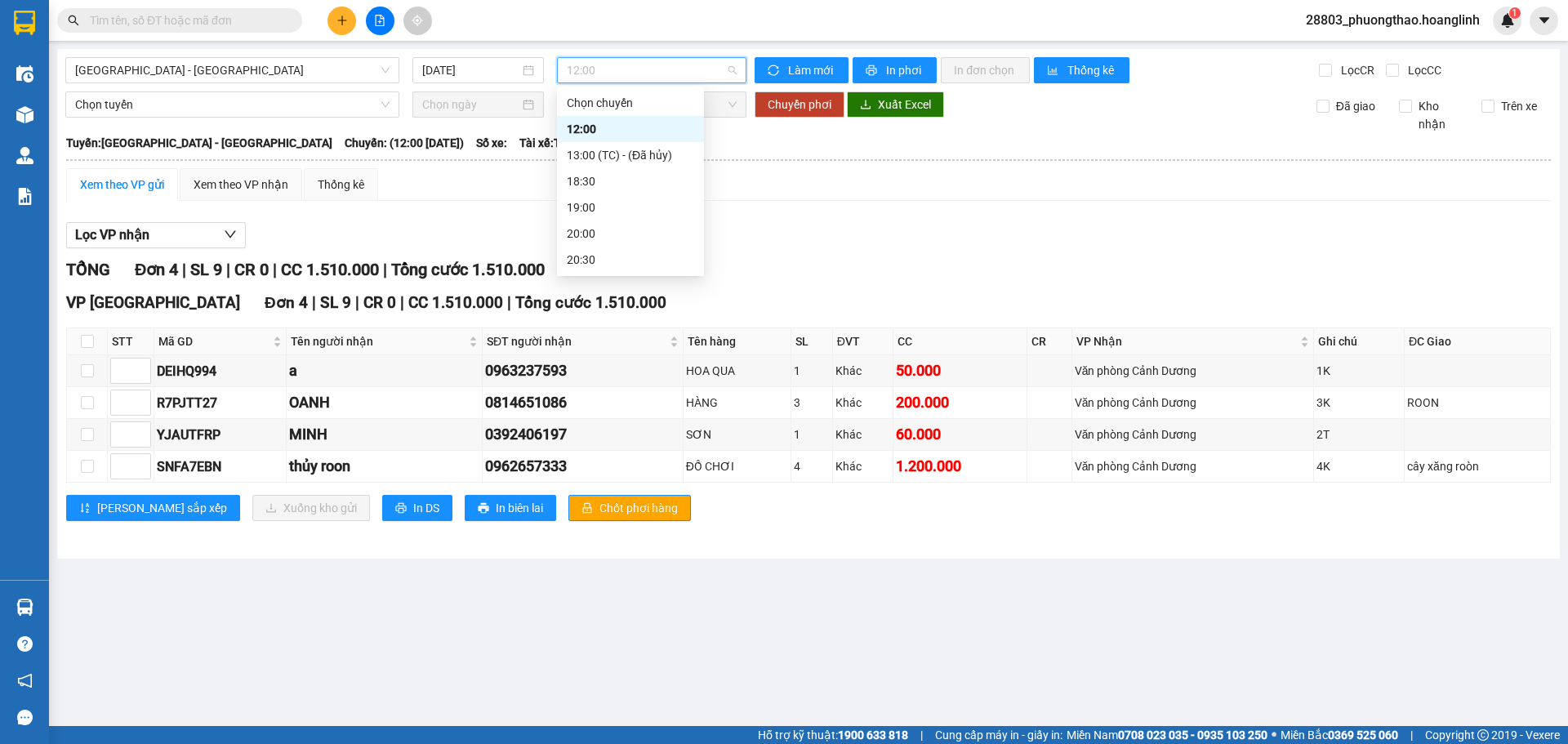
click at [606, 132] on div "12:00" at bounding box center [630, 129] width 127 height 18
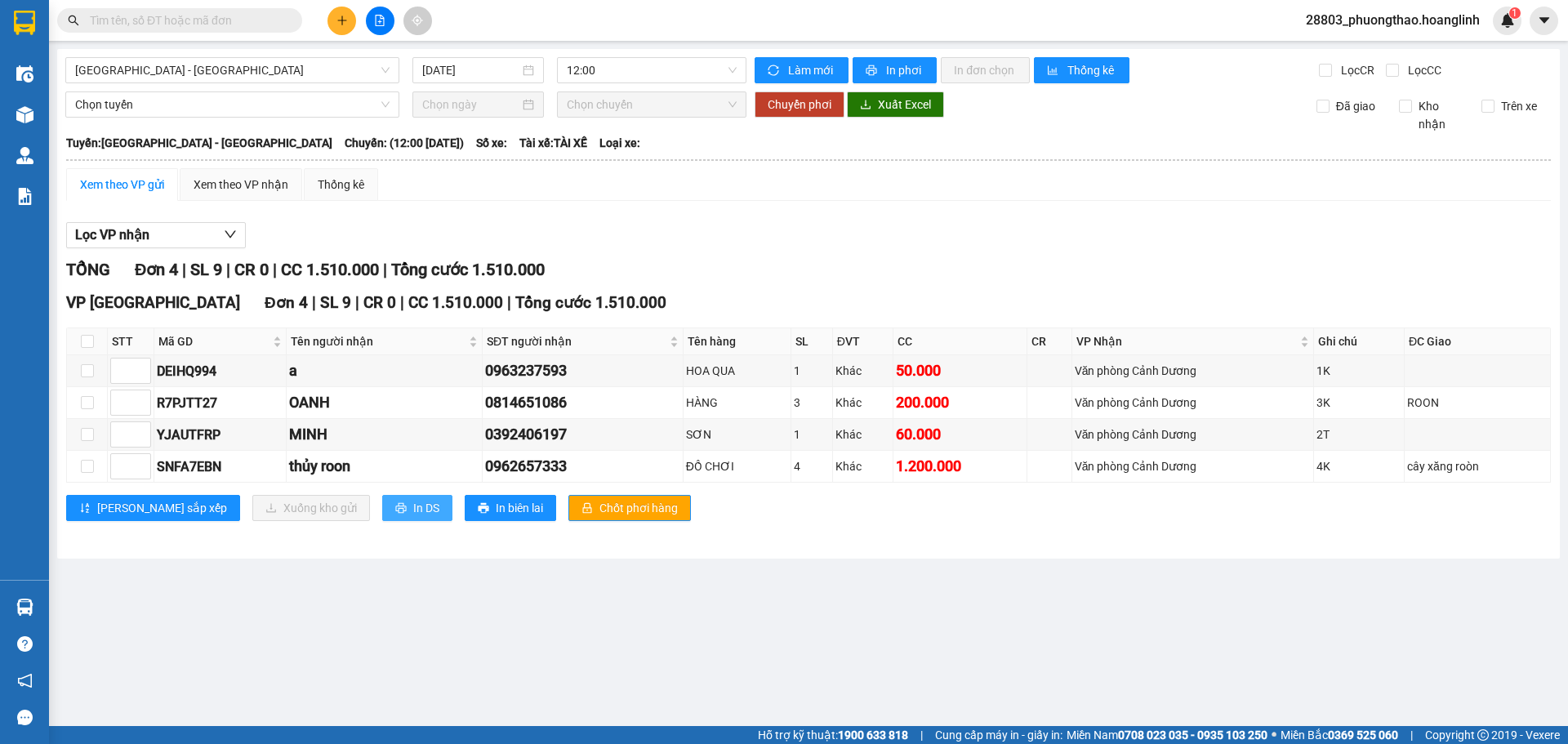
click at [413, 515] on span "In DS" at bounding box center [426, 508] width 26 height 18
click at [338, 16] on icon "plus" at bounding box center [342, 20] width 12 height 12
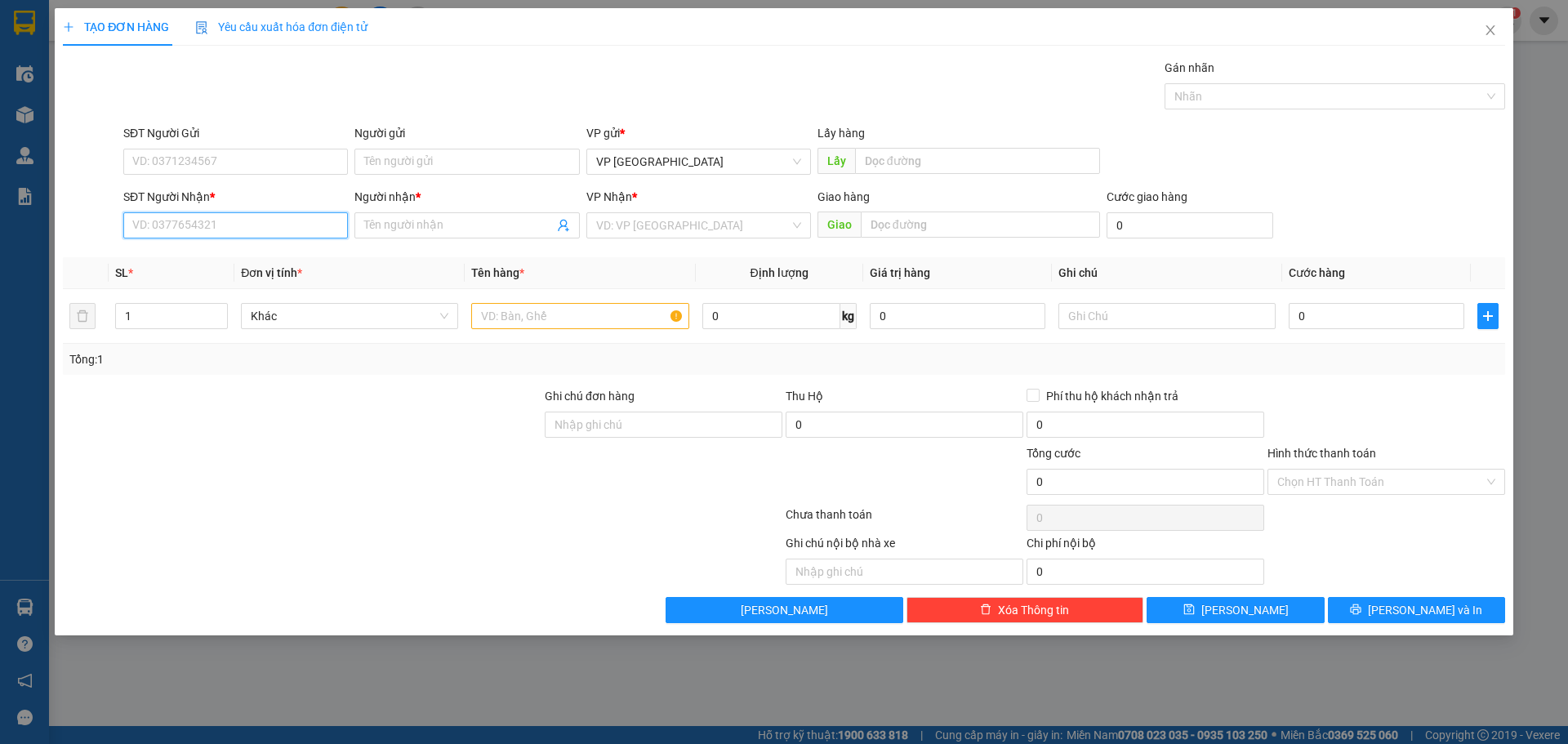
click at [307, 225] on input "SĐT Người Nhận *" at bounding box center [235, 225] width 225 height 26
click at [224, 263] on div "0852333373 - ÁNH" at bounding box center [235, 257] width 205 height 18
type input "0852333373"
type input "ÁNH"
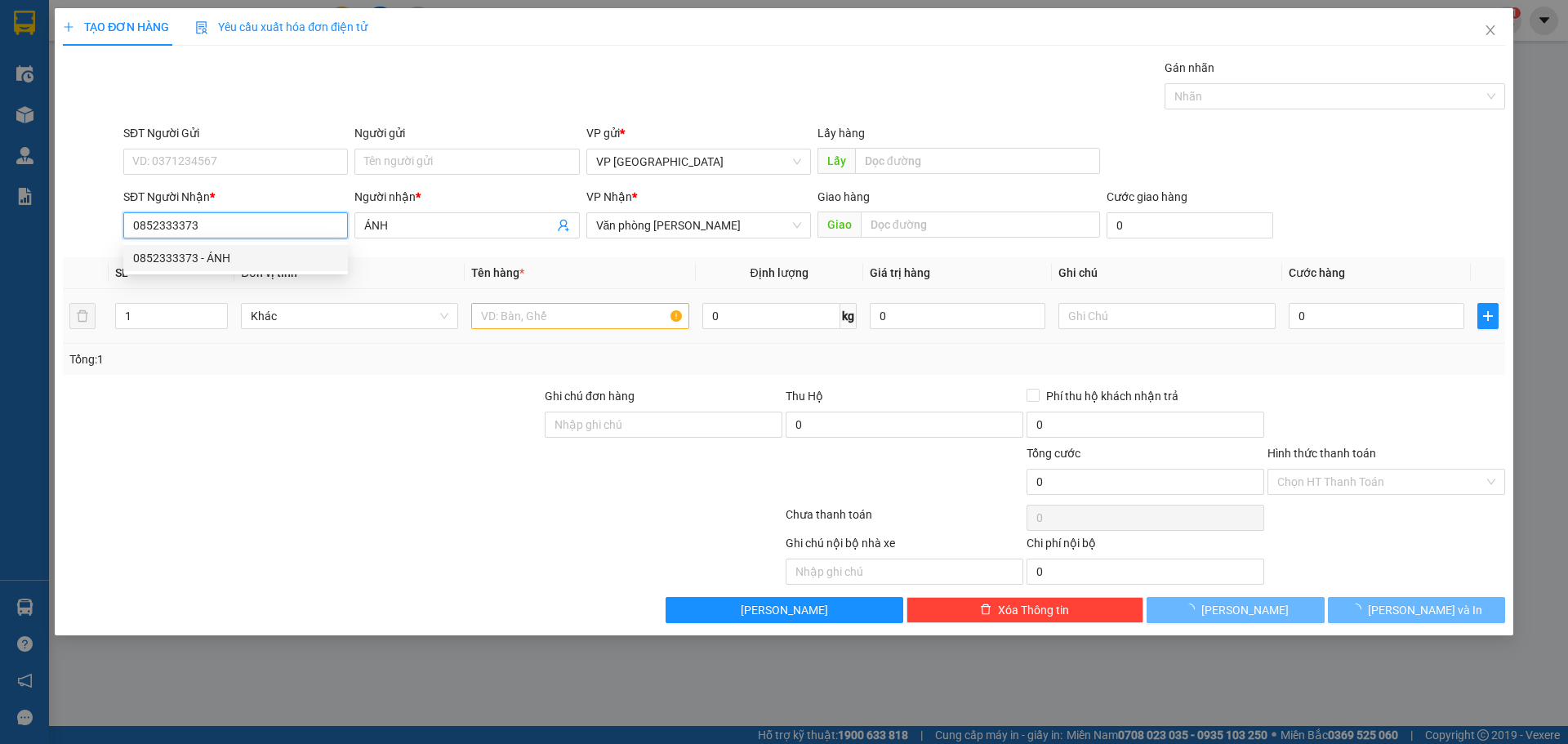
type input "80.000"
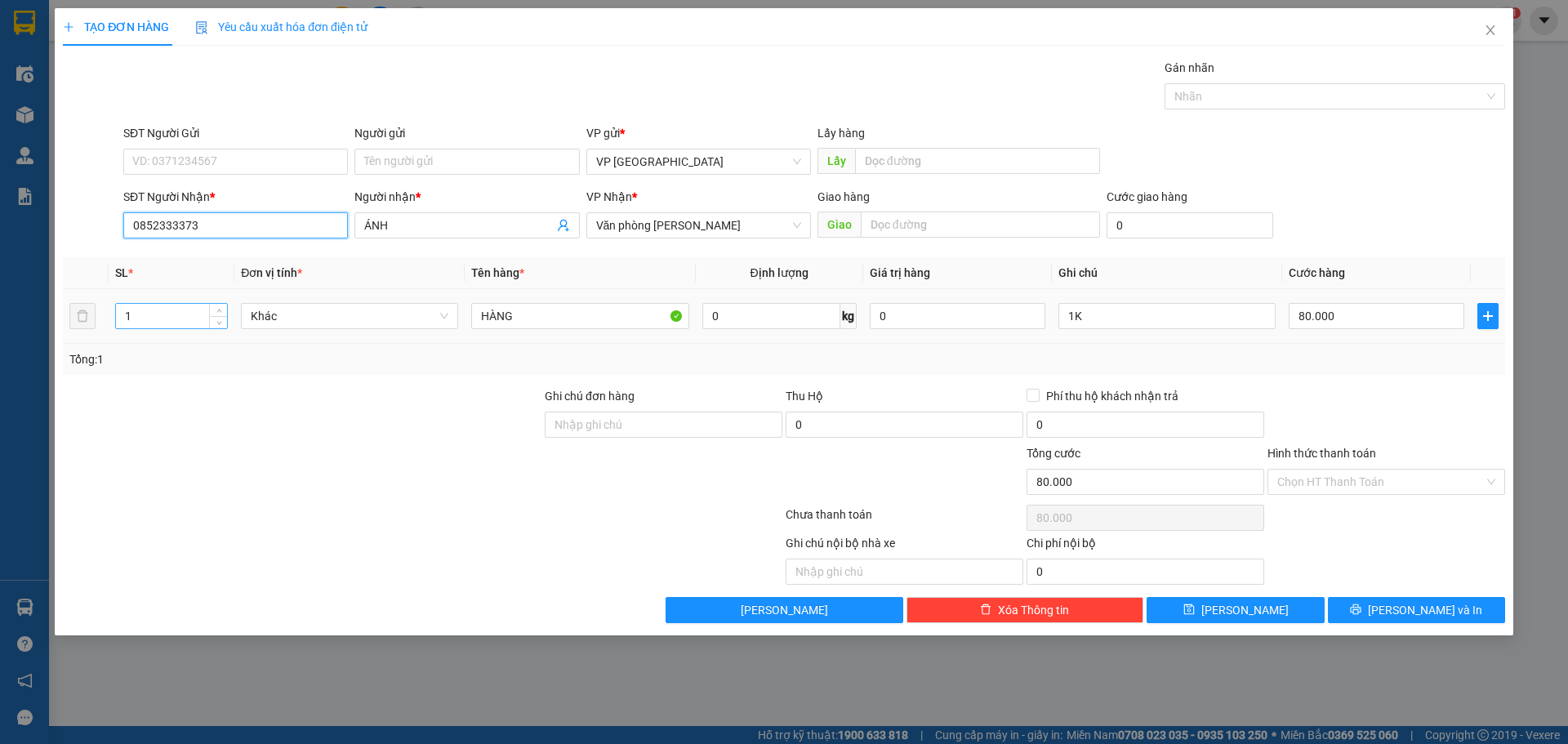
type input "0852333373"
drag, startPoint x: 160, startPoint y: 318, endPoint x: 0, endPoint y: 392, distance: 176.3
click at [0, 392] on div "TẠO ĐƠN HÀNG Yêu cầu xuất hóa đơn điện tử Transit Pickup Surcharge Ids Transit …" at bounding box center [784, 372] width 1568 height 744
type input "13"
type input "13K"
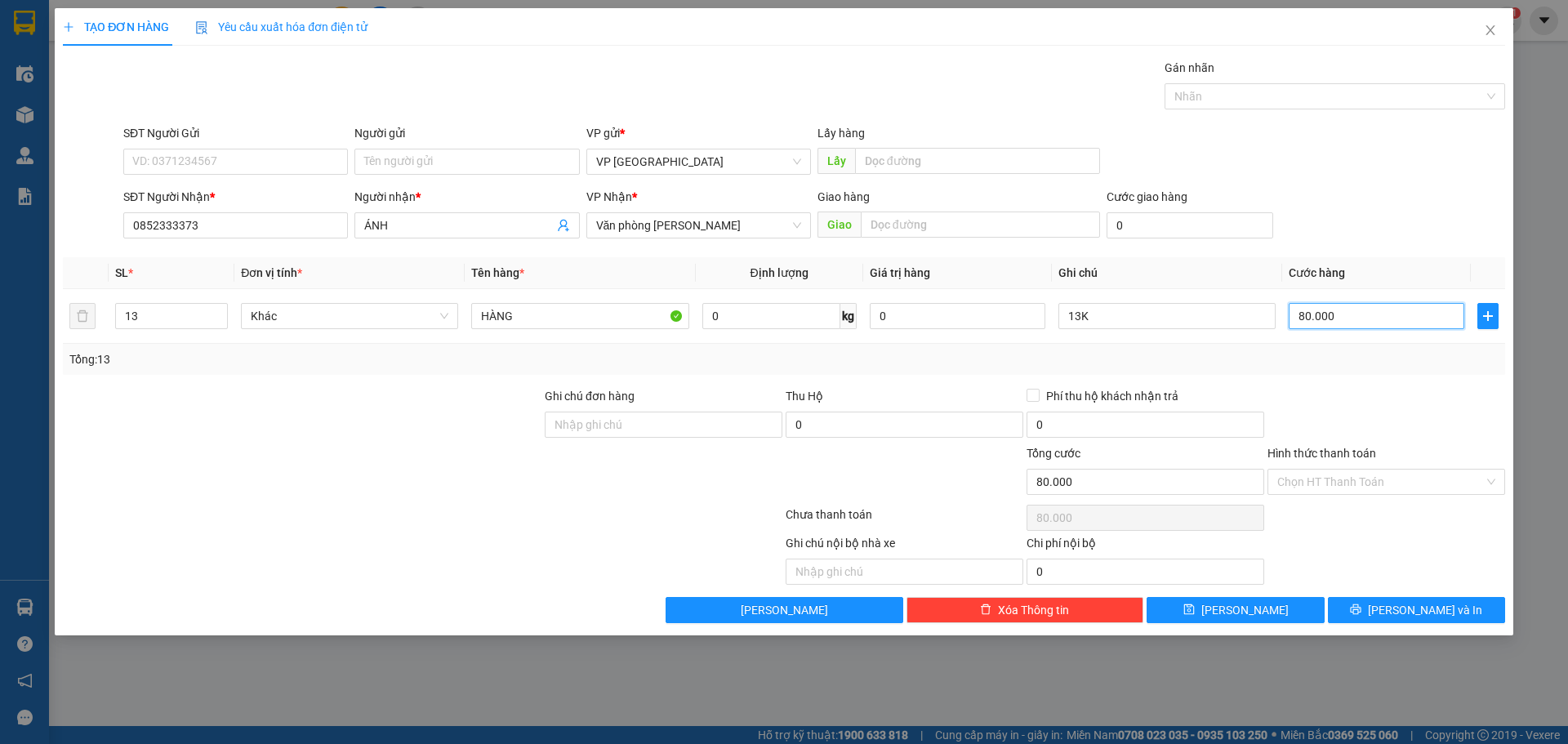
type input "1"
type input "10"
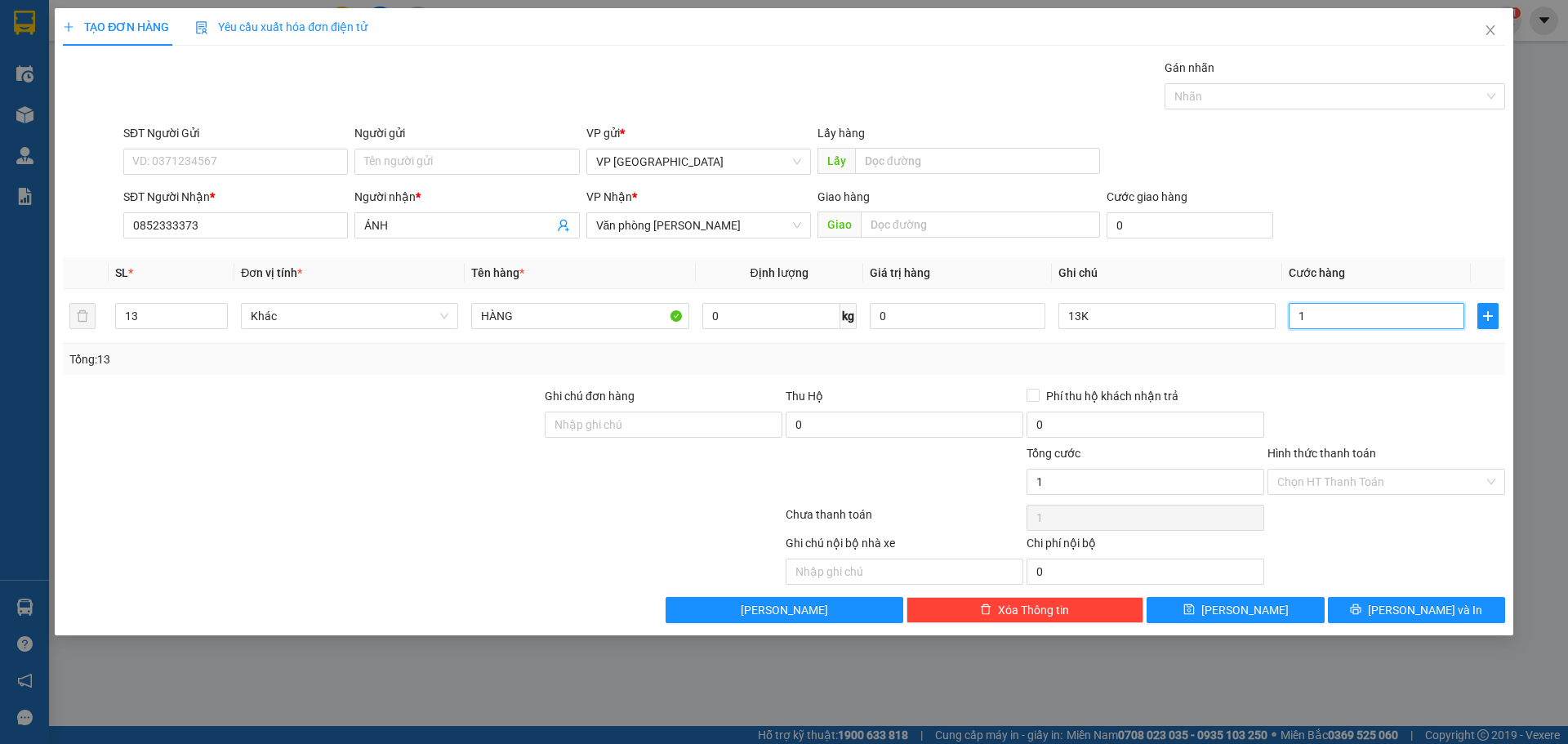
type input "10"
type input "100"
type input "1.000"
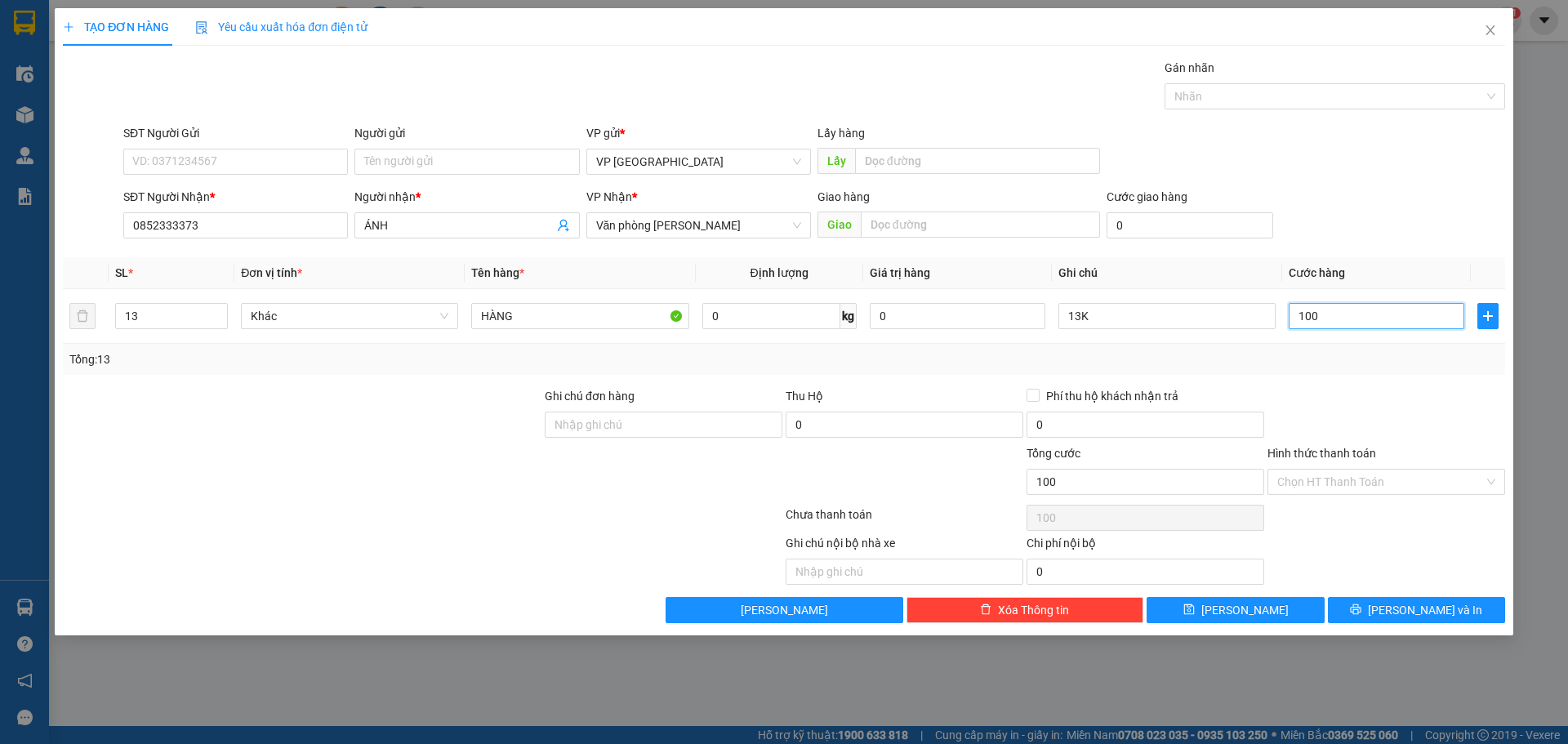
type input "1.000"
type input "10.000"
type input "100.000"
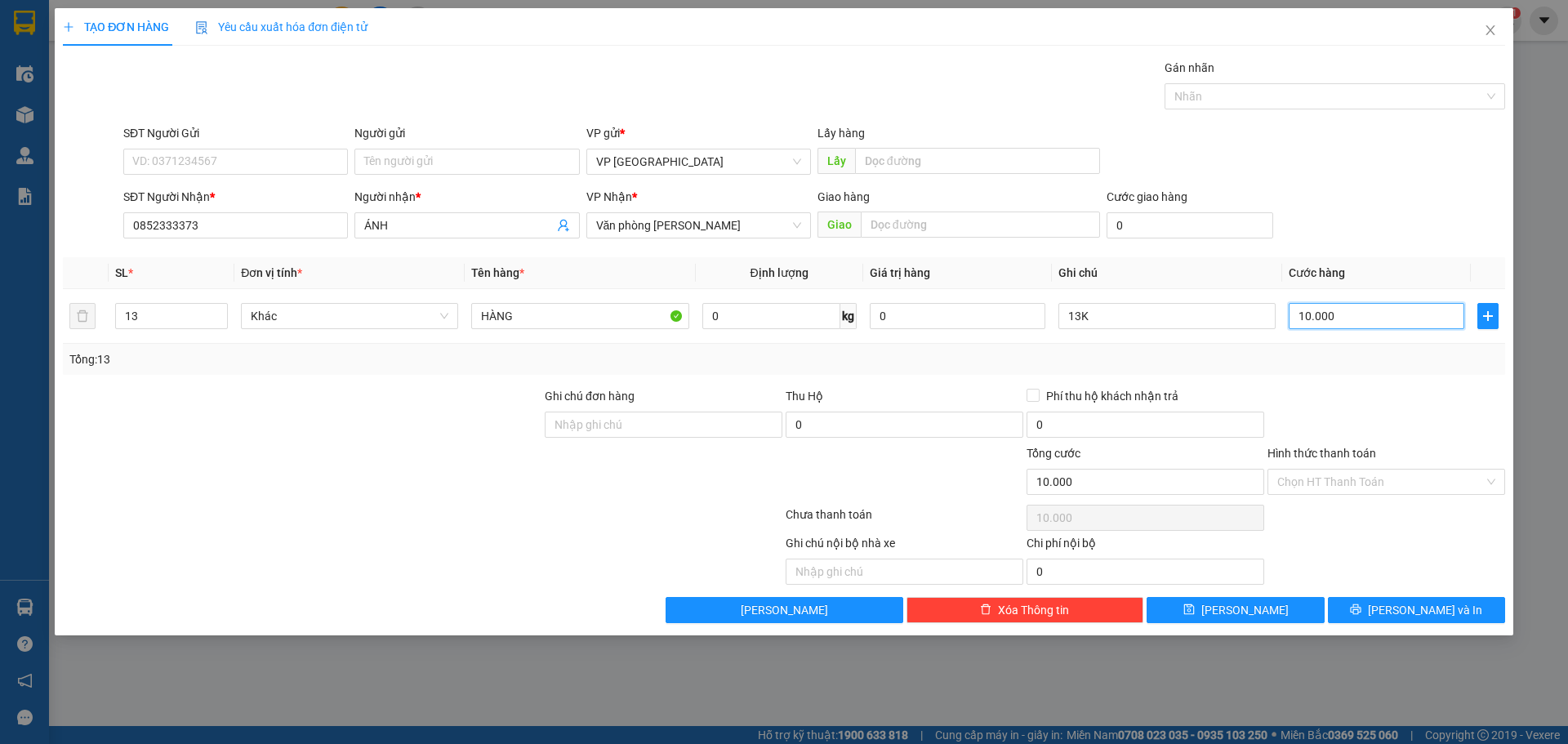
type input "100.000"
type input "1.000.000"
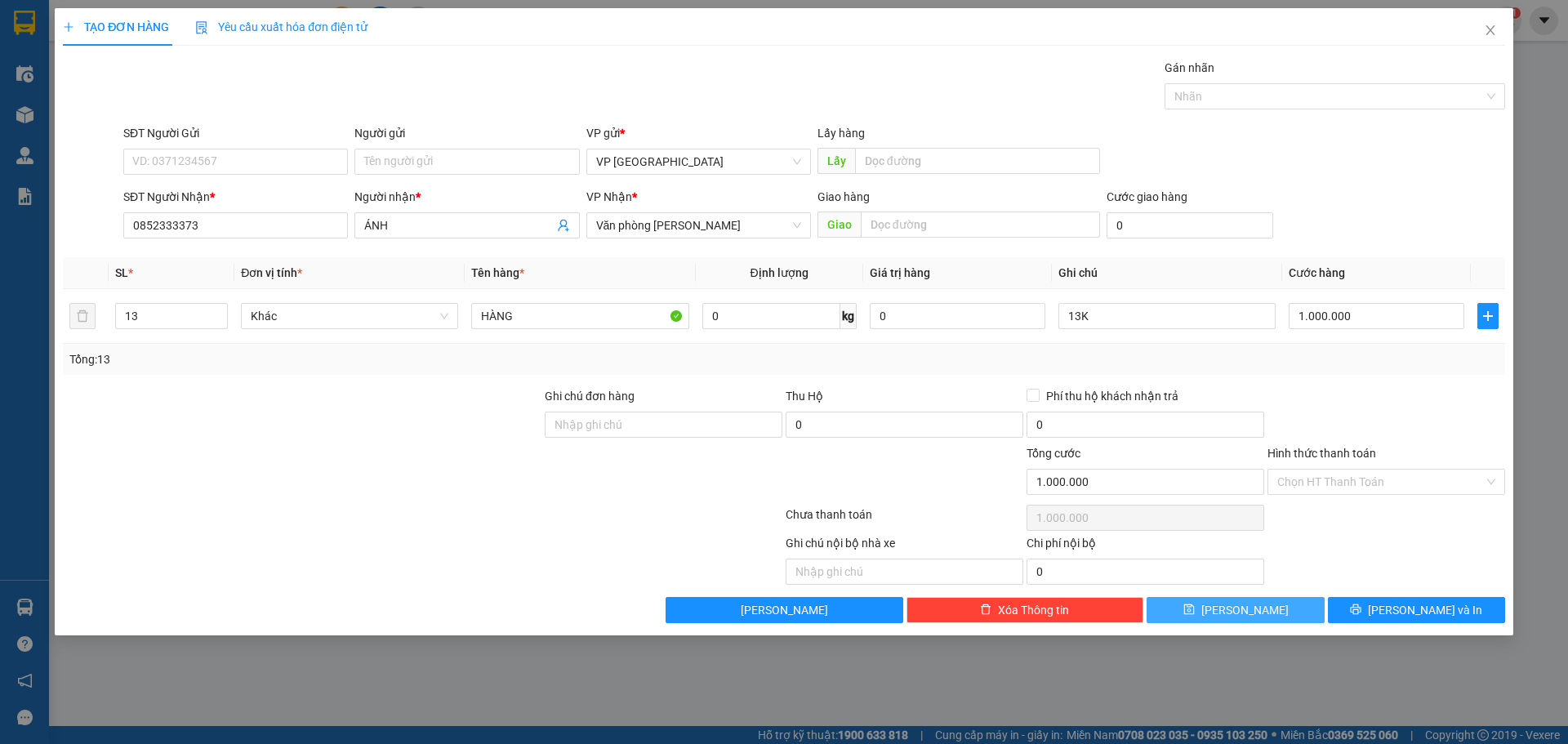
click at [1209, 607] on button "[PERSON_NAME]" at bounding box center [1235, 609] width 177 height 26
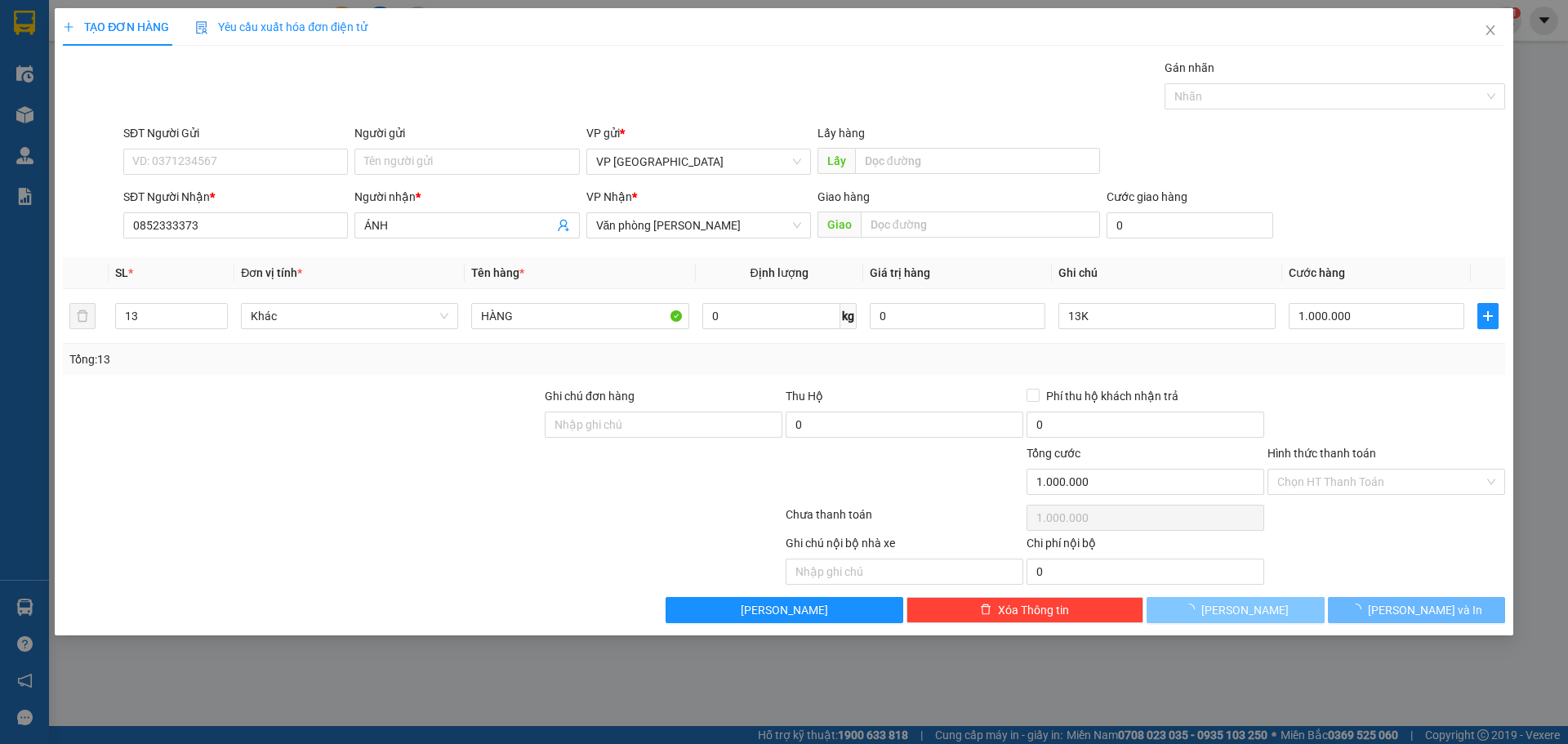
type input "0"
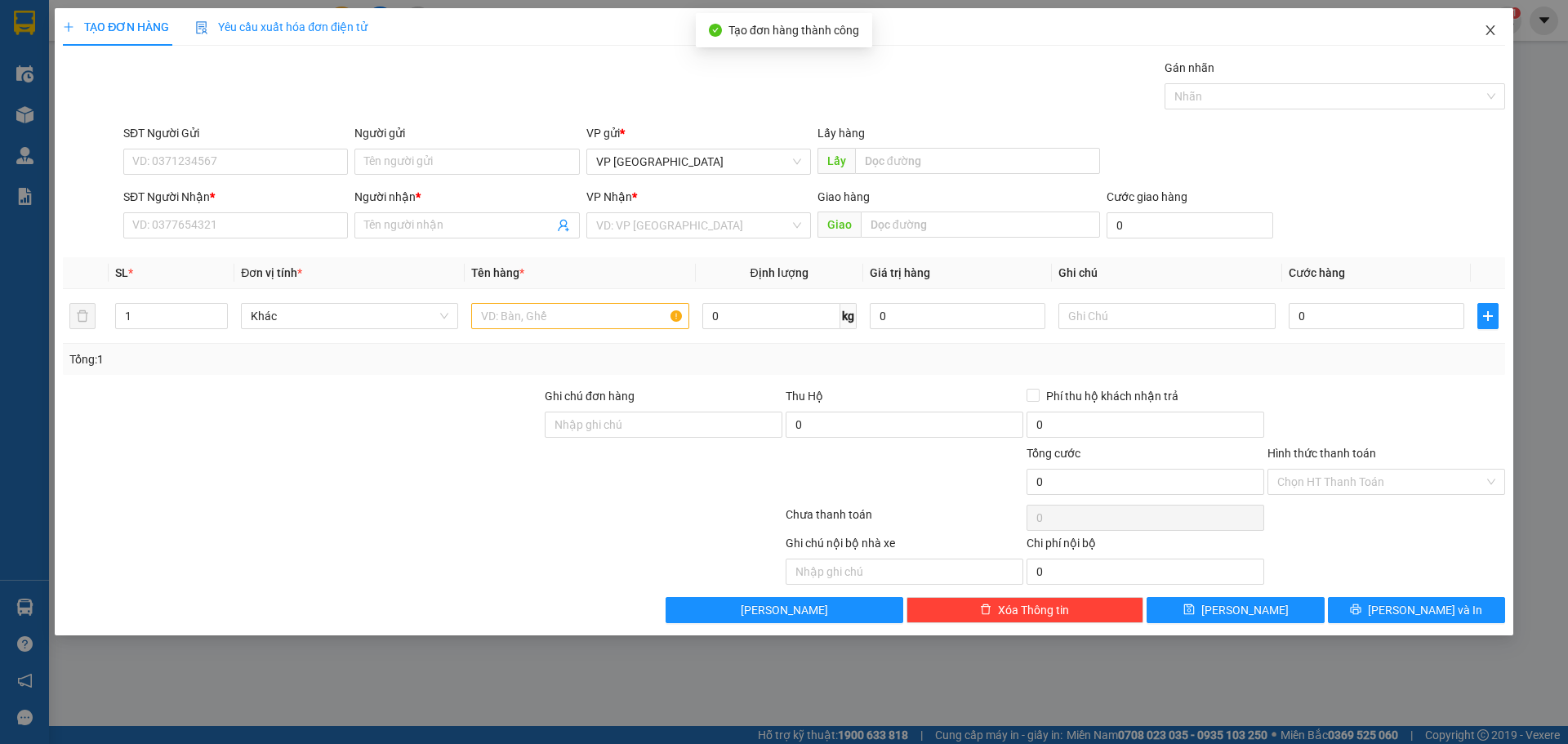
click at [1490, 30] on icon "close" at bounding box center [1489, 30] width 9 height 10
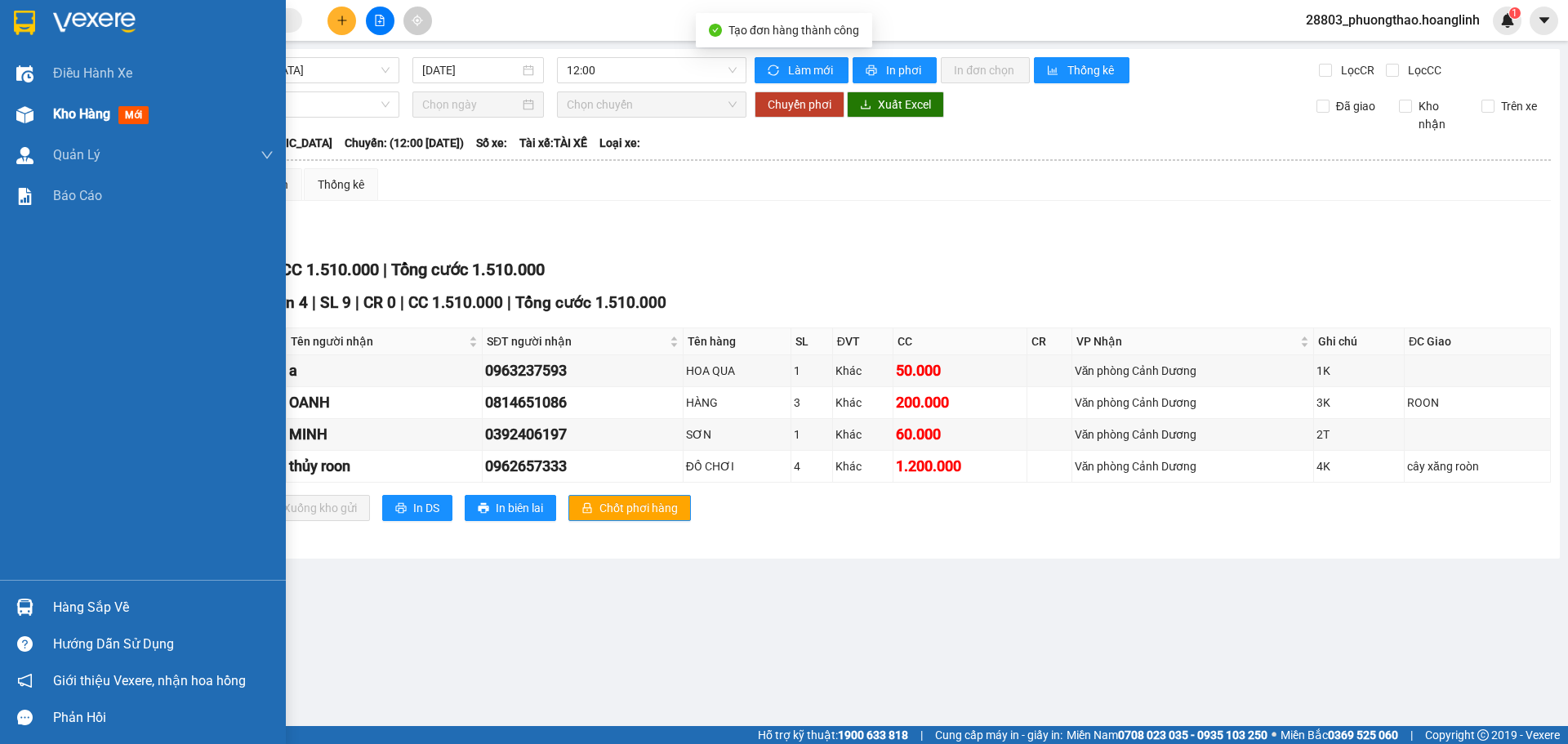
click at [57, 116] on span "Kho hàng" at bounding box center [81, 114] width 57 height 15
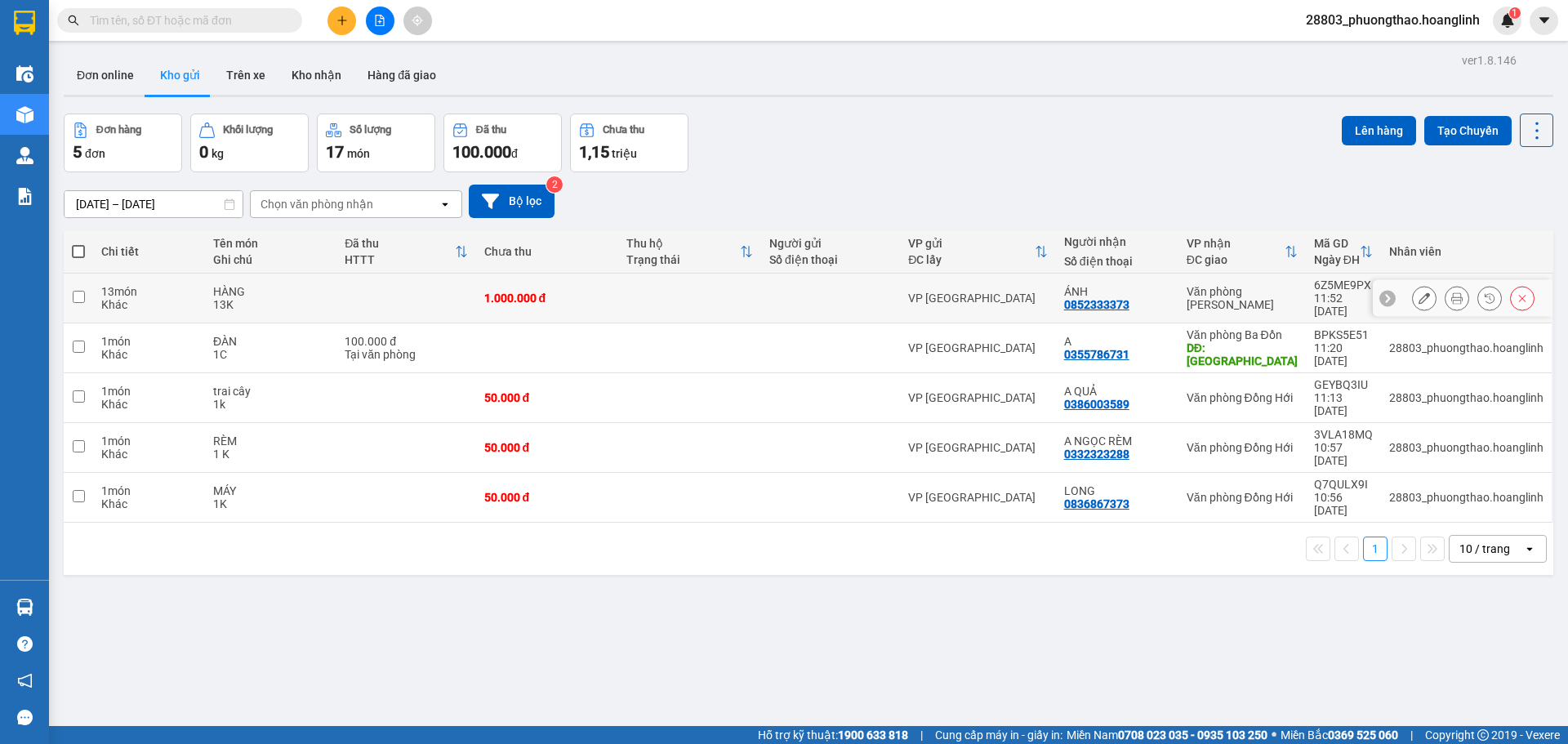
click at [761, 300] on td at bounding box center [831, 299] width 139 height 50
checkbox input "true"
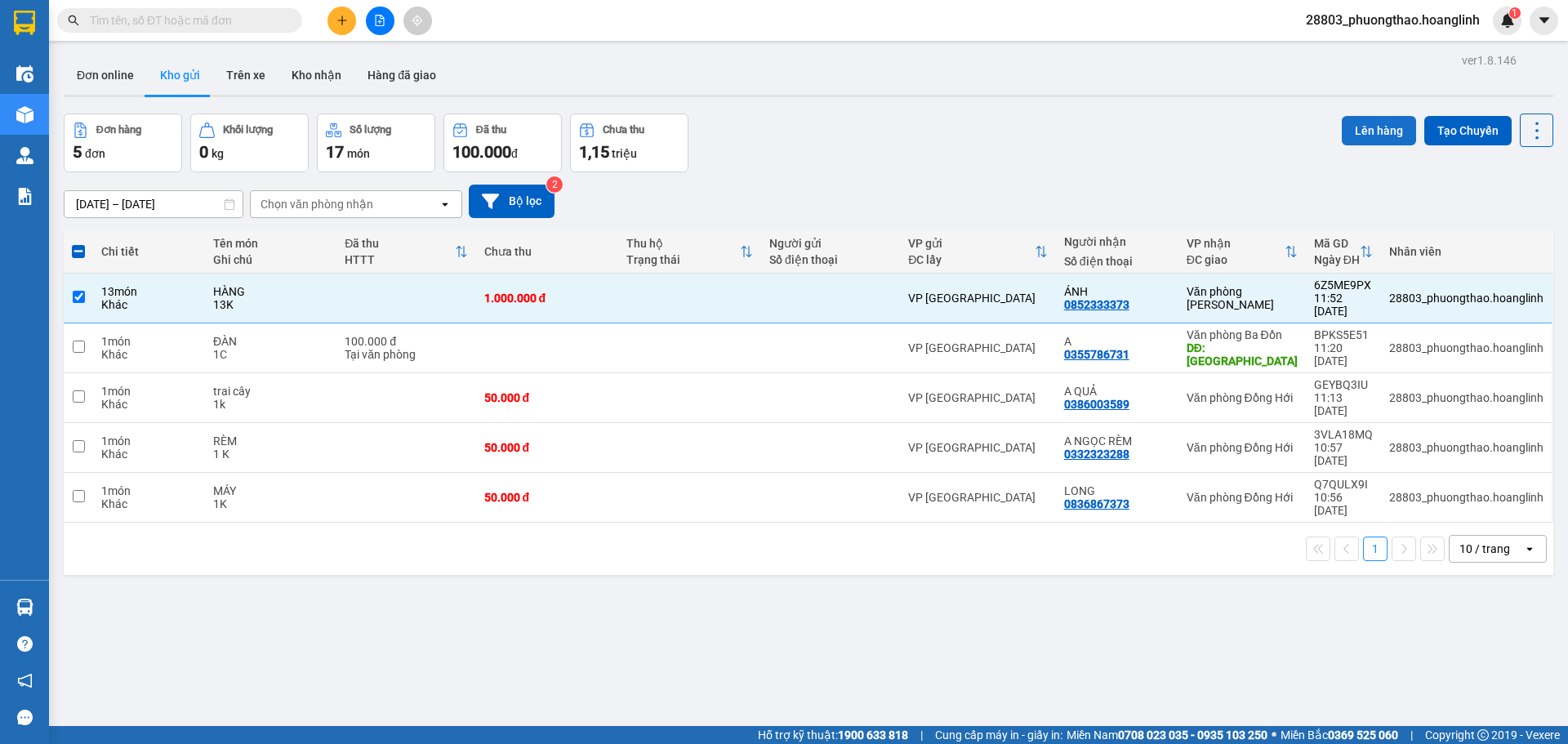
click at [1378, 122] on button "Lên hàng" at bounding box center [1378, 130] width 74 height 29
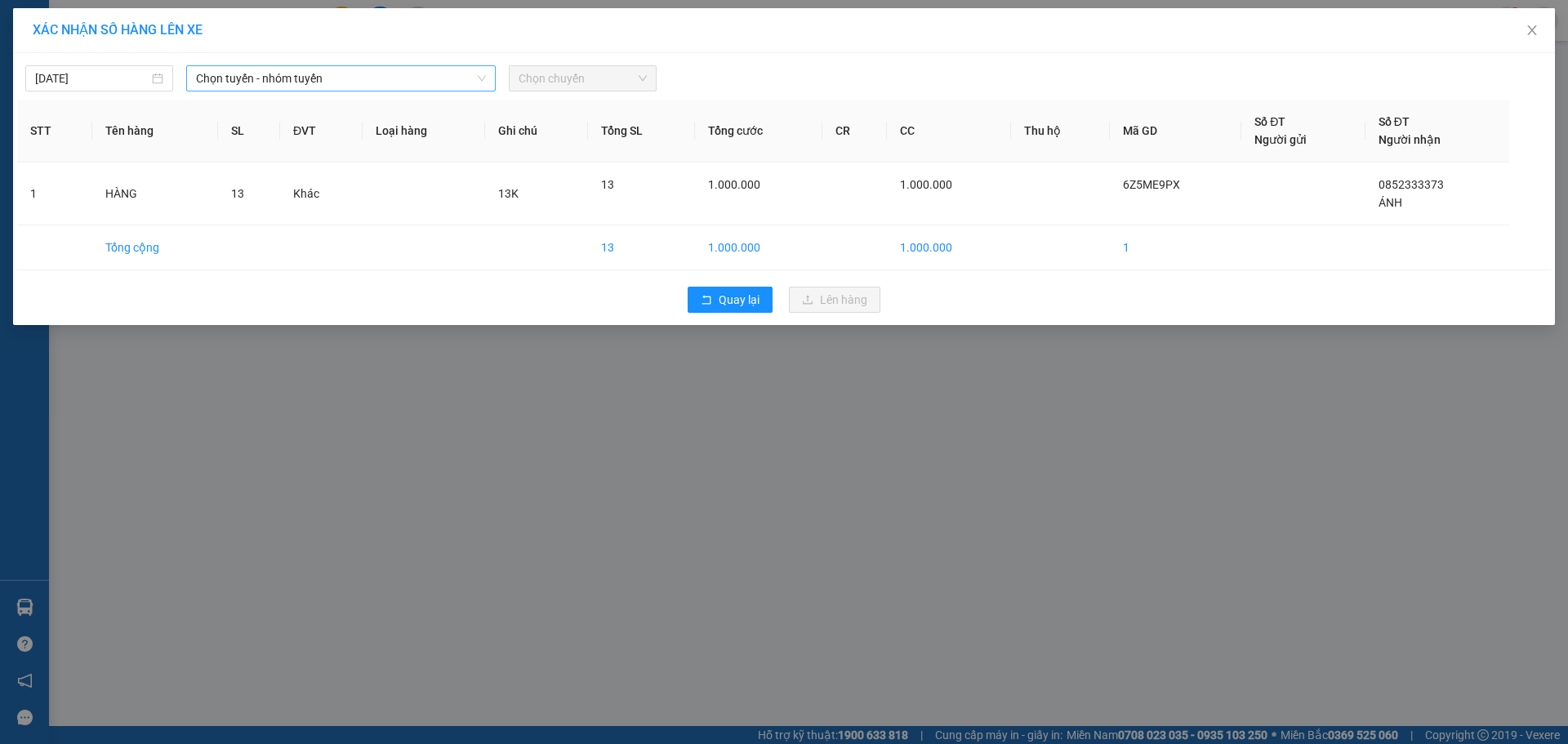
click at [263, 67] on span "Chọn tuyến - nhóm tuyến" at bounding box center [340, 78] width 290 height 24
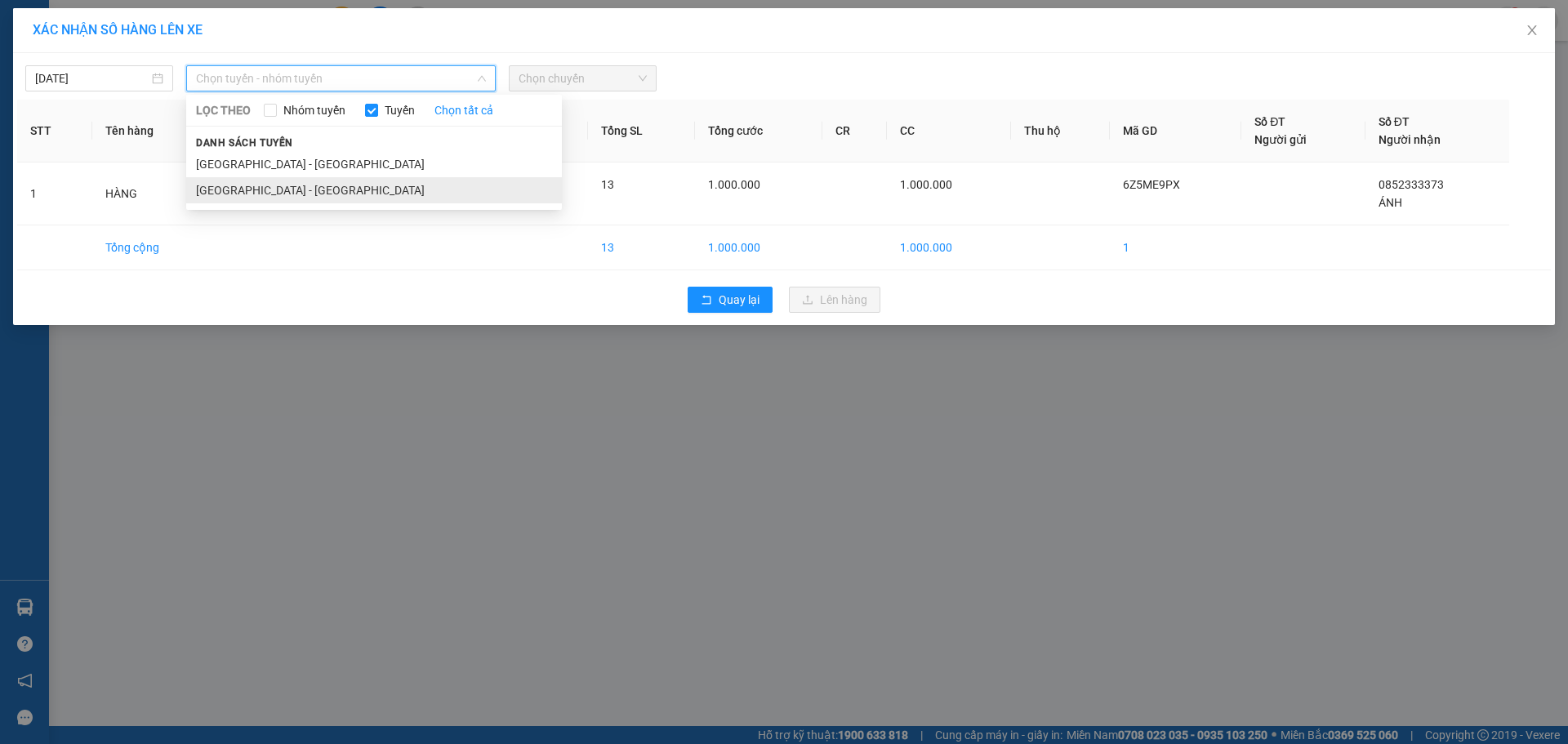
click at [262, 194] on li "[GEOGRAPHIC_DATA] - [GEOGRAPHIC_DATA]" at bounding box center [374, 190] width 376 height 26
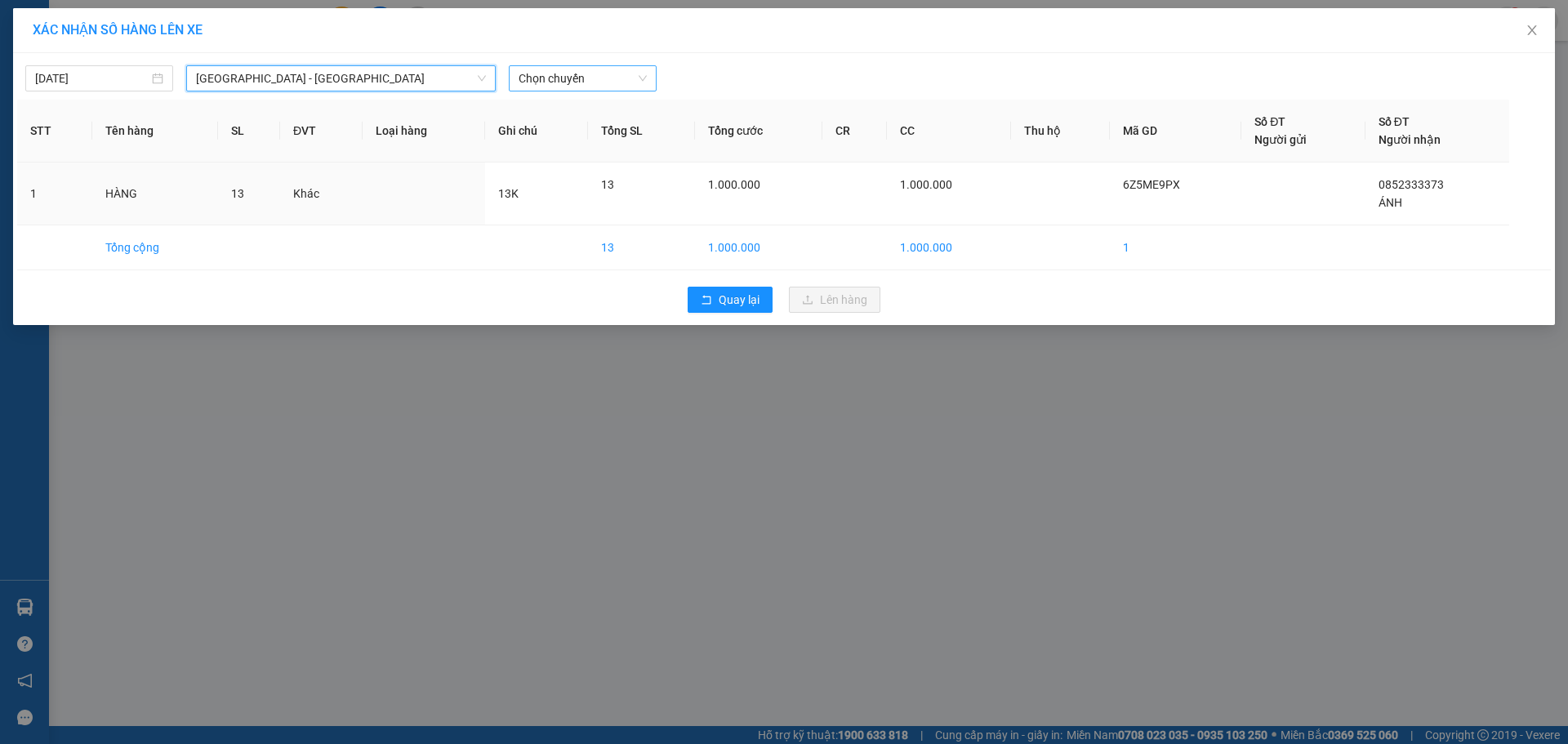
click at [632, 68] on span "Chọn chuyến" at bounding box center [582, 78] width 128 height 24
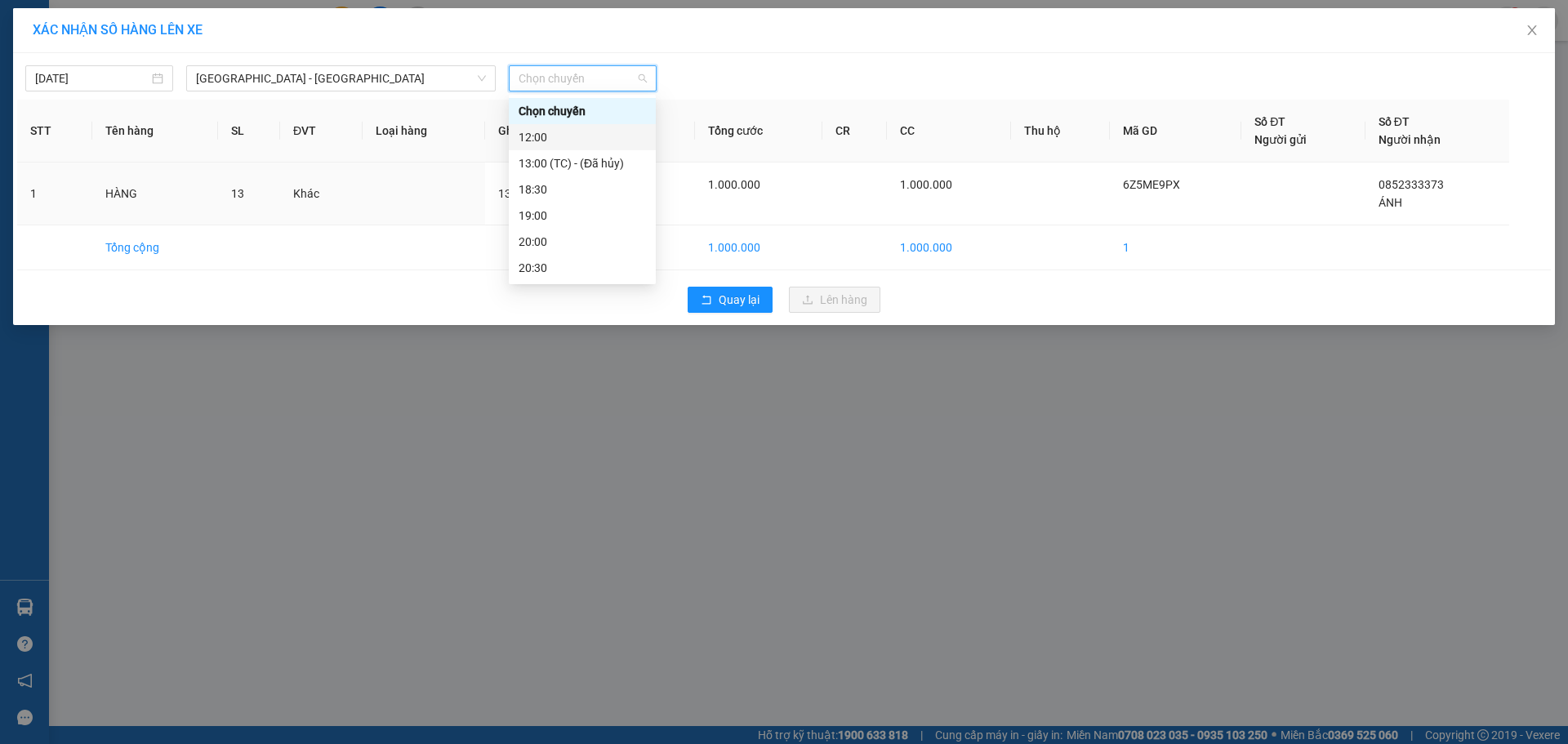
click at [576, 130] on div "12:00" at bounding box center [582, 137] width 127 height 18
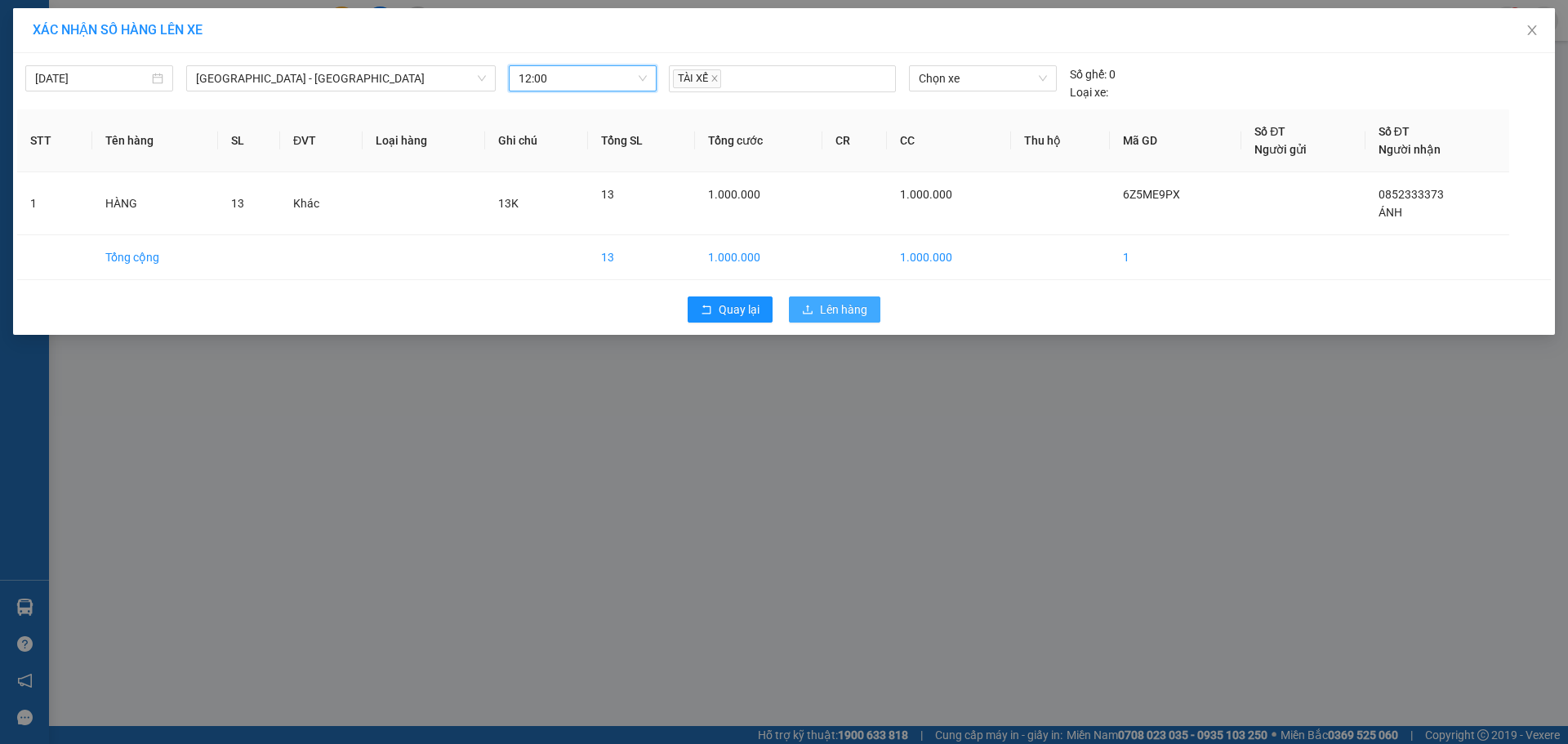
click at [834, 301] on span "Lên hàng" at bounding box center [843, 309] width 47 height 18
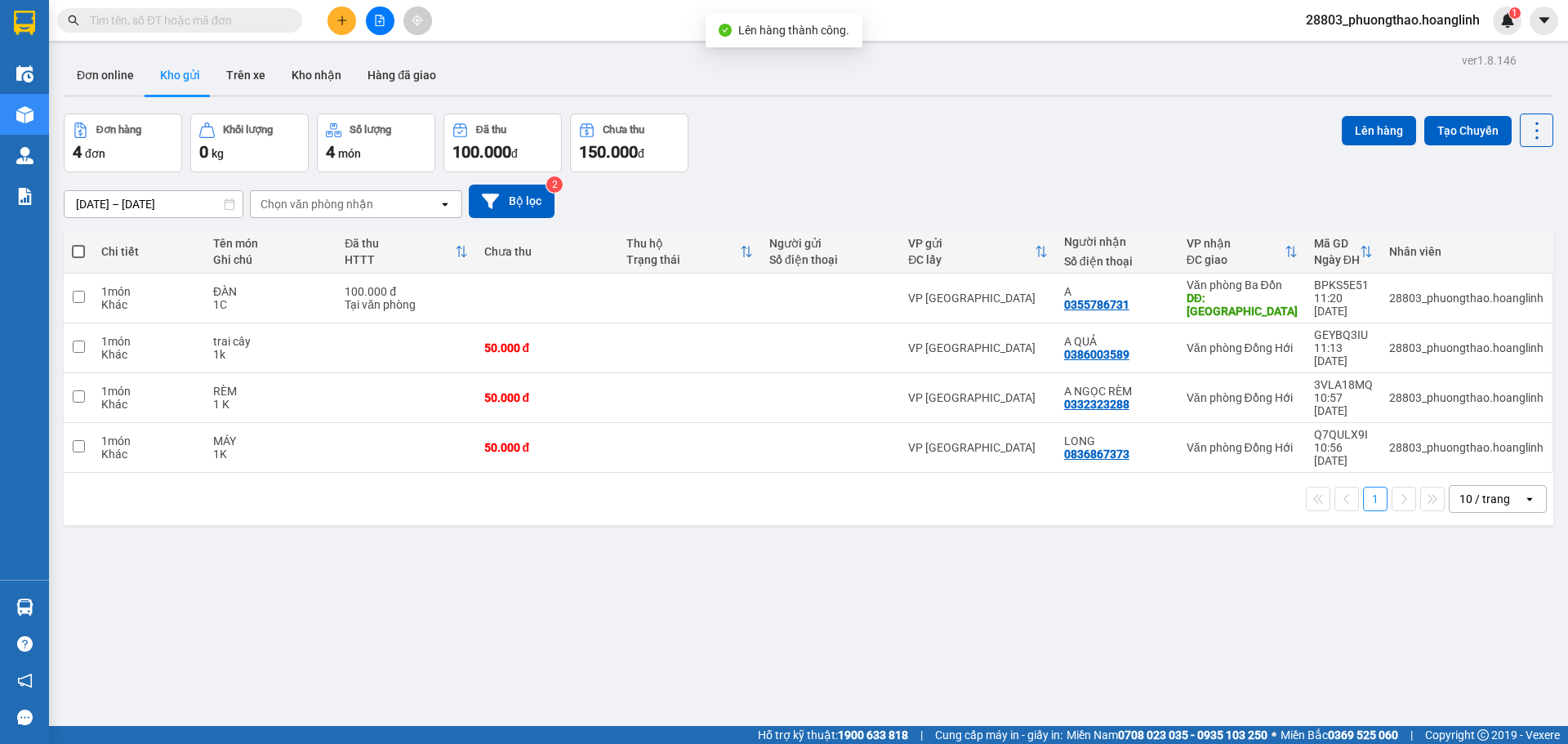
click at [374, 40] on div "Kết quả tìm kiếm ( 0 ) Bộ lọc No Data 28803_phuongthao.hoanglinh 1" at bounding box center [784, 20] width 1568 height 40
click at [372, 28] on button at bounding box center [381, 21] width 29 height 29
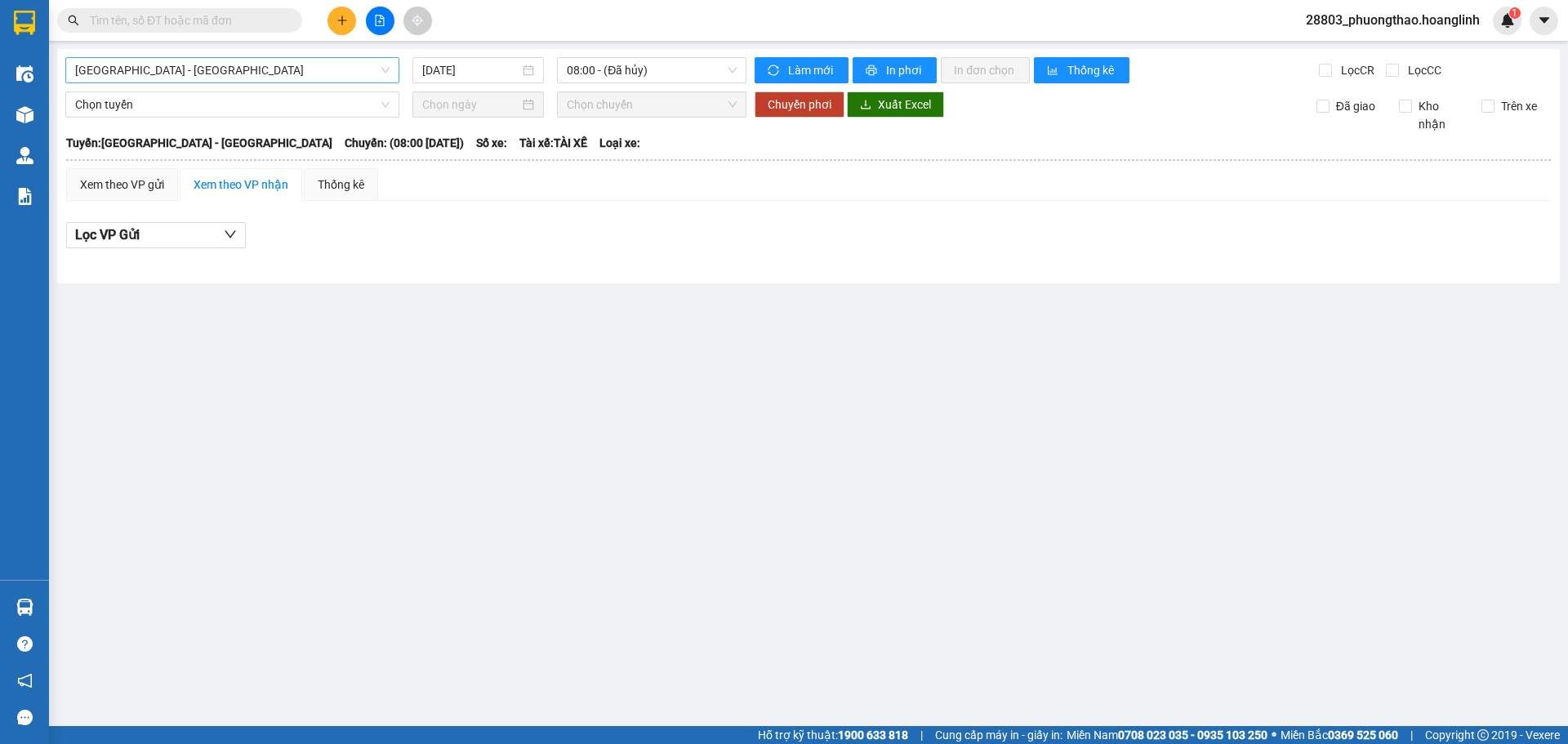
click at [188, 75] on span "[GEOGRAPHIC_DATA] - [GEOGRAPHIC_DATA]" at bounding box center [232, 69] width 314 height 24
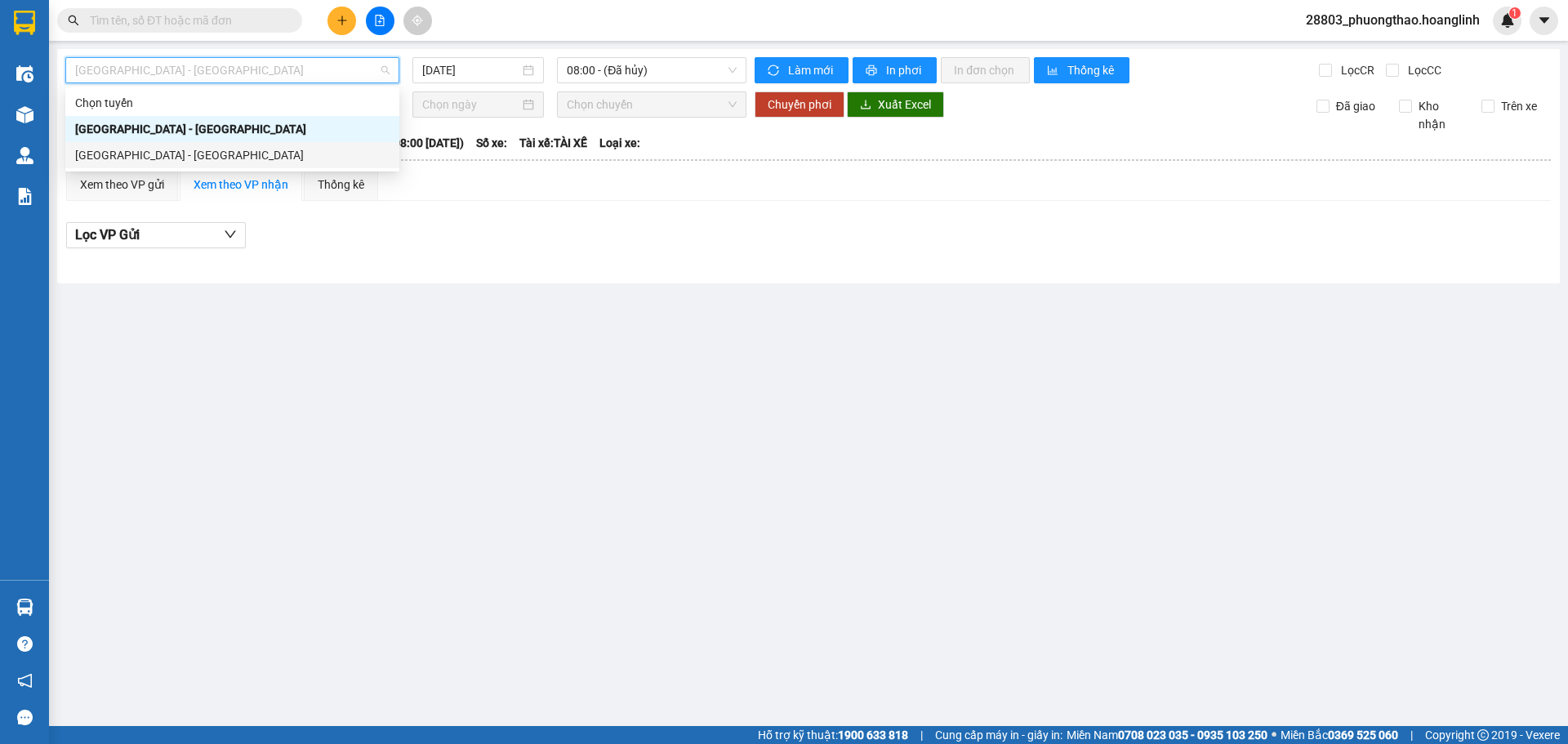
click at [186, 155] on div "[GEOGRAPHIC_DATA] - [GEOGRAPHIC_DATA]" at bounding box center [232, 155] width 314 height 18
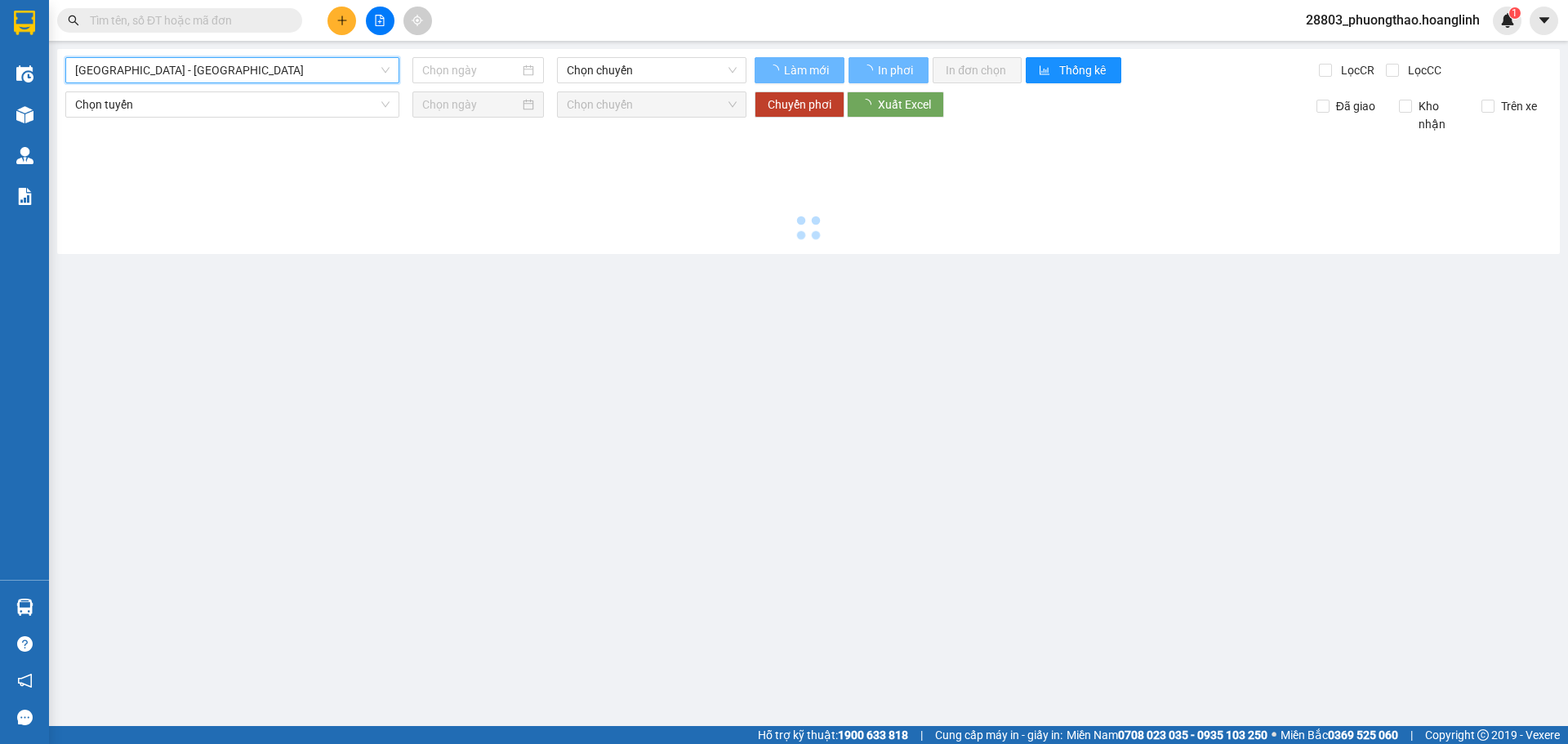
type input "[DATE]"
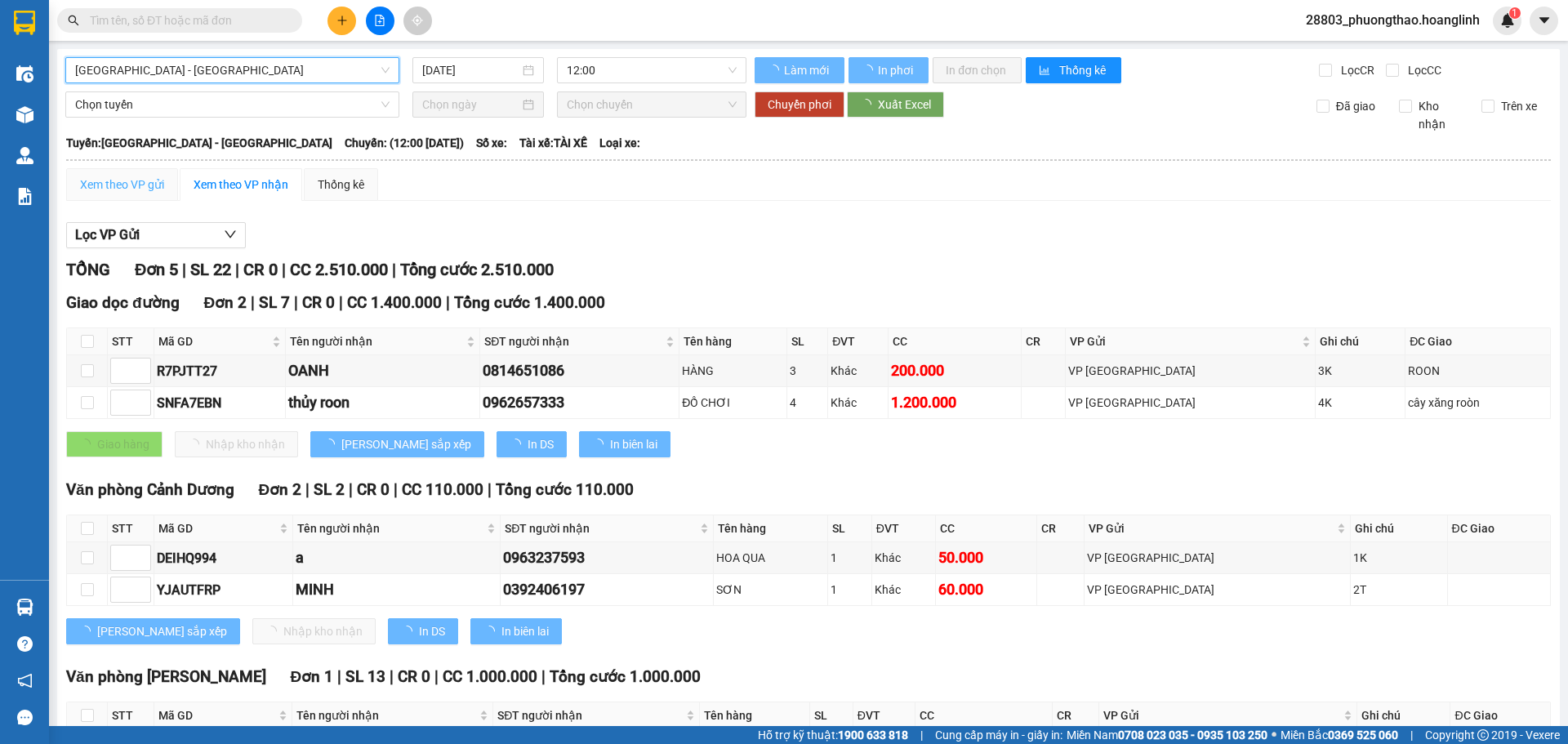
click at [142, 171] on div "Xem theo VP gửi" at bounding box center [122, 185] width 112 height 33
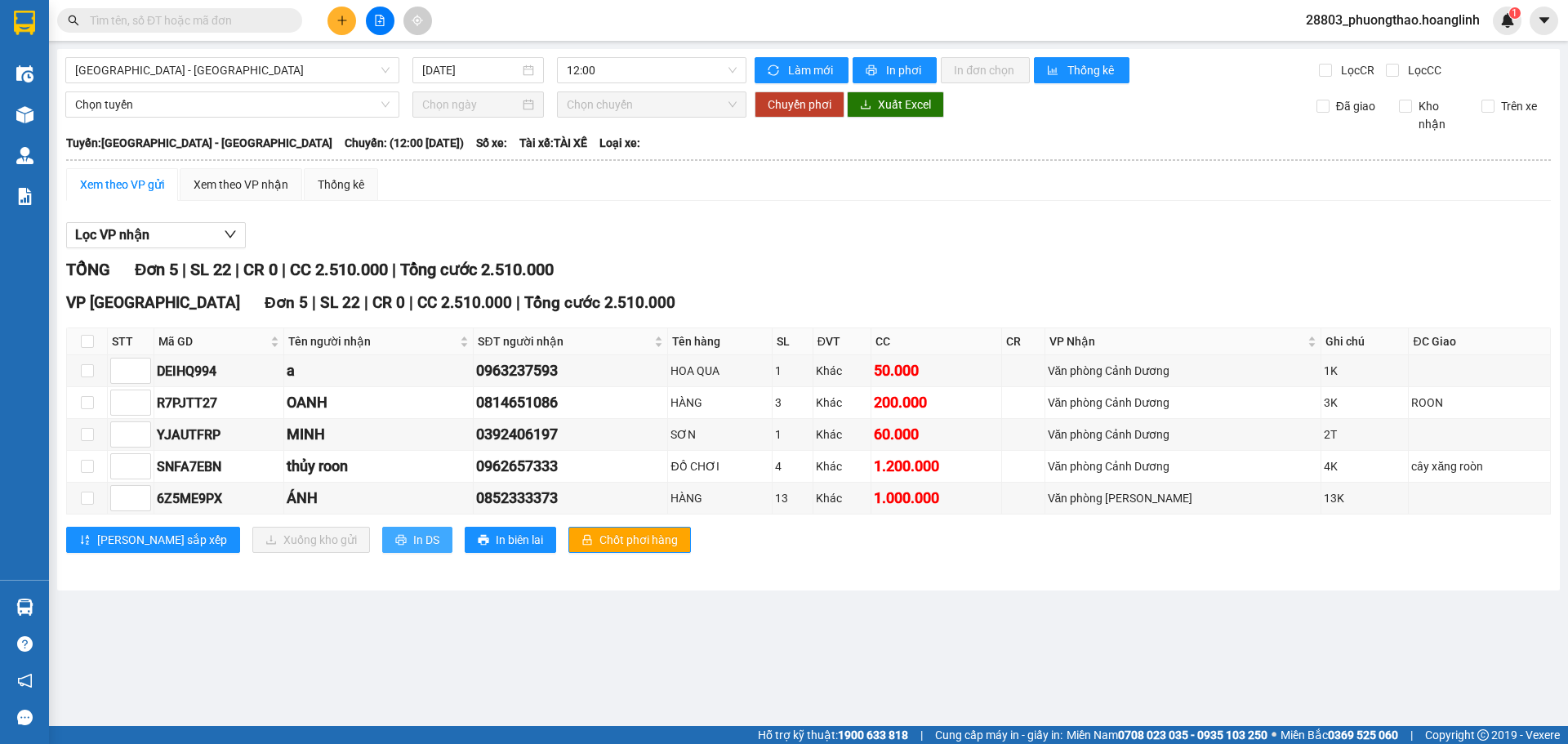
click at [395, 539] on icon "printer" at bounding box center [401, 540] width 12 height 12
click at [342, 23] on icon "plus" at bounding box center [341, 19] width 1 height 9
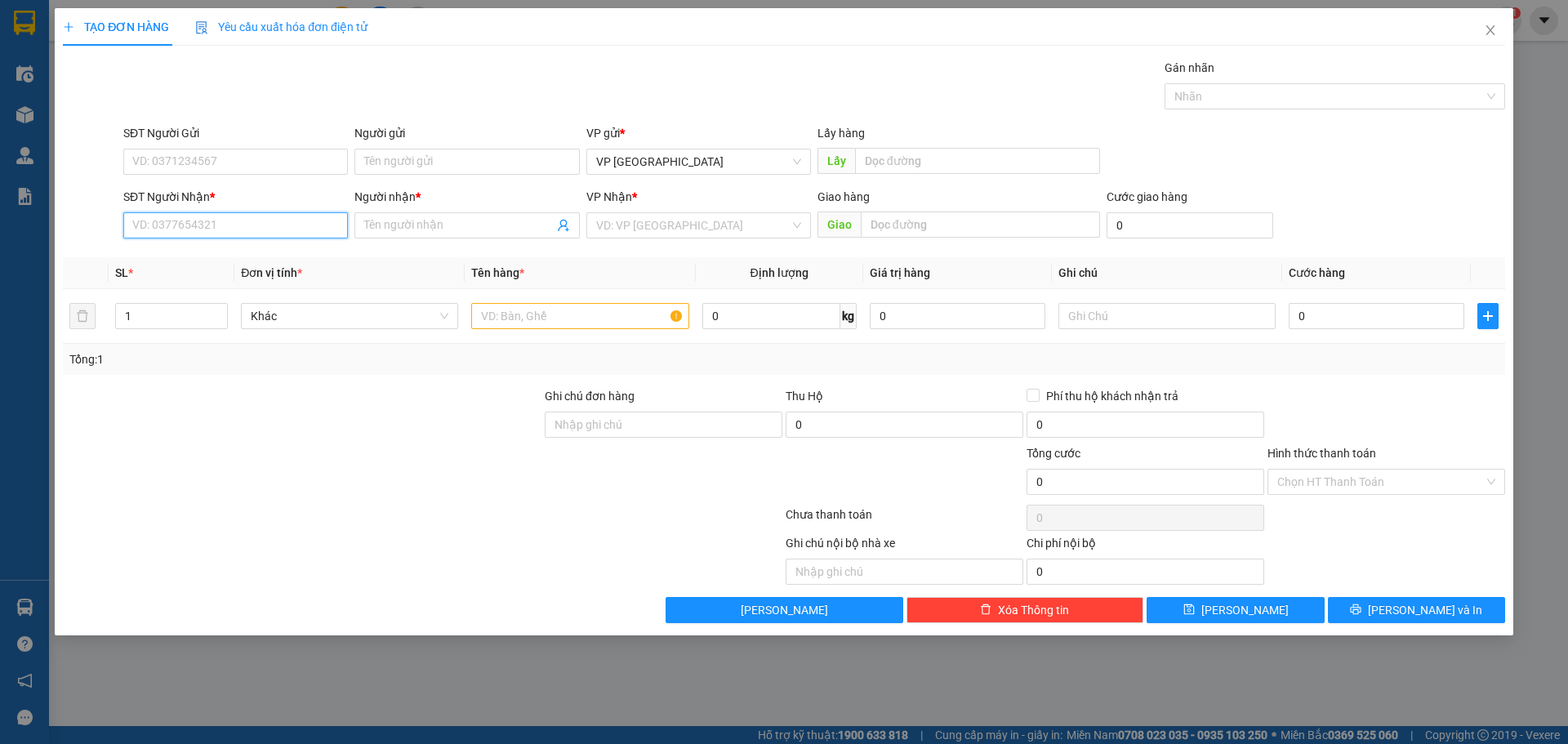
click at [280, 229] on input "SĐT Người Nhận *" at bounding box center [235, 225] width 225 height 26
click at [232, 249] on div "0905145327 - TRỰC" at bounding box center [235, 257] width 225 height 26
type input "0905145327"
type input "TRỰC"
type input "ROON"
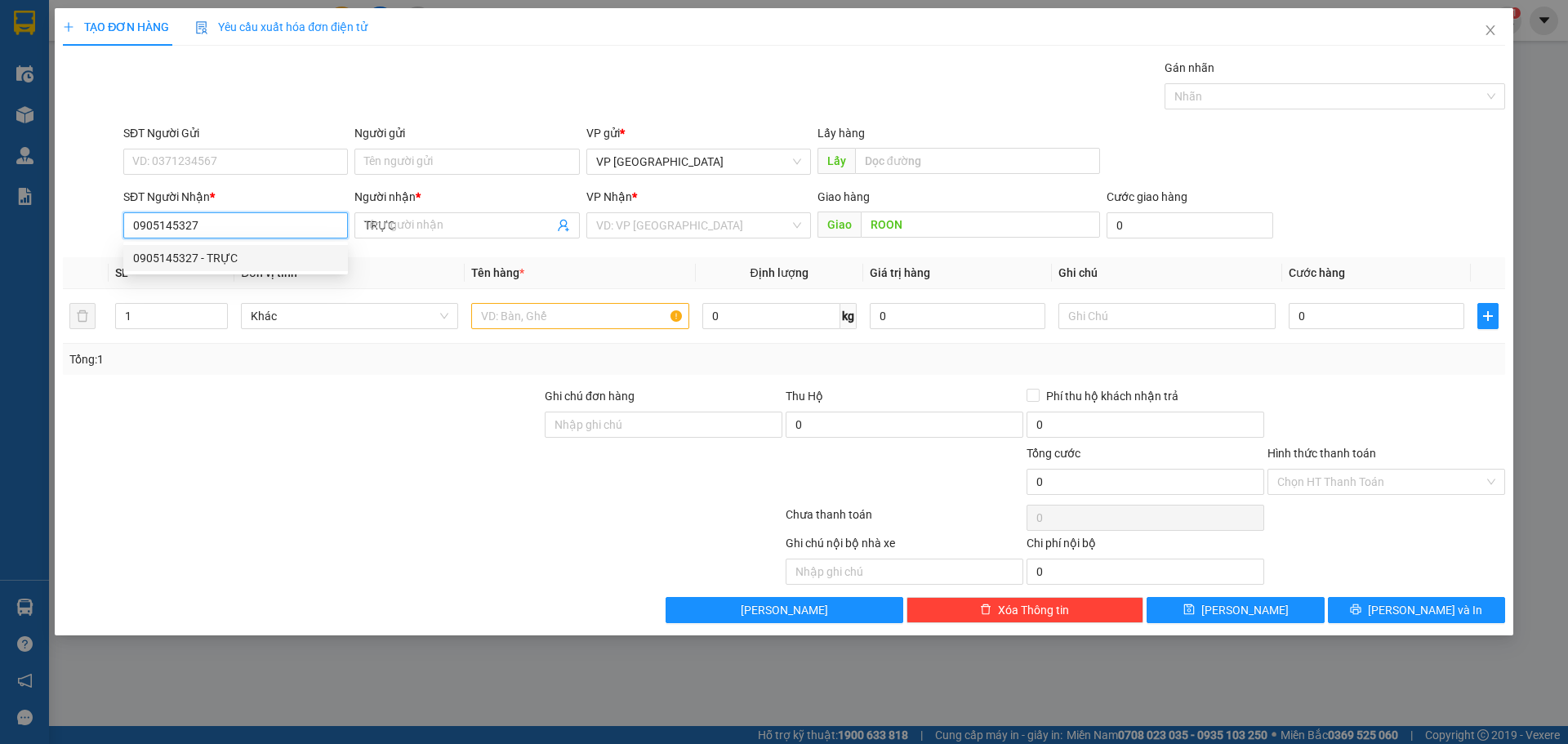
type input "50.000"
type input "0905145327"
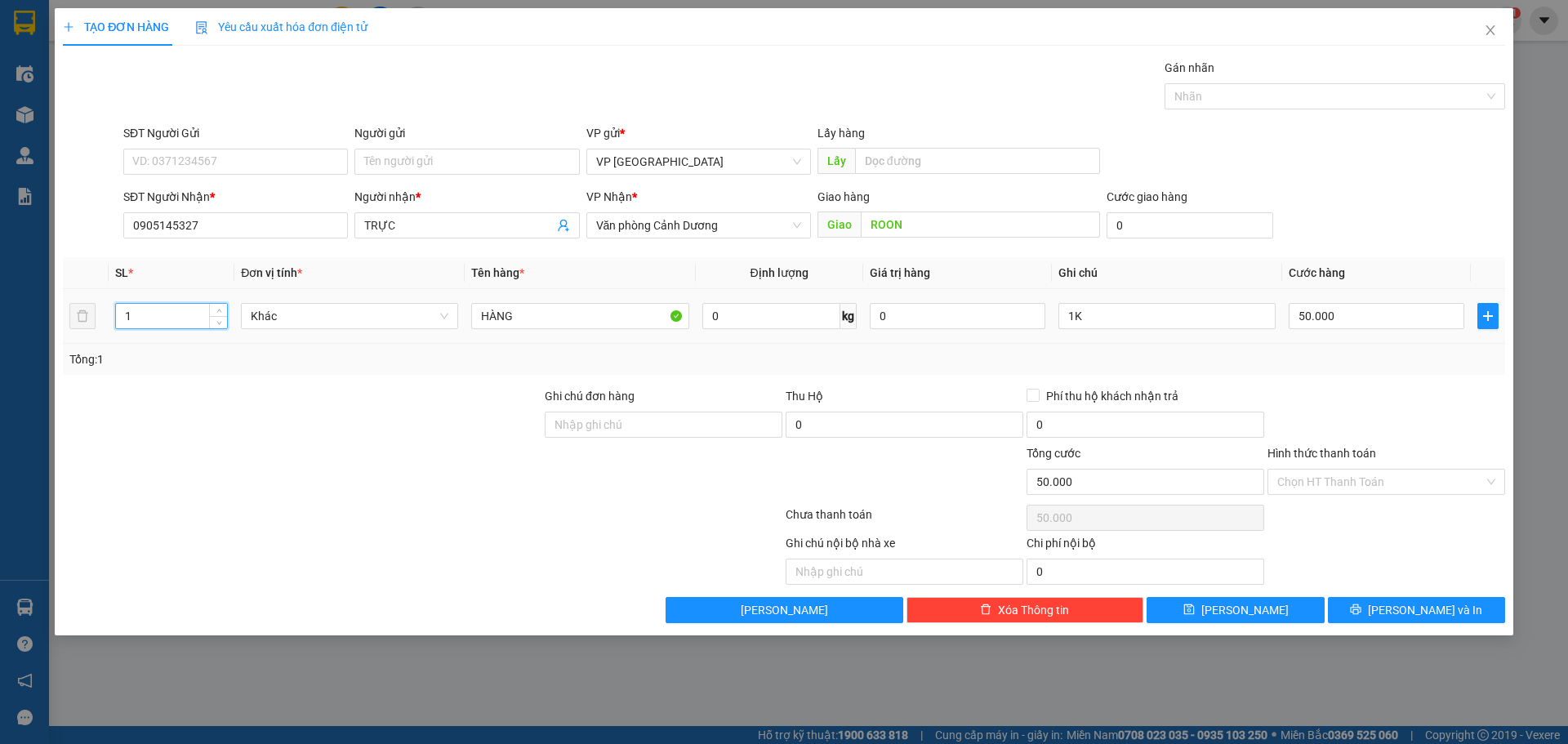
drag, startPoint x: 174, startPoint y: 311, endPoint x: 0, endPoint y: 371, distance: 184.1
click at [0, 371] on div "TẠO ĐƠN HÀNG Yêu cầu xuất hóa đơn điện tử Transit Pickup Surcharge Ids Transit …" at bounding box center [784, 372] width 1568 height 744
type input "2"
type input "MÁY HÚT MÙI"
type input "1"
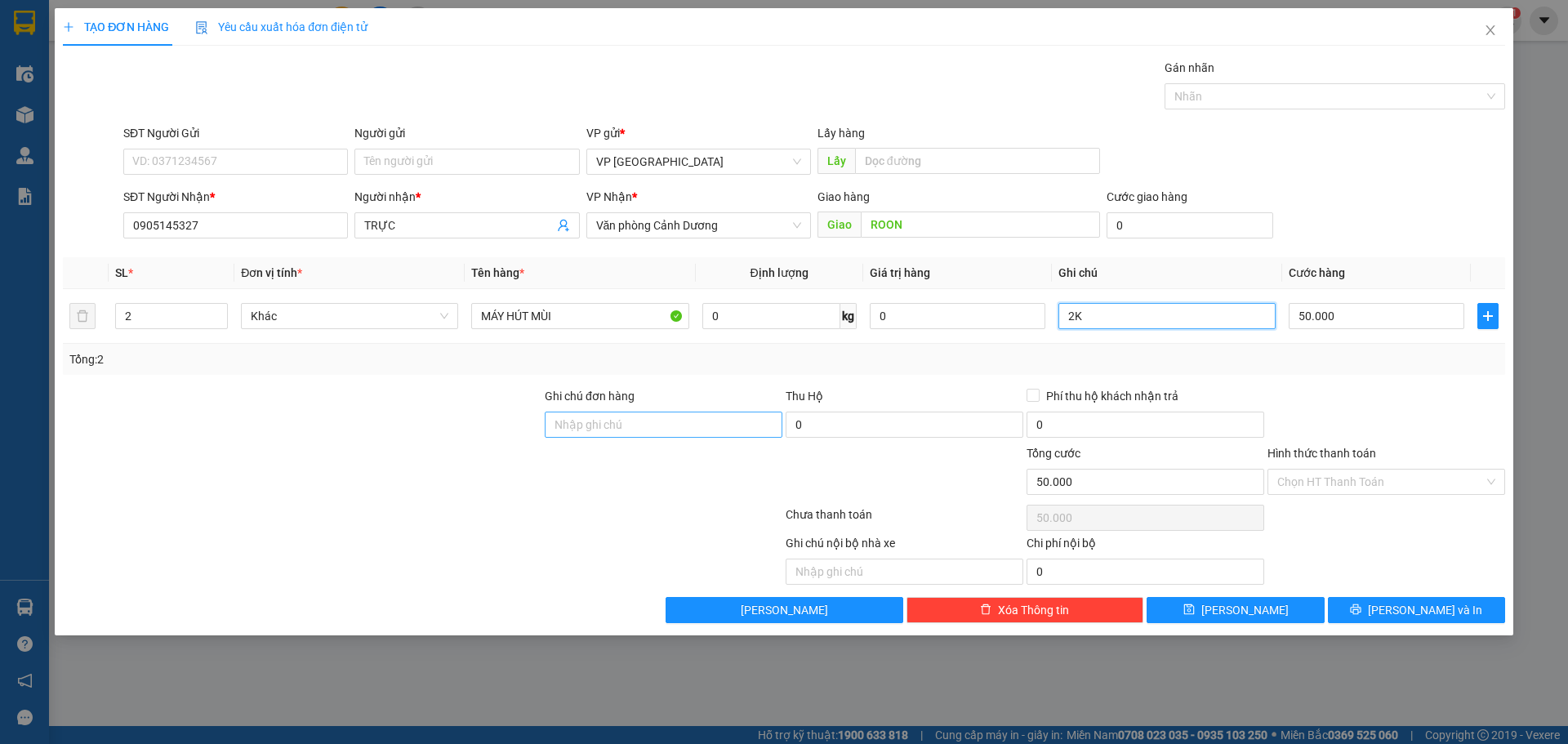
type input "2K"
type input "1"
type input "15"
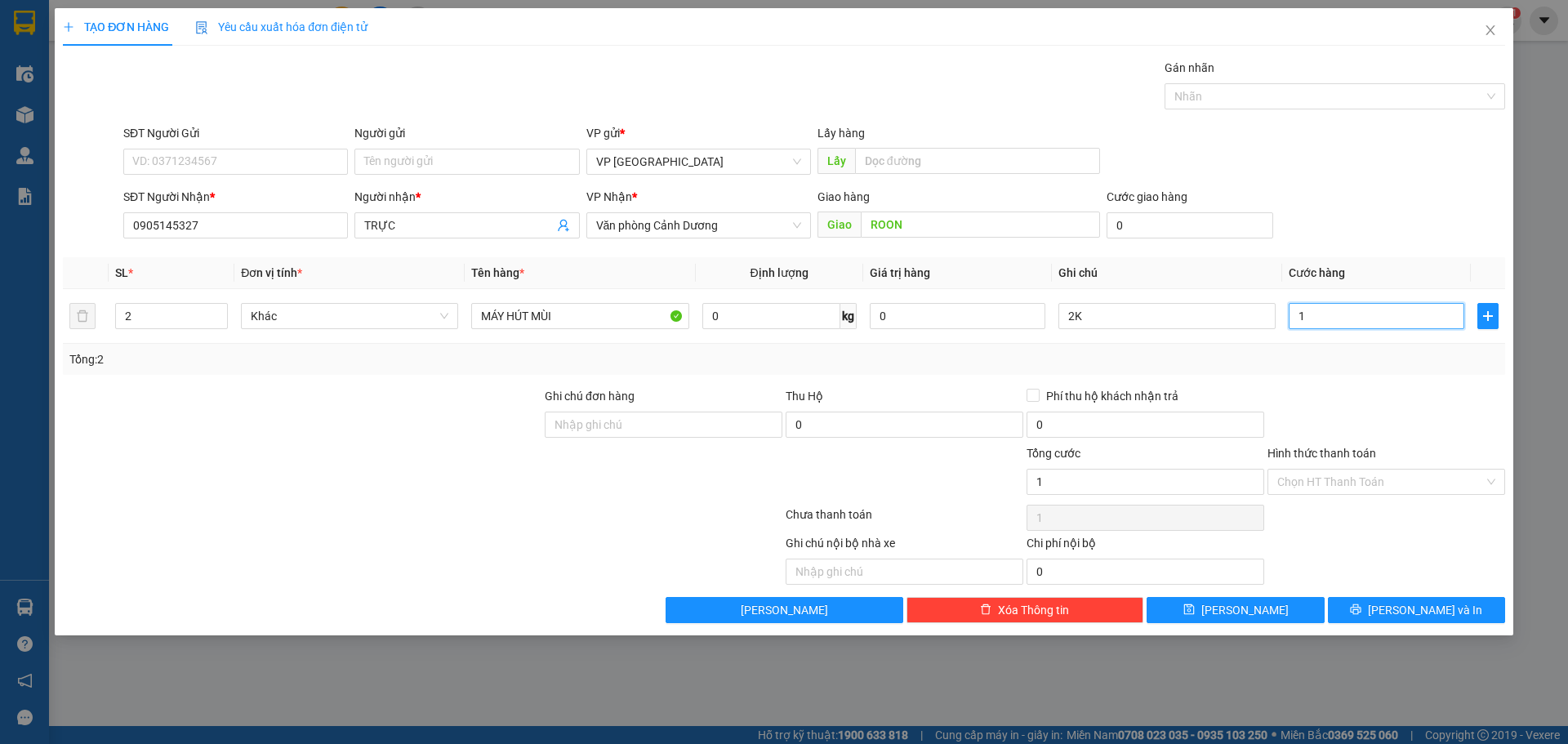
type input "15"
type input "150"
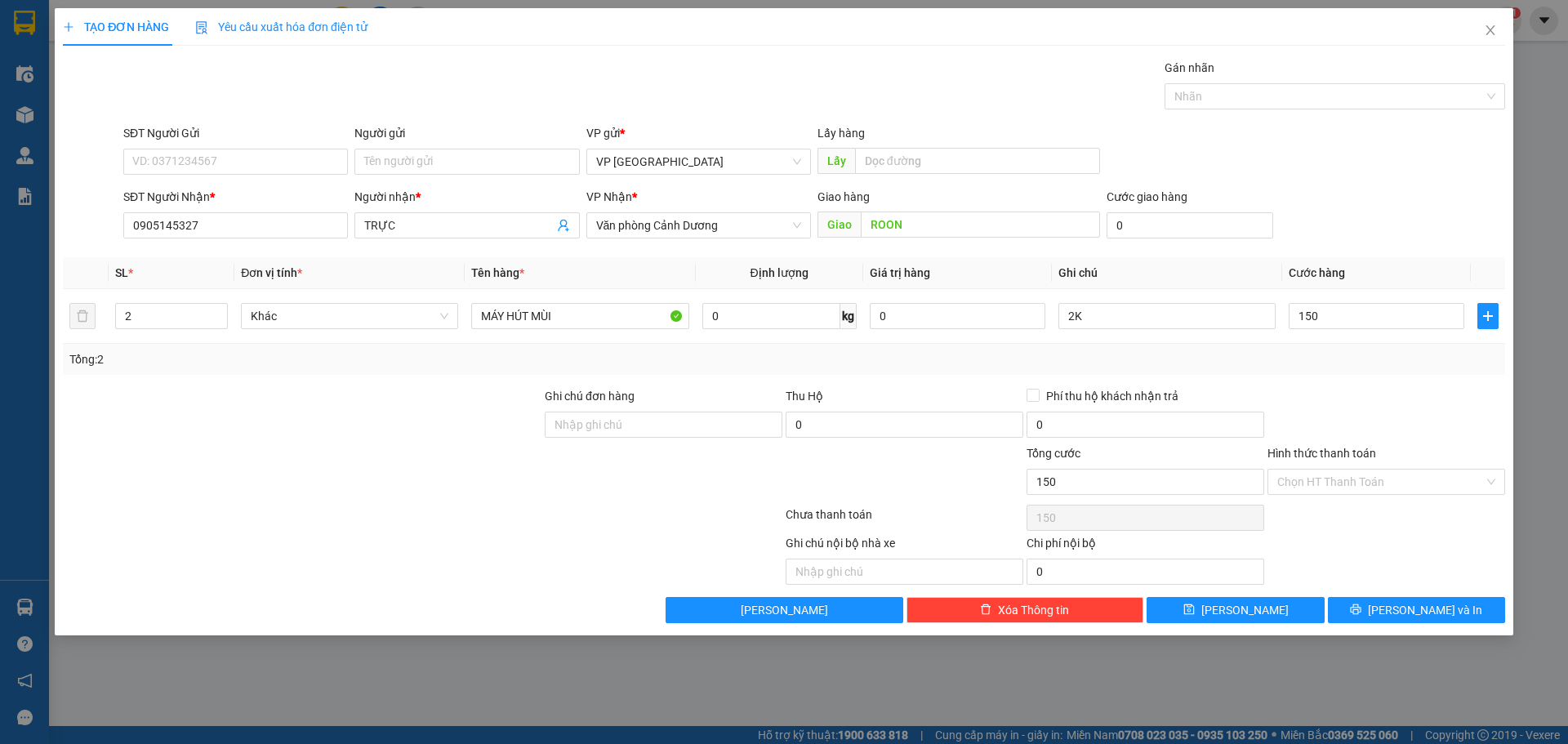
type input "150.000"
click at [1338, 219] on div "SĐT Người Nhận * 0905145327 Người nhận * TRỰC VP Nhận * Văn phòng Cảnh [PERSON_…" at bounding box center [814, 216] width 1388 height 57
click at [1383, 606] on button "[PERSON_NAME] và In" at bounding box center [1417, 609] width 177 height 26
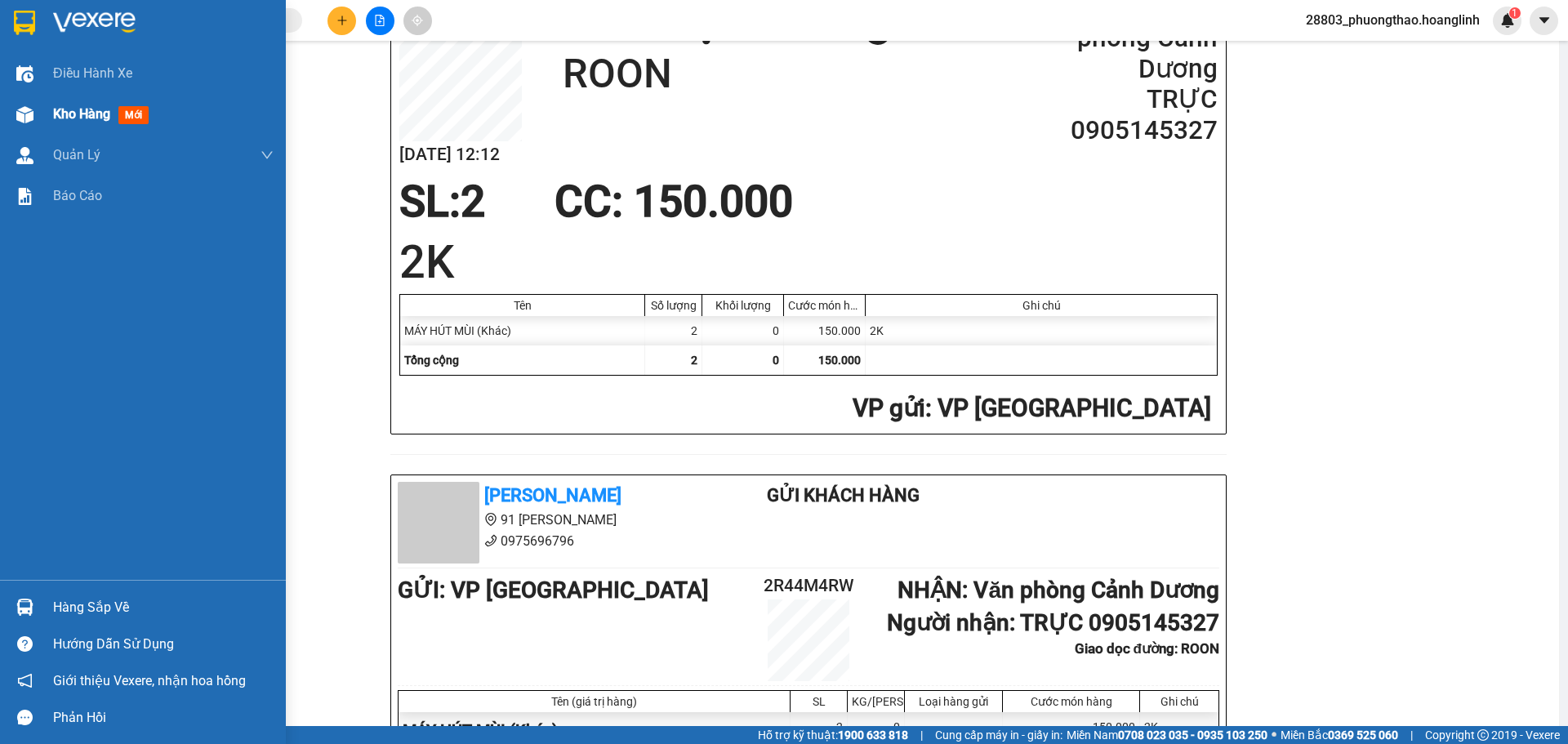
click at [69, 124] on div "Kho hàng mới" at bounding box center [104, 114] width 102 height 20
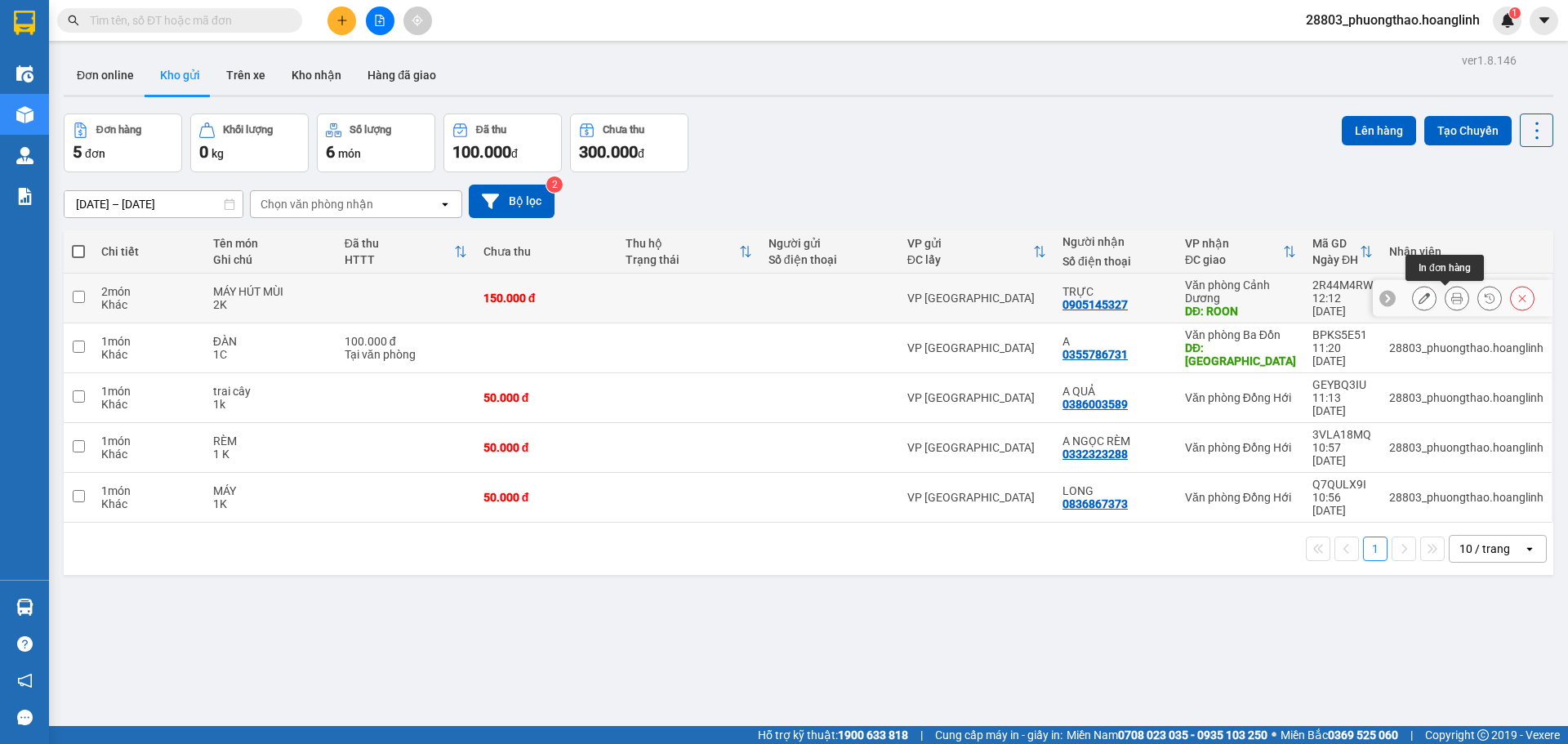
click at [1450, 301] on icon at bounding box center [1456, 298] width 12 height 12
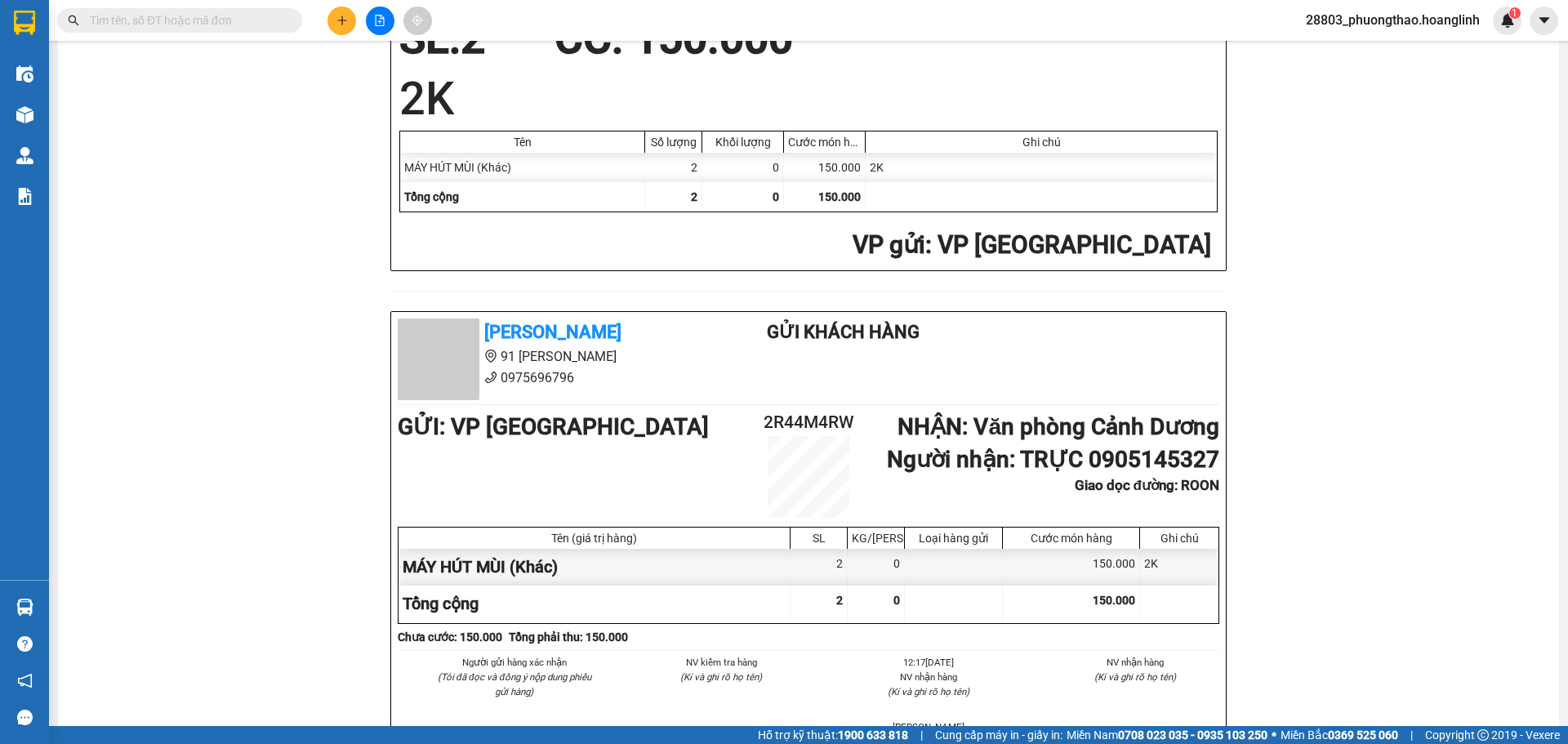
scroll to position [490, 0]
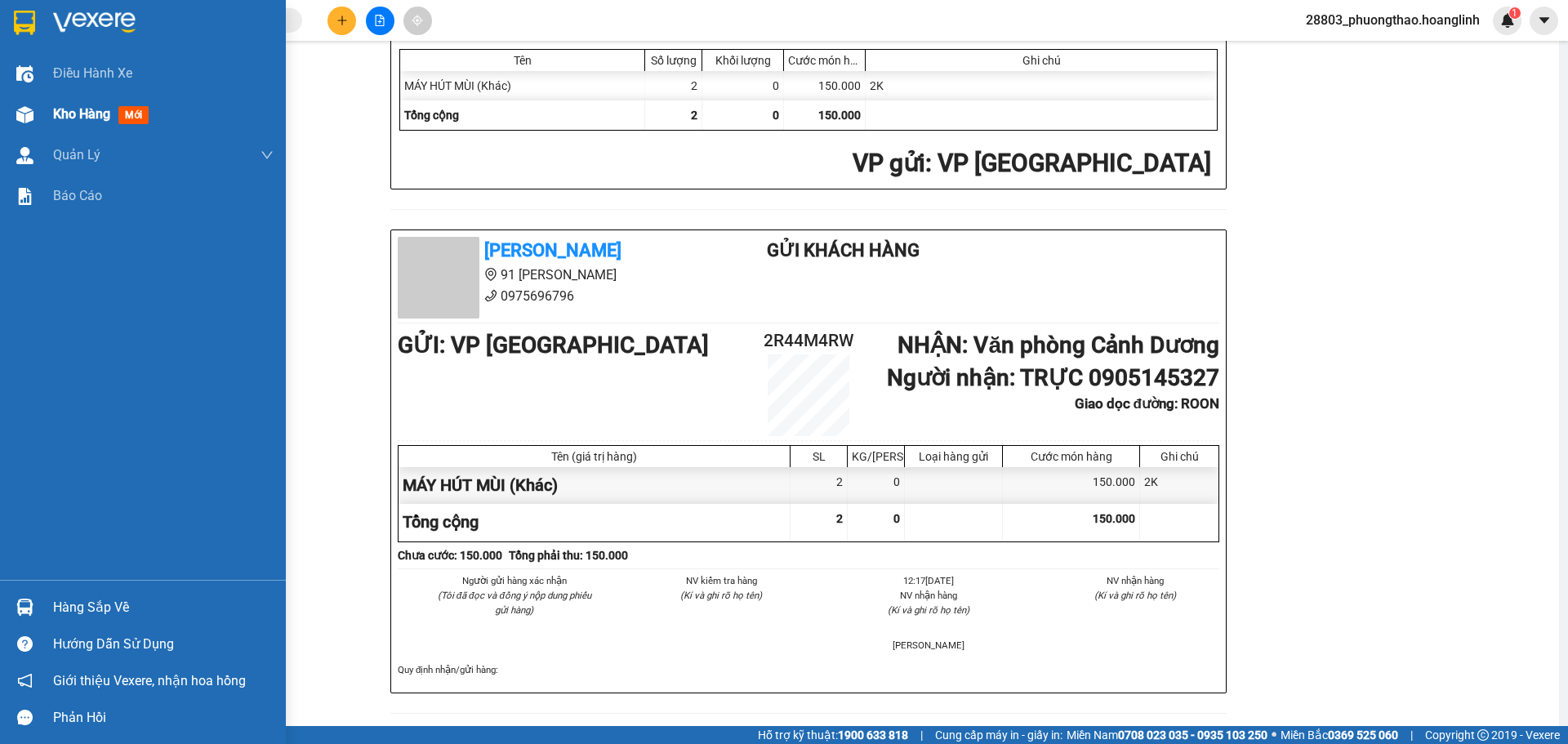
click at [69, 113] on span "Kho hàng" at bounding box center [81, 114] width 57 height 15
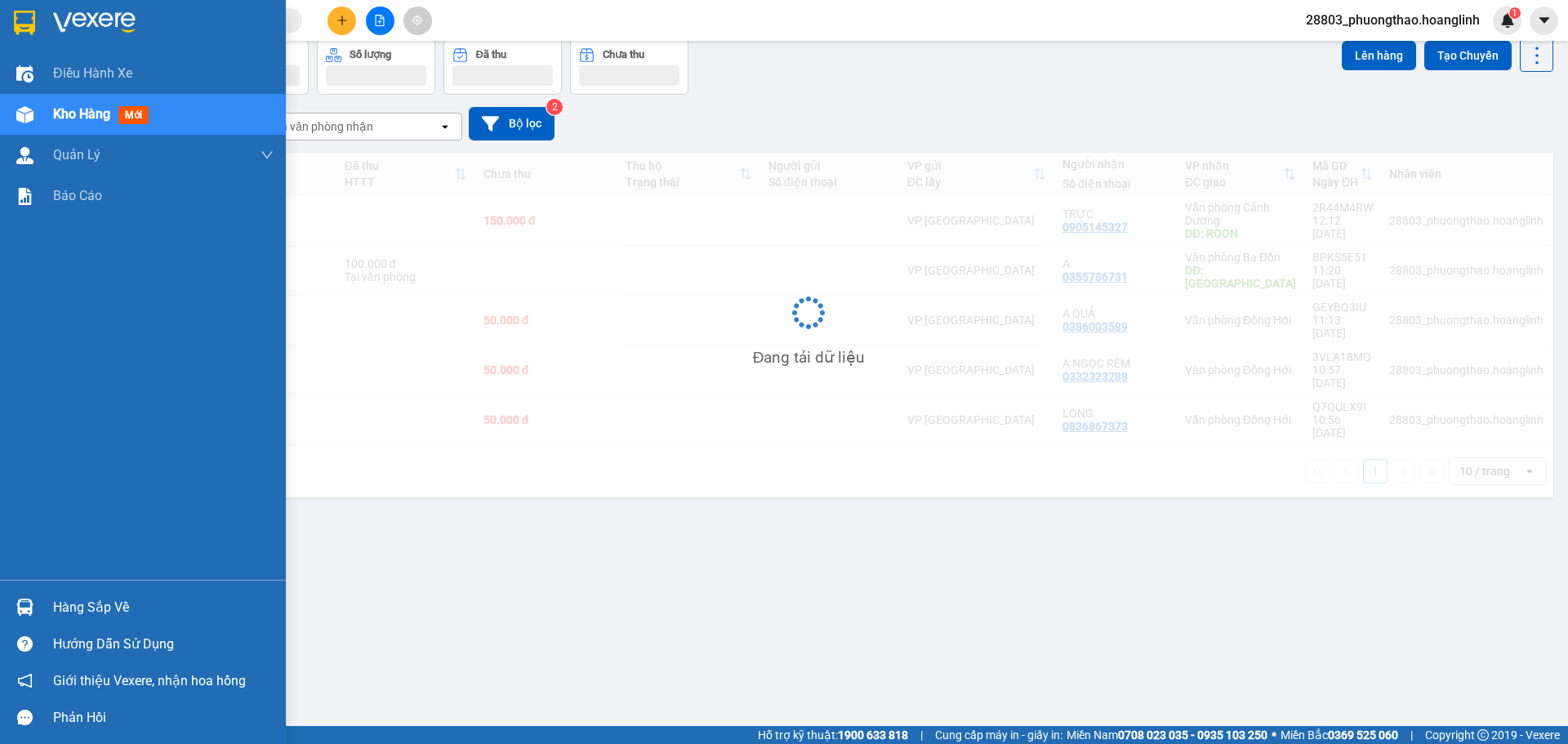
scroll to position [75, 0]
